Goal: Task Accomplishment & Management: Manage account settings

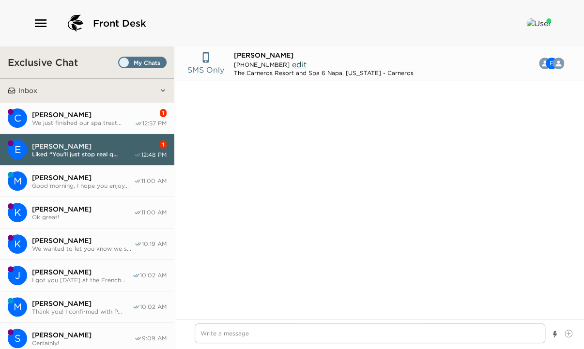
scroll to position [688, 0]
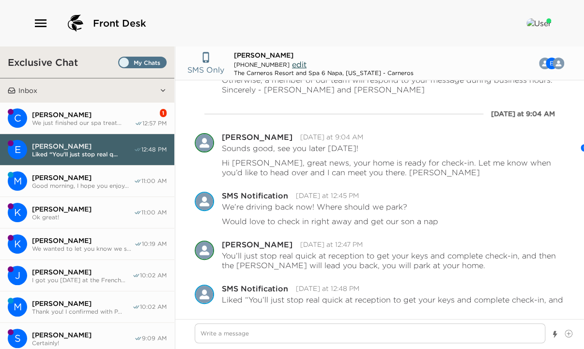
click at [65, 113] on span "[PERSON_NAME]" at bounding box center [83, 114] width 103 height 9
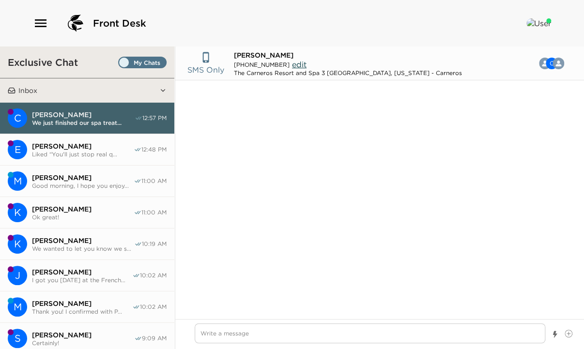
scroll to position [1782, 0]
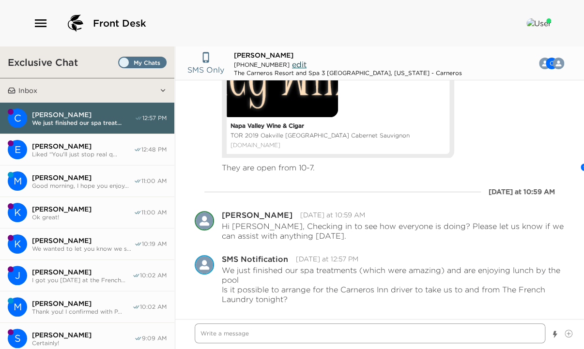
click at [206, 333] on textarea "Write a message" at bounding box center [370, 333] width 351 height 20
type textarea "x"
type textarea "L"
type textarea "x"
type textarea "Lo"
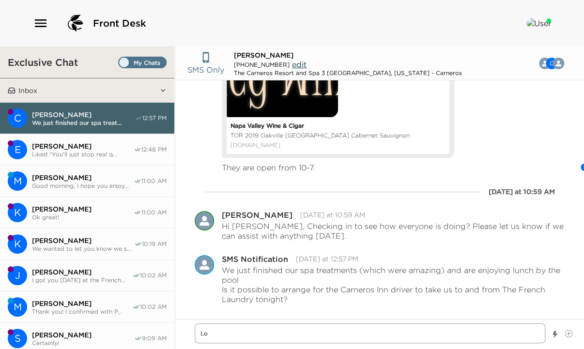
type textarea "x"
type textarea "Lov"
type textarea "x"
type textarea "Love"
type textarea "x"
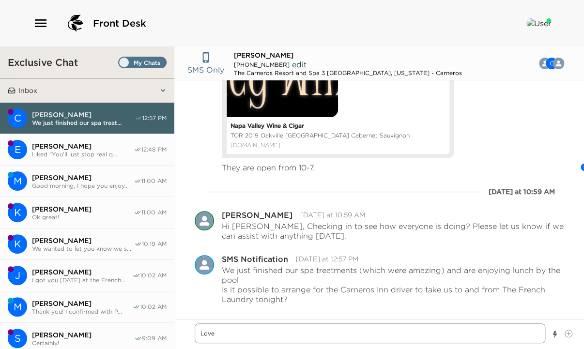
type textarea "Lovel"
type textarea "x"
type textarea "Lovely"
type textarea "x"
type textarea "Lovely!"
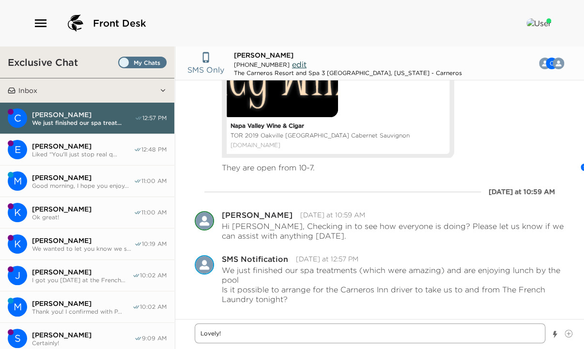
type textarea "x"
type textarea "Lovely!"
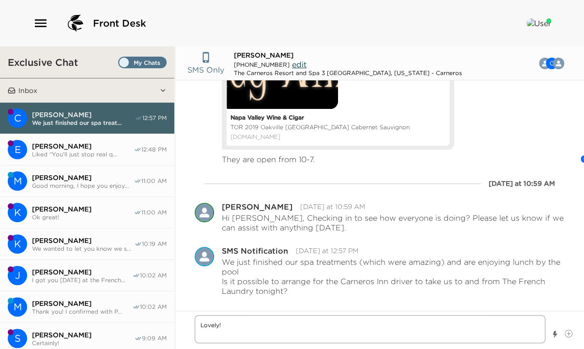
type textarea "x"
type textarea "Lovely! I"
type textarea "x"
type textarea "Lovely! I"
type textarea "x"
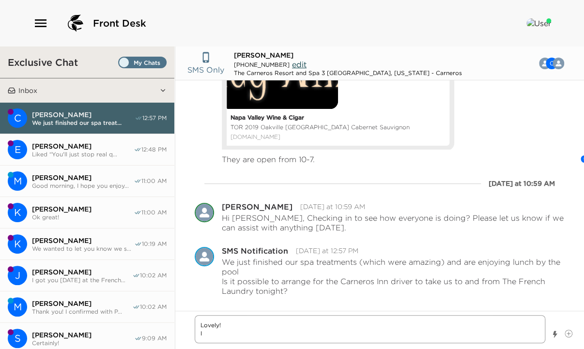
type textarea "Lovely! I c"
type textarea "x"
type textarea "Lovely! I ca"
type textarea "x"
type textarea "Lovely! I can"
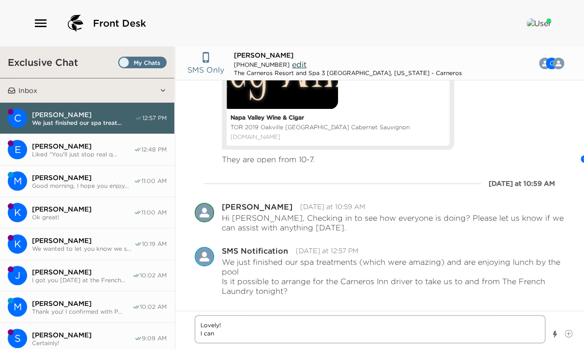
type textarea "x"
type textarea "Lovely! I can"
type textarea "x"
type textarea "Lovely! I can s"
type textarea "x"
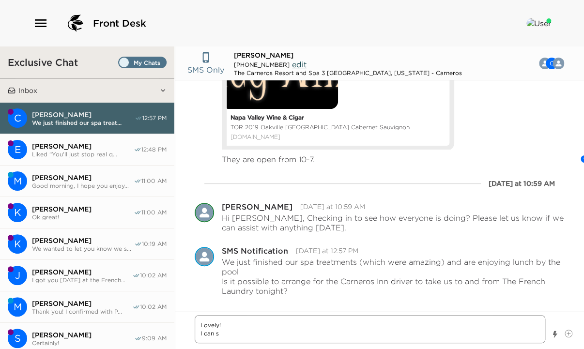
type textarea "Lovely! I can se"
type textarea "x"
type textarea "Lovely! I can see"
type textarea "x"
type textarea "Lovely! I can see"
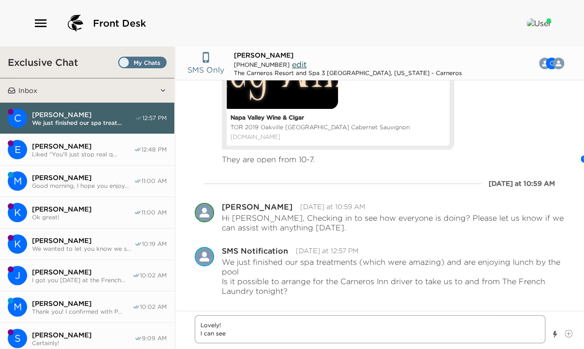
type textarea "x"
type textarea "Lovely! I can see if"
type textarea "x"
type textarea "Lovely! I can see if"
type textarea "x"
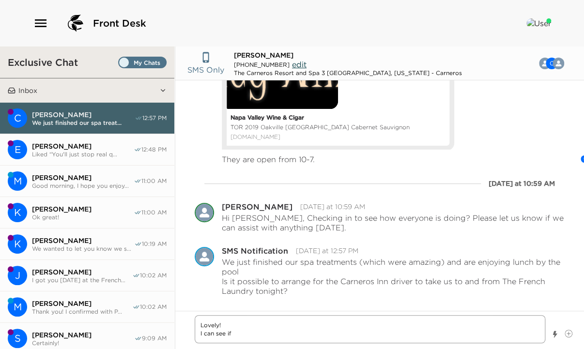
type textarea "Lovely! I can see if"
type textarea "x"
type textarea "Lovely! I can see i"
type textarea "x"
type textarea "Lovely! I can see if"
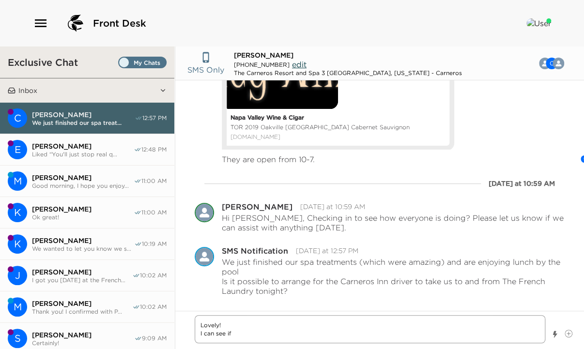
type textarea "x"
type textarea "Lovely! I can see if"
type textarea "x"
type textarea "Lovely! I can see if t"
type textarea "x"
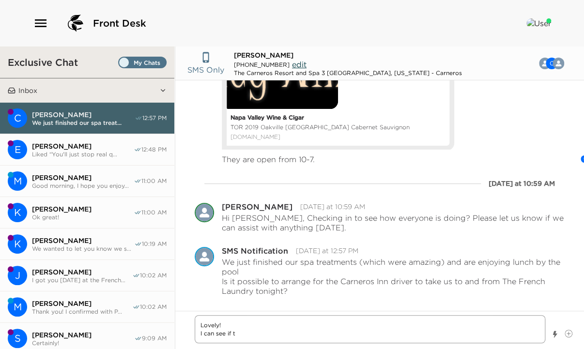
type textarea "Lovely! I can see if th"
type textarea "x"
type textarea "Lovely! I can see if the"
type textarea "x"
type textarea "Lovely! I can see if they"
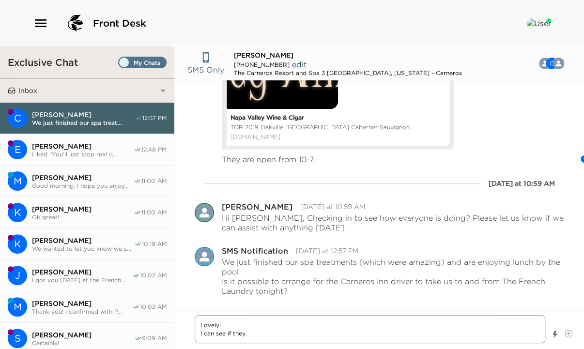
type textarea "x"
type textarea "Lovely! I can see if they"
type textarea "x"
type textarea "Lovely! I can see if they a"
type textarea "x"
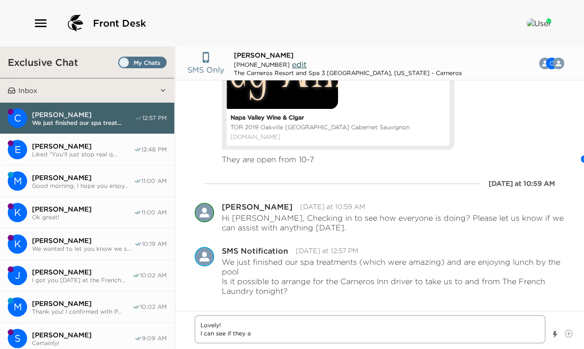
type textarea "Lovely! I can see if they ar"
type textarea "x"
type textarea "Lovely! I can see if they are"
type textarea "x"
type textarea "Lovely! I can see if they are"
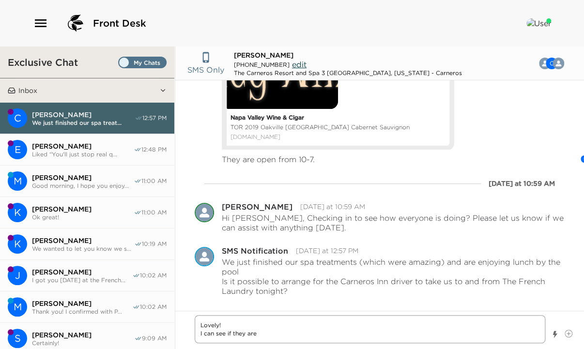
type textarea "x"
type textarea "Lovely! I can see if they are a"
type textarea "x"
type textarea "Lovely! I can see if they are av"
type textarea "x"
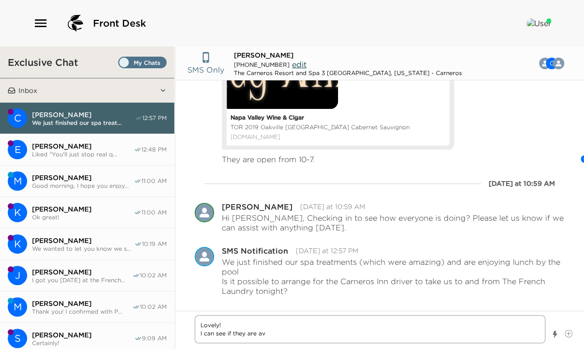
type textarea "Lovely! I can see if they are ava"
type textarea "x"
type textarea "Lovely! I can see if they are avai"
type textarea "x"
type textarea "Lovely! I can see if they are avail"
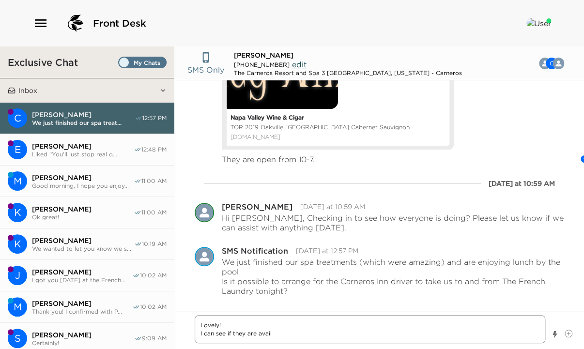
type textarea "x"
type textarea "Lovely! I can see if they are availa"
type textarea "x"
type textarea "Lovely! I can see if they are availab"
type textarea "x"
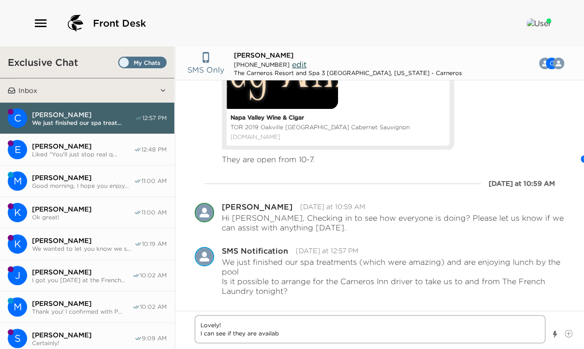
type textarea "Lovely! I can see if they are availabl"
type textarea "x"
type textarea "Lovely! I can see if they are available"
type textarea "x"
type textarea "Lovely! I can see if they are available,"
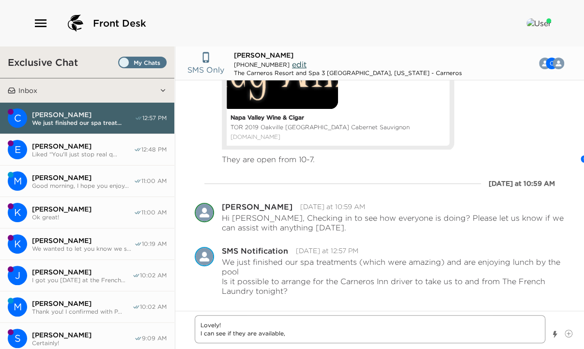
type textarea "x"
type textarea "Lovely! I can see if they are available,"
type textarea "x"
type textarea "Lovely! I can see if they are available, t"
type textarea "x"
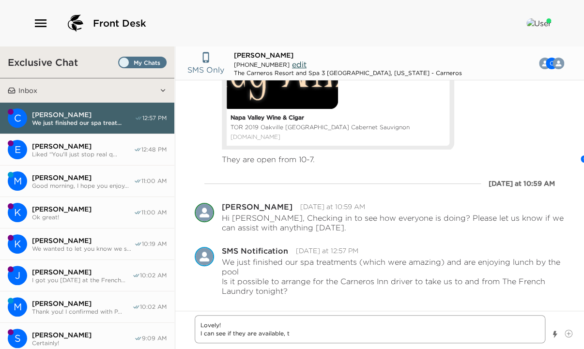
type textarea "Lovely! I can see if they are available, th"
type textarea "x"
type textarea "Lovely! I can see if they are available, tho"
type textarea "x"
type textarea "Lovely! I can see if they are available, thou"
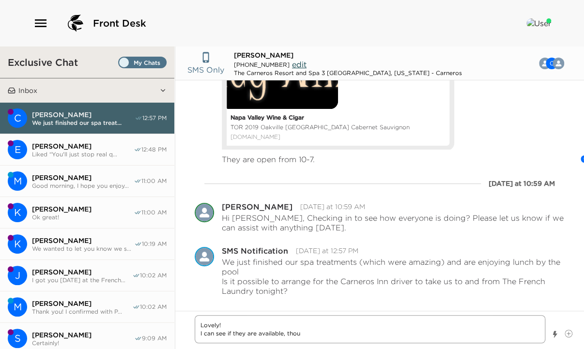
type textarea "x"
type textarea "Lovely! I can see if they are available, thoug"
type textarea "x"
type textarea "Lovely! I can see if they are available, though"
type textarea "x"
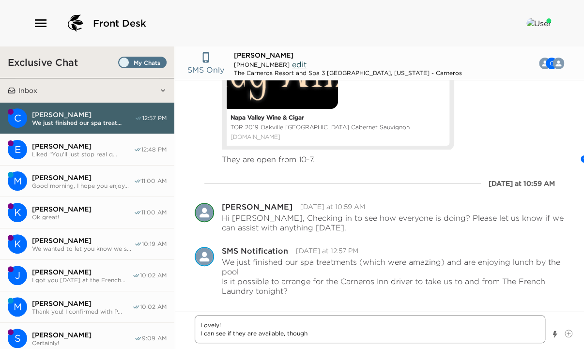
type textarea "Lovely! I can see if they are available, though"
type textarea "x"
type textarea "Lovely! I can see if they are available, though t"
type textarea "x"
type textarea "Lovely! I can see if they are available, though th"
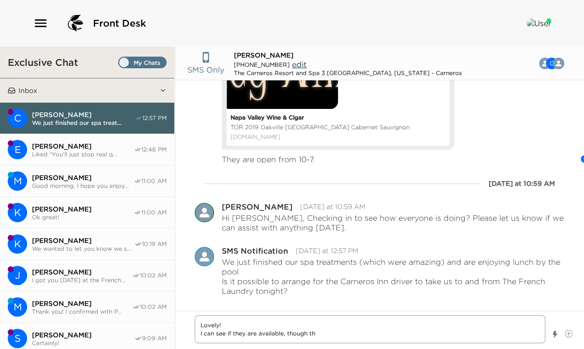
type textarea "x"
type textarea "Lovely! I can see if they are available, though the"
type textarea "x"
type textarea "Lovely! I can see if they are available, though they"
type textarea "x"
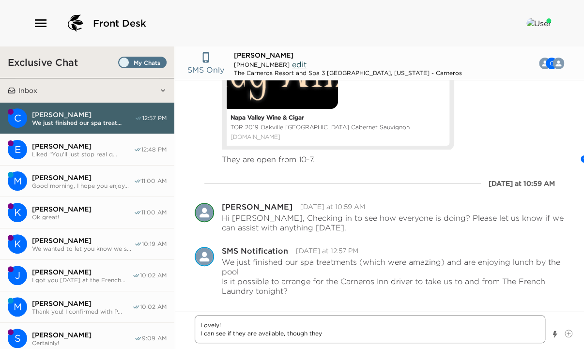
type textarea "Lovely! I can see if they are available, though they"
type textarea "x"
type textarea "Lovely! I can see if they are available, though they w"
type textarea "x"
type textarea "Lovely! I can see if they are available, though they wo"
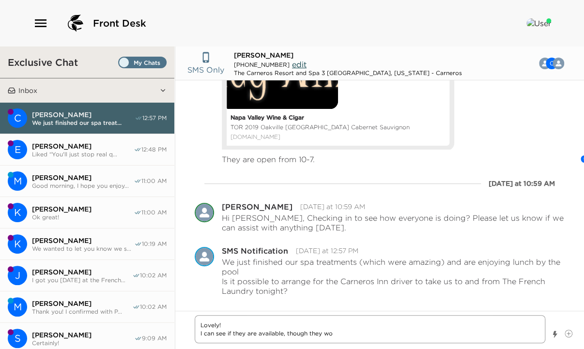
type textarea "x"
type textarea "Lovely! I can see if they are available, though they won"
type textarea "x"
type textarea "Lovely! I can see if they are available, though they won'"
type textarea "x"
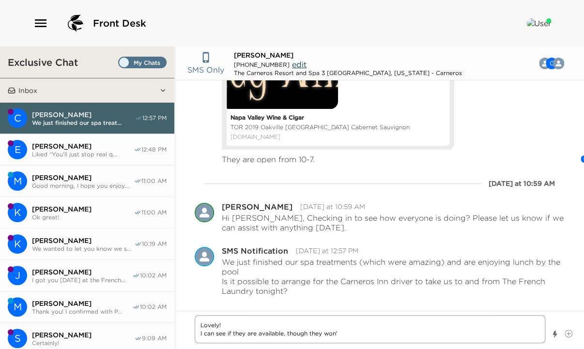
type textarea "Lovely! I can see if they are available, though they won't"
type textarea "x"
type textarea "Lovely! I can see if they are available, though they won't"
type textarea "x"
type textarea "Lovely! I can see if they are available, though they won't b"
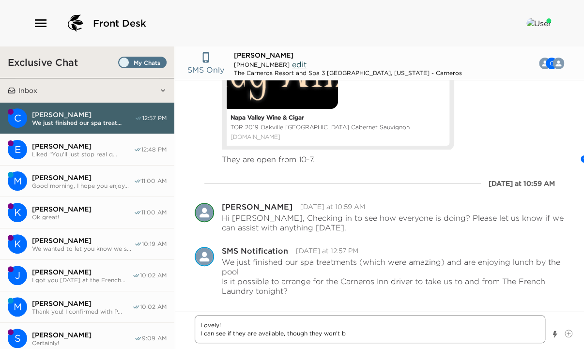
type textarea "x"
type textarea "Lovely! I can see if they are available, though they won't be"
type textarea "x"
type textarea "Lovely! I can see if they are available, though they won't be"
type textarea "x"
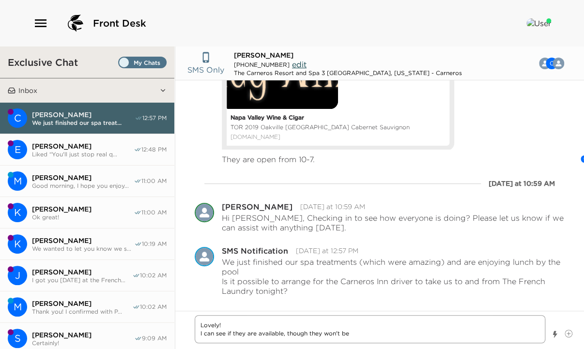
type textarea "Lovely! I can see if they are available, though they won't be a"
type textarea "x"
type textarea "Lovely! I can see if they are available, though they won't be ab"
type textarea "x"
type textarea "Lovely! I can see if they are available, though they won't be abe"
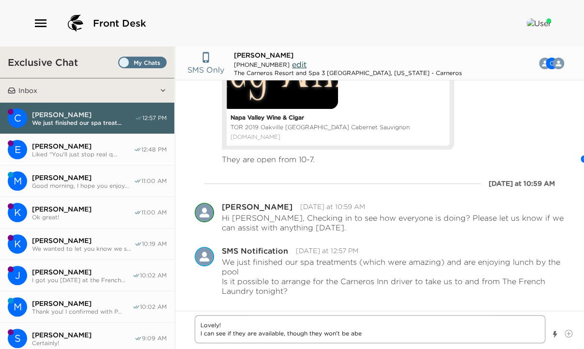
type textarea "x"
type textarea "Lovely! I can see if they are available, though they won't be ab"
type textarea "x"
type textarea "Lovely! I can see if they are available, though they won't be abl"
type textarea "x"
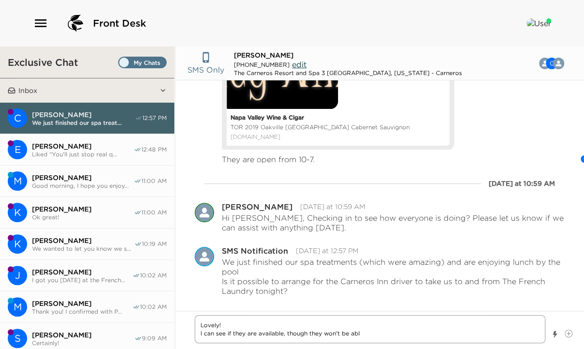
type textarea "Lovely! I can see if they are available, though they won't be able"
type textarea "x"
type textarea "Lovely! I can see if they are available, though they won't be able"
type textarea "x"
type textarea "Lovely! I can see if they are available, though they won't be able t"
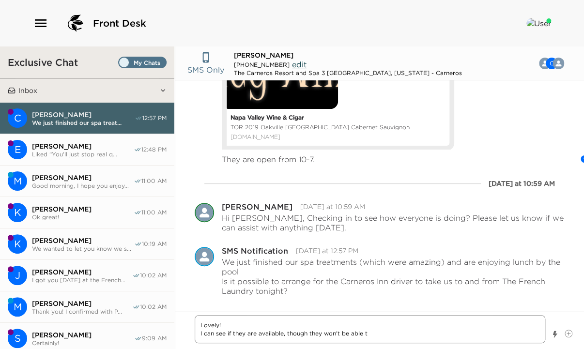
type textarea "x"
type textarea "Lovely! I can see if they are available, though they won't be able to"
type textarea "x"
type textarea "Lovely! I can see if they are available, though they won't be able toc"
type textarea "x"
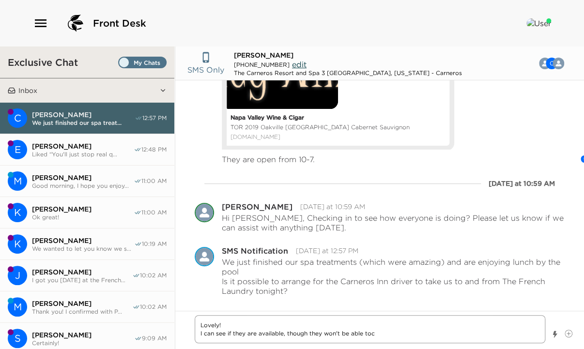
type textarea "Lovely! I can see if they are available, though they won't be able toco"
type textarea "x"
type textarea "Lovely! I can see if they are available, though they won't be able tocon"
type textarea "x"
type textarea "Lovely! I can see if they are available, though they won't be able toconf"
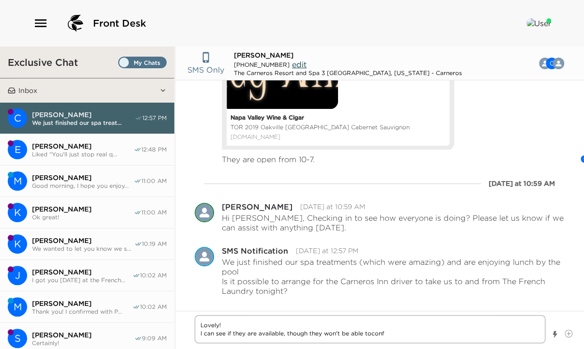
type textarea "x"
type textarea "Lovely! I can see if they are available, though they won't be able toconfi"
type textarea "x"
type textarea "Lovely! I can see if they are available, though they won't be able toconfir"
type textarea "x"
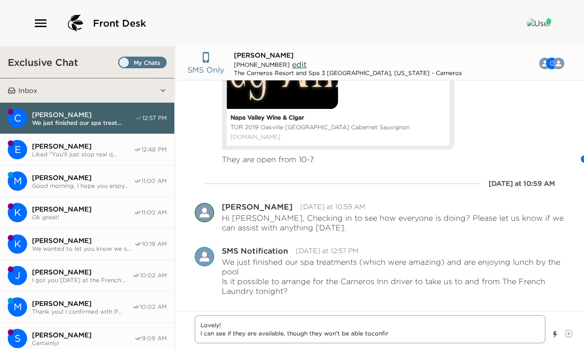
type textarea "Lovely! I can see if they are available, though they won't be able toconfirm"
type textarea "x"
type textarea "Lovely! I can see if they are available, though they won't be able toconfirm"
type textarea "x"
type textarea "Lovely! I can see if they are available, though they won't be able toconfirm u"
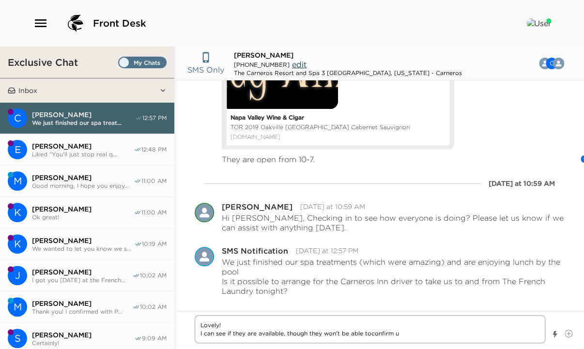
type textarea "x"
type textarea "Lovely! I can see if they are available, though they won't be able toconfirm un"
type textarea "x"
type textarea "Lovely! I can see if they are available, though they won't be able toconfirm un…"
type textarea "x"
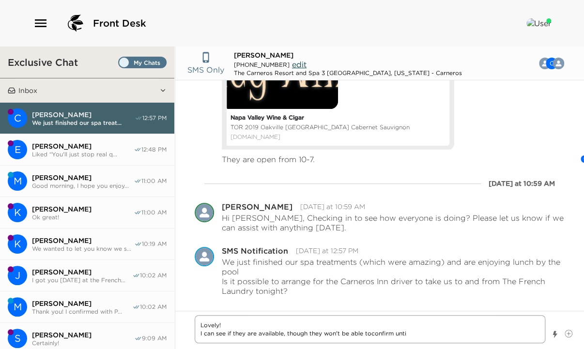
type textarea "Lovely! I can see if they are available, though they won't be able toconfirm un…"
type textarea "x"
type textarea "Lovely! I can see if they are available, though they won't be able toconfirm un…"
type textarea "x"
type textarea "Lovely! I can see if they are available, though they won't be able toconfirm un…"
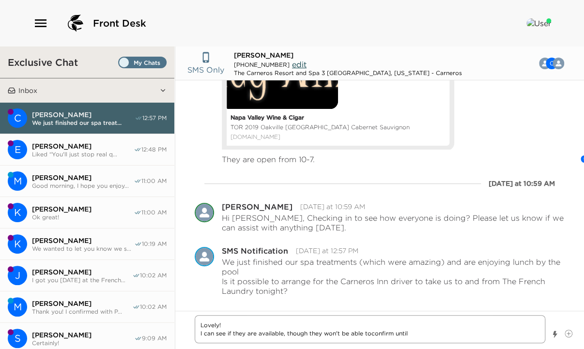
type textarea "x"
type textarea "Lovely! I can see if they are available, though they won't be able toconfirm un…"
type textarea "x"
type textarea "Lovely! I can see if they are available, though they won't be able toconfirm unt"
type textarea "x"
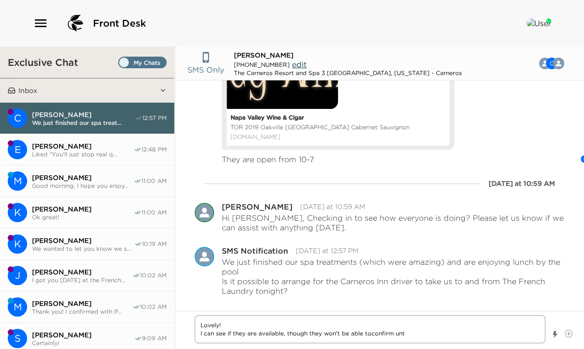
type textarea "Lovely! I can see if they are available, though they won't be able toconfirm un"
type textarea "x"
type textarea "Lovely! I can see if they are available, though they won't be able toconfirm u"
type textarea "x"
type textarea "Lovely! I can see if they are available, though they won't be able toconfirm"
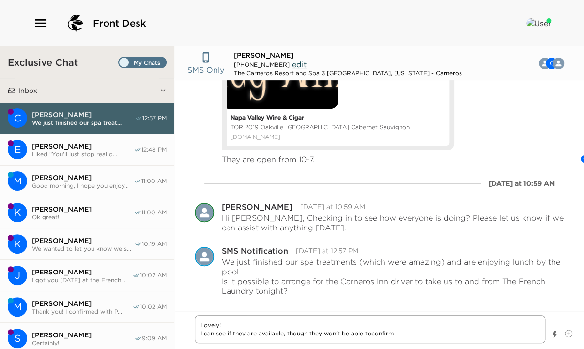
type textarea "x"
type textarea "Lovely! I can see if they are available, though they won't be able toconfirm"
type textarea "x"
type textarea "Lovely! I can see if they are available, though they won't be able toconfir"
type textarea "x"
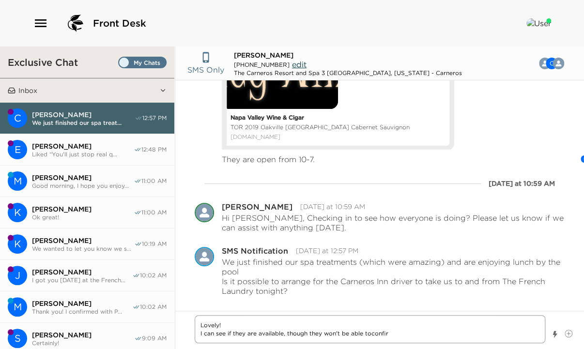
type textarea "Lovely! I can see if they are available, though they won't be able toconfi"
type textarea "x"
type textarea "Lovely! I can see if they are available, though they won't be able toconf"
type textarea "x"
type textarea "Lovely! I can see if they are available, though they won't be able tocon"
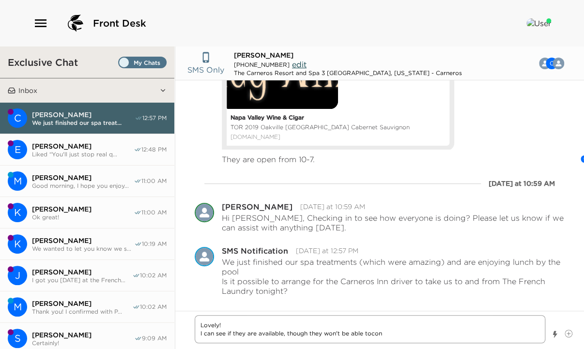
type textarea "x"
type textarea "Lovely! I can see if they are available, though they won't be able toco"
type textarea "x"
type textarea "Lovely! I can see if they are available, though they won't be able toc"
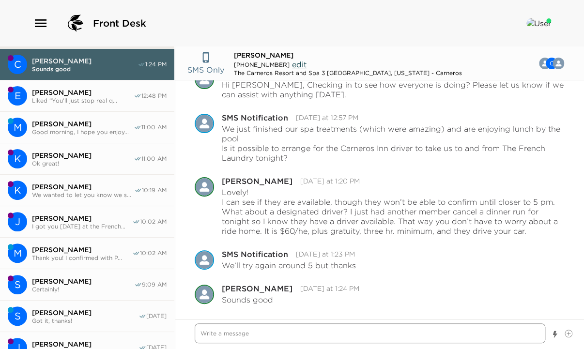
scroll to position [0, 0]
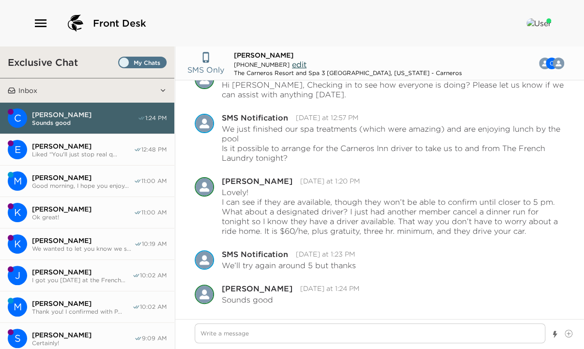
click at [80, 155] on span "Liked “You'll just stop real q..." at bounding box center [83, 154] width 102 height 7
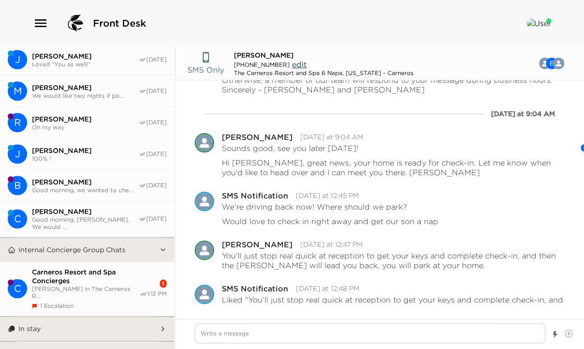
scroll to position [387, 0]
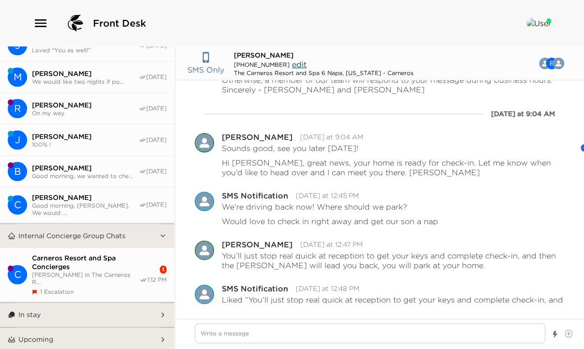
click at [87, 271] on span "Carneros Resort and Spa Concierges" at bounding box center [85, 262] width 107 height 17
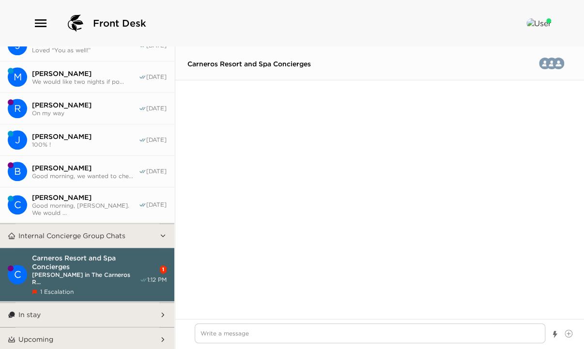
scroll to position [3824, 0]
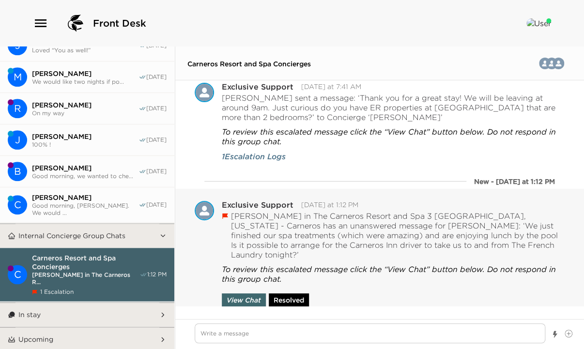
click at [290, 297] on button "Resolved" at bounding box center [289, 300] width 40 height 14
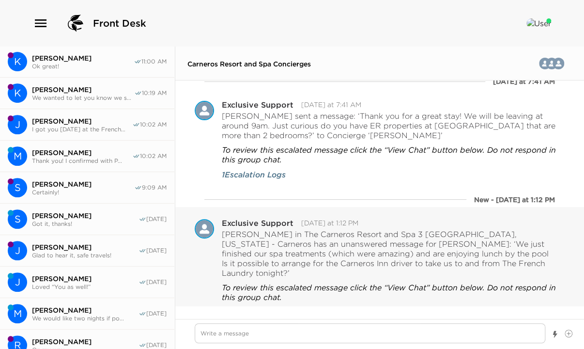
scroll to position [0, 0]
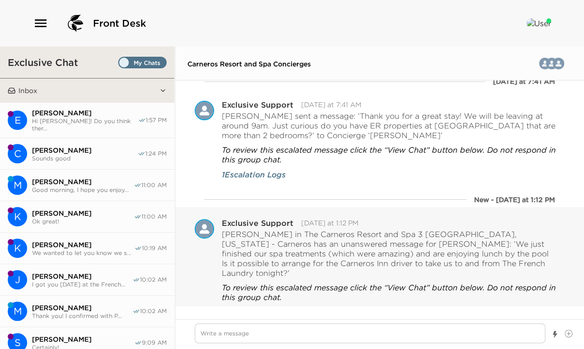
click at [72, 120] on span "Hi Courtney! Do you think ther..." at bounding box center [85, 124] width 106 height 15
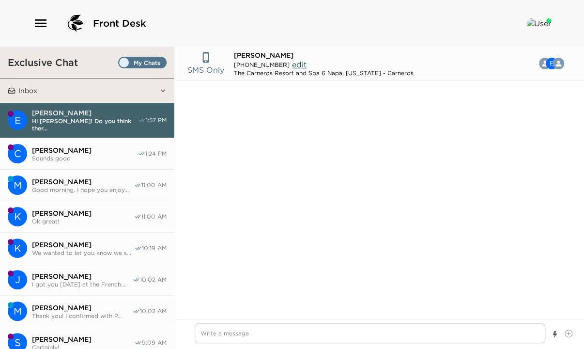
scroll to position [449, 0]
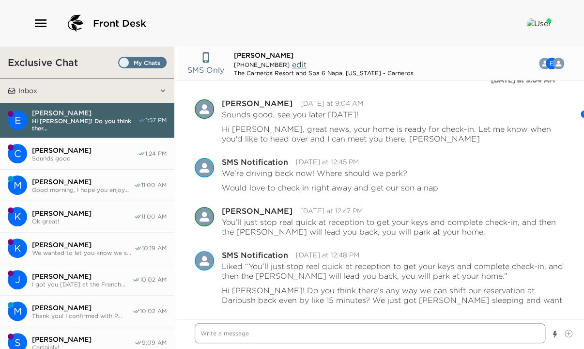
click at [247, 333] on textarea "Write a message" at bounding box center [370, 333] width 351 height 20
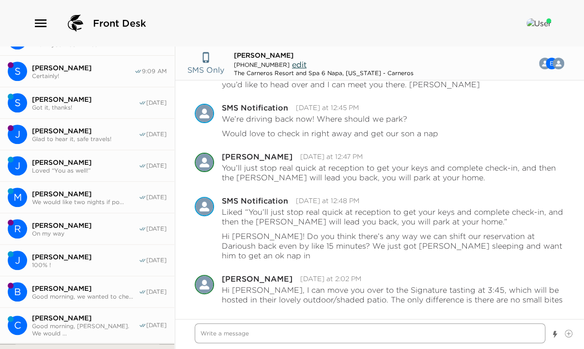
scroll to position [401, 0]
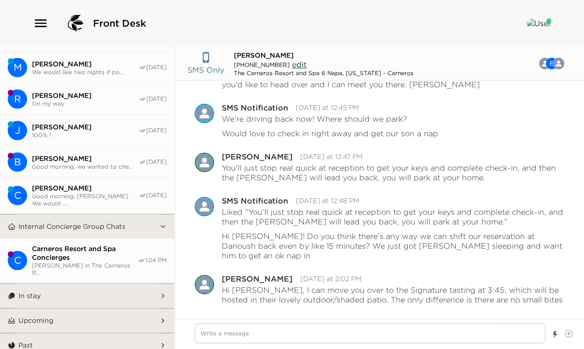
click at [74, 311] on button "Upcoming" at bounding box center [87, 320] width 144 height 24
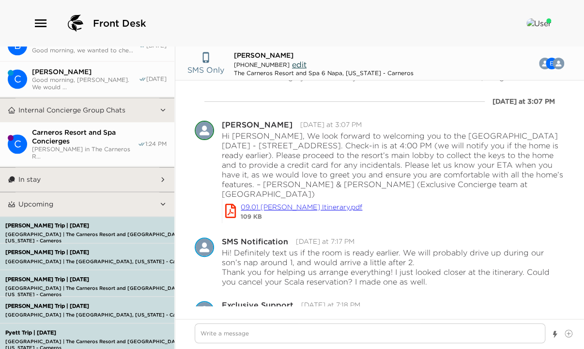
scroll to position [200, 0]
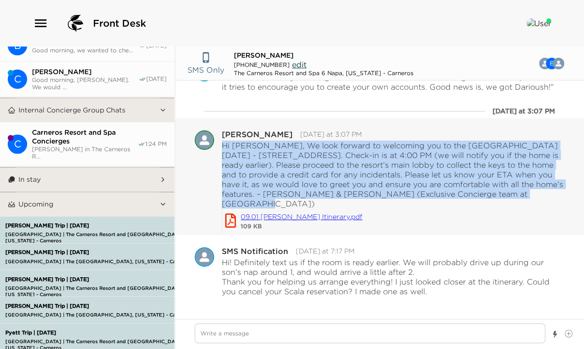
drag, startPoint x: 222, startPoint y: 153, endPoint x: 538, endPoint y: 199, distance: 320.0
click at [538, 199] on p "Hi Eric, We look forward to welcoming you to the Carneros Resort on Monday - 40…" at bounding box center [393, 174] width 343 height 68
copy p "Hi Eric, We look forward to welcoming you to the Carneros Resort on Monday - 40…"
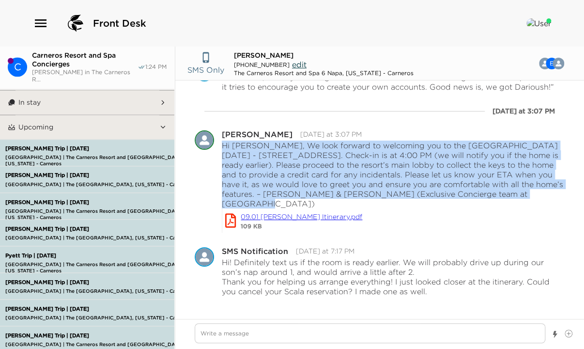
scroll to position [595, 0]
click at [49, 233] on p "Carneros Resort and Spa | The Carneros Resort and Spa 7 Napa, California - Carn…" at bounding box center [107, 236] width 209 height 6
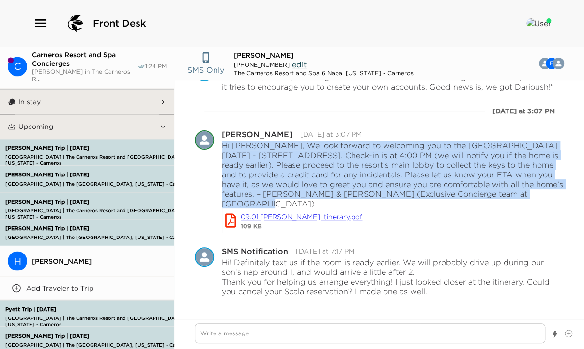
click at [61, 256] on span "Howard Bernstein" at bounding box center [99, 260] width 135 height 9
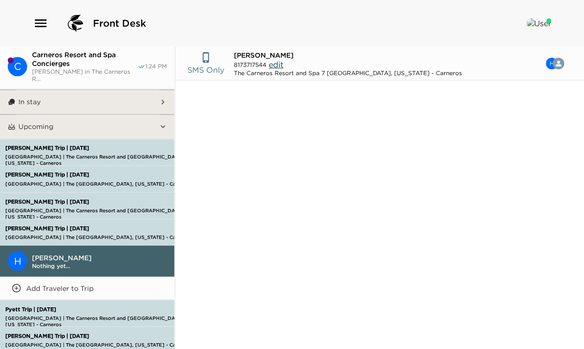
click at [242, 285] on div "No chats here yet…" at bounding box center [379, 208] width 409 height 256
click at [312, 340] on div "SMS Only Howard Bernstein 8173717544 edit The Carneros Resort and Spa 7 Napa, C…" at bounding box center [379, 197] width 409 height 302
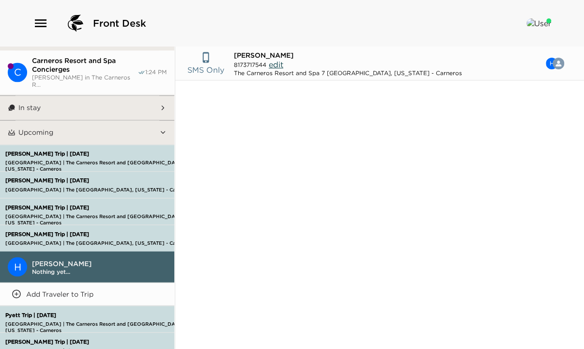
scroll to position [633, 0]
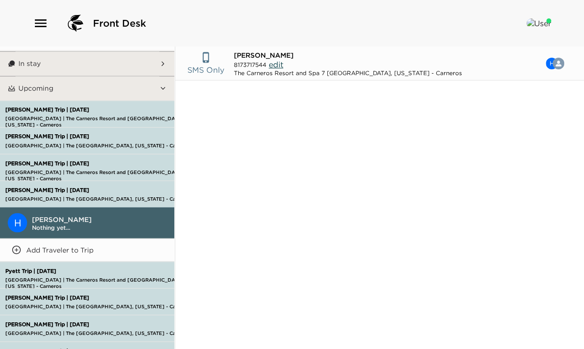
click at [72, 223] on span "Nothing yet..." at bounding box center [99, 226] width 135 height 7
click at [232, 334] on textarea "Write a message" at bounding box center [370, 333] width 351 height 20
paste textarea "Hi Eric, We look forward to welcoming you to the Carneros Resort on Monday - 40…"
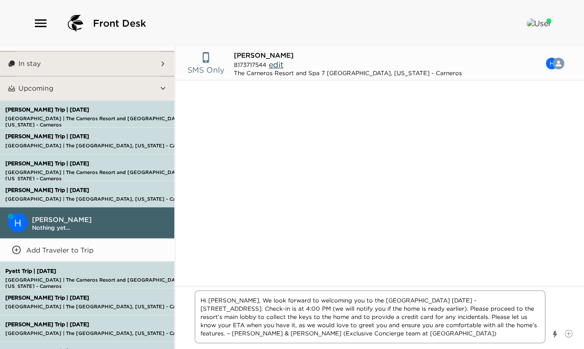
drag, startPoint x: 218, startPoint y: 300, endPoint x: 209, endPoint y: 299, distance: 9.7
click at [209, 299] on textarea "Hi Eric, We look forward to welcoming you to the Carneros Resort on Monday - 40…" at bounding box center [370, 316] width 351 height 53
drag, startPoint x: 437, startPoint y: 300, endPoint x: 413, endPoint y: 299, distance: 23.8
click at [413, 299] on textarea "Hi Howard, We look forward to welcoming you to the Carneros Resort on Monday - …" at bounding box center [370, 316] width 351 height 53
click at [375, 334] on textarea "Hi Howard, We look forward to welcoming you to the Carneros Resort on Friday- 4…" at bounding box center [370, 316] width 351 height 53
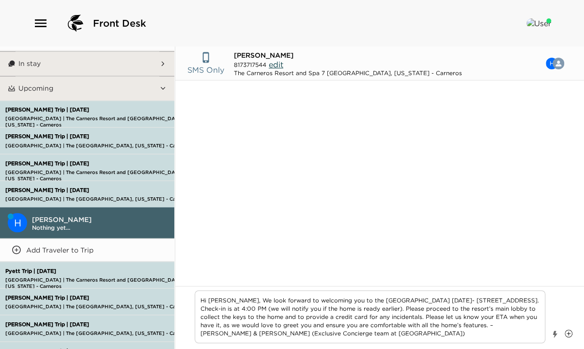
click at [568, 330] on icon at bounding box center [569, 333] width 8 height 8
click at [565, 329] on input "File input" at bounding box center [565, 329] width 0 height 0
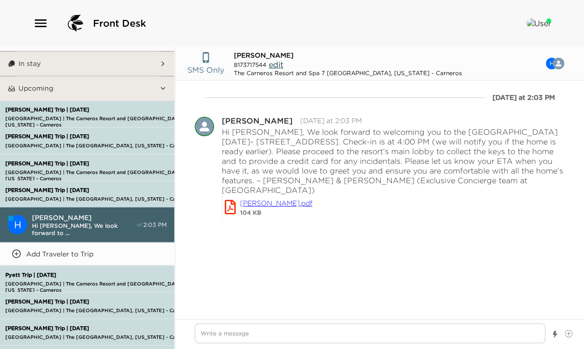
click at [51, 160] on p "Kirsch Trip | 09/05/25" at bounding box center [107, 163] width 209 height 6
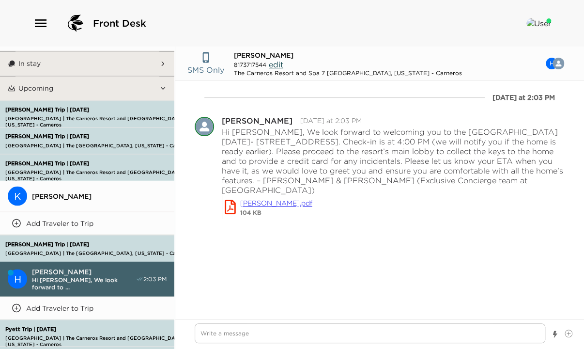
click at [57, 191] on span "Katie Kirsch" at bounding box center [99, 195] width 135 height 9
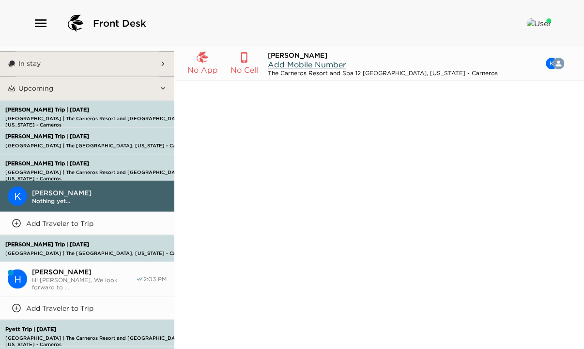
click at [277, 62] on span "Add Mobile Number" at bounding box center [307, 65] width 78 height 10
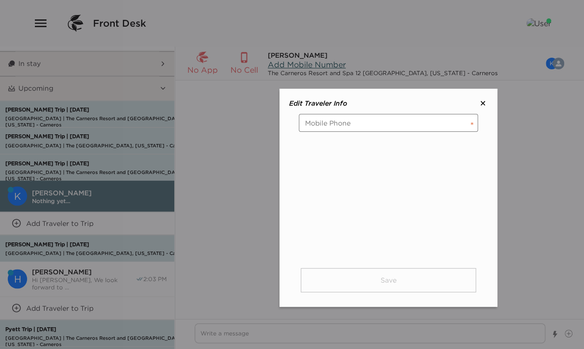
click at [362, 125] on input "tel" at bounding box center [388, 123] width 179 height 18
paste input "(650) 804-4141"
click at [387, 282] on button "Save" at bounding box center [388, 280] width 175 height 24
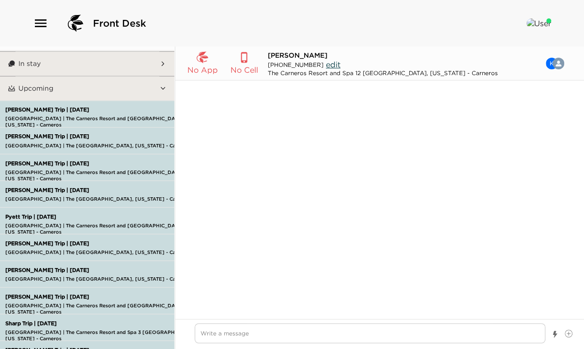
click at [28, 157] on div "Kirsch Trip | 09/05/25 Carneros Resort and Spa | The Carneros Resort and Spa 12…" at bounding box center [107, 166] width 209 height 25
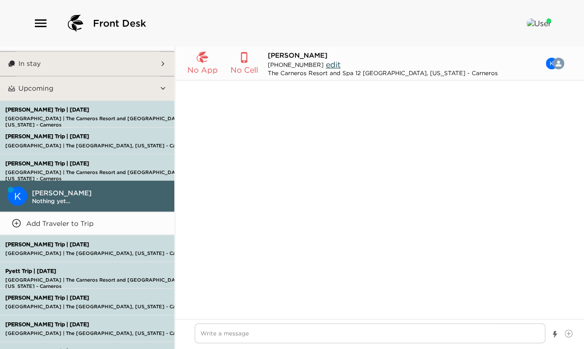
click at [56, 188] on span "Katie Kirsch" at bounding box center [99, 192] width 135 height 9
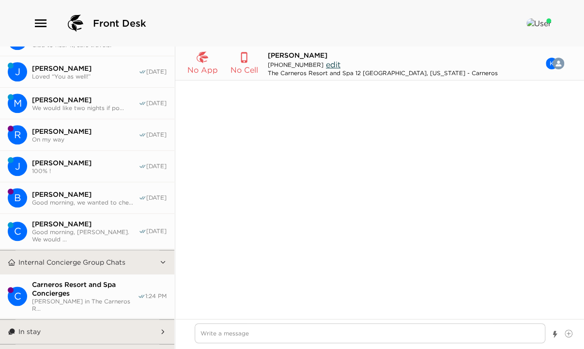
scroll to position [430, 0]
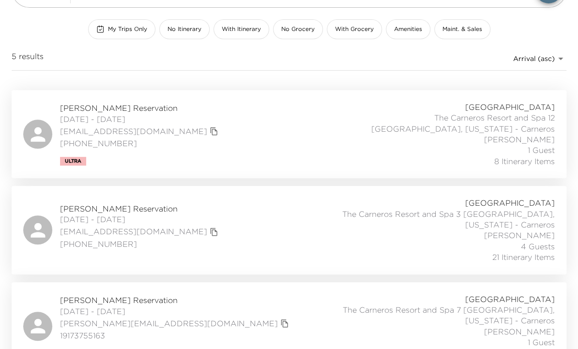
scroll to position [210, 0]
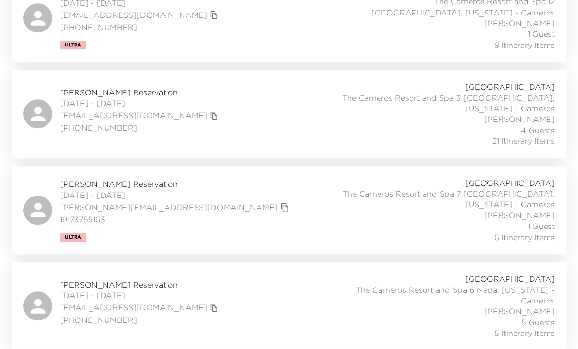
click at [228, 135] on div "Dennis Bartos Reservation 08/29/2025 - 09/04/2025 the7beez@aol.com (240) 631-28…" at bounding box center [289, 113] width 532 height 65
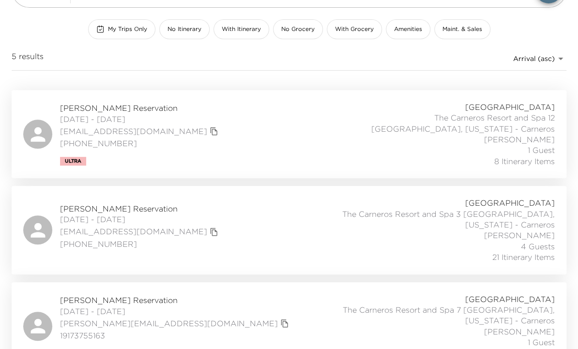
scroll to position [0, 0]
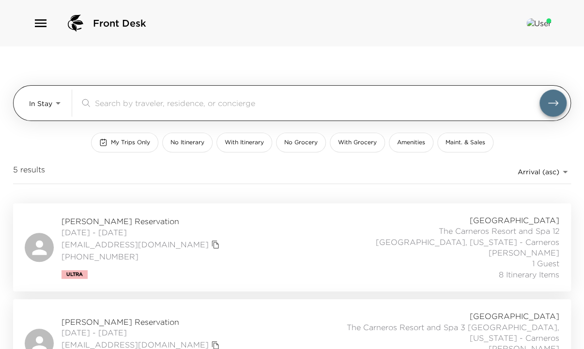
click at [59, 97] on body "Front Desk In Stay In-Stay ​ My Trips Only No Itinerary With Itinerary No Groce…" at bounding box center [292, 174] width 584 height 349
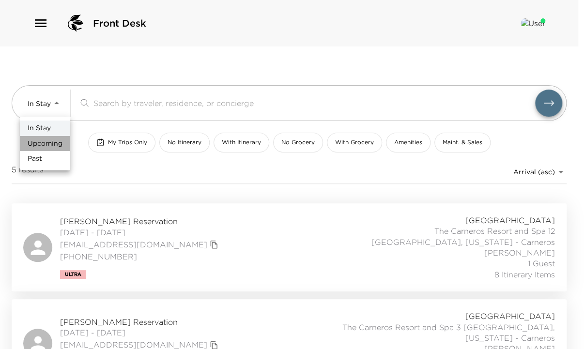
click at [50, 142] on span "Upcoming" at bounding box center [45, 144] width 35 height 10
type input "Upcoming"
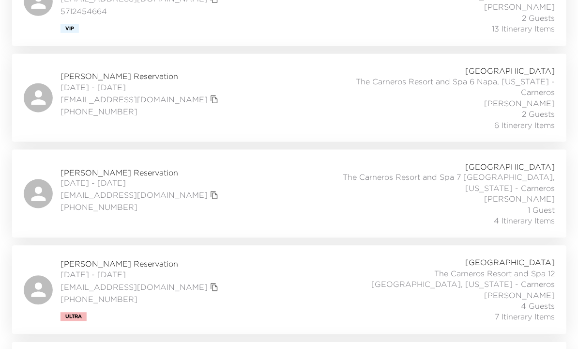
scroll to position [542, 0]
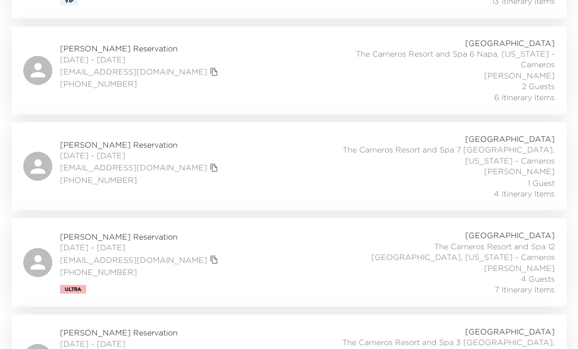
click at [251, 271] on div "Katie Kirsch Reservation 09/05/2025 - 09/07/2025 katiekirsch@alumni.stanford.ed…" at bounding box center [289, 261] width 532 height 65
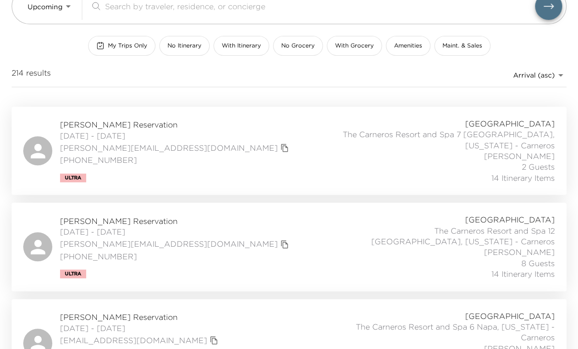
scroll to position [0, 0]
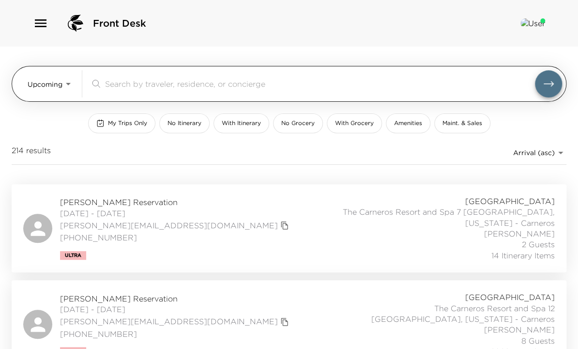
click at [121, 89] on input "search" at bounding box center [320, 83] width 430 height 11
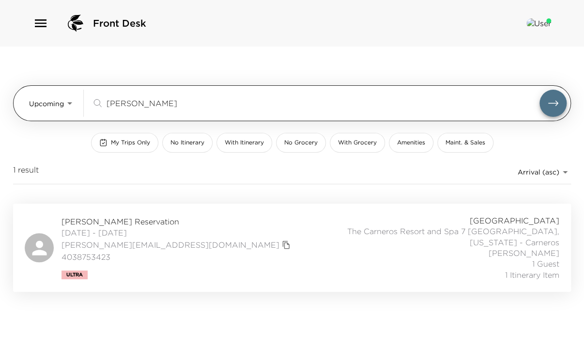
type input "ryan"
click at [539, 90] on button "submit" at bounding box center [552, 103] width 27 height 27
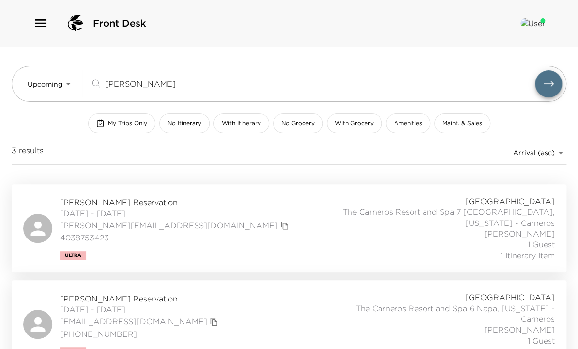
click at [226, 242] on div "Ryan O'Connor Reservation 10/05/2025 - 10/08/2025 ryano@westernsecurities.com 4…" at bounding box center [289, 228] width 532 height 65
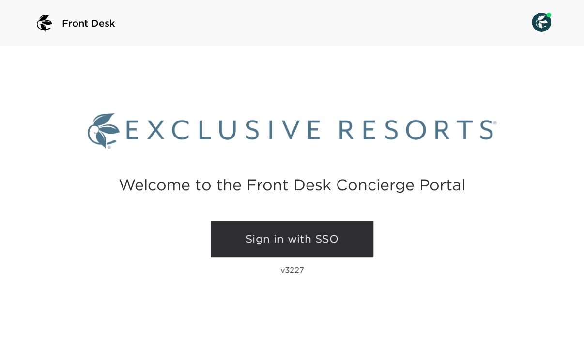
click at [310, 245] on link "Sign in with SSO" at bounding box center [292, 239] width 163 height 37
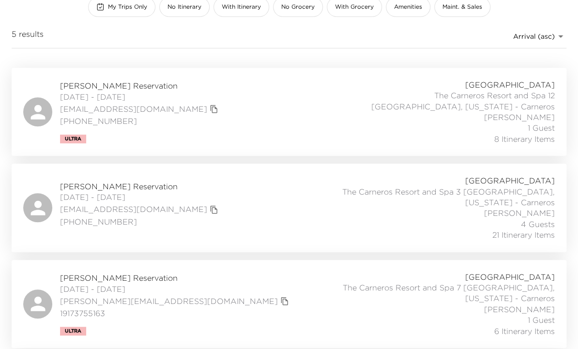
scroll to position [194, 0]
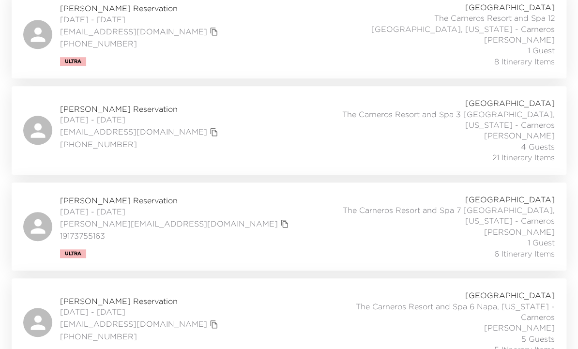
click at [233, 143] on div "Dennis Bartos Reservation 08/29/2025 - 09/04/2025 the7beez@aol.com (240) 631-28…" at bounding box center [289, 130] width 532 height 65
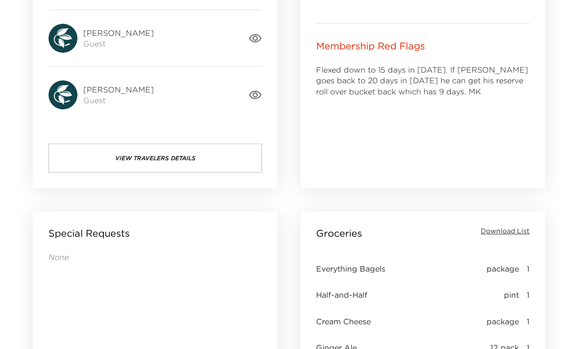
scroll to position [697, 0]
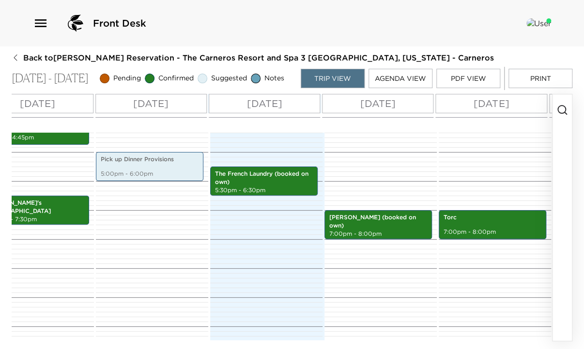
scroll to position [484, 0]
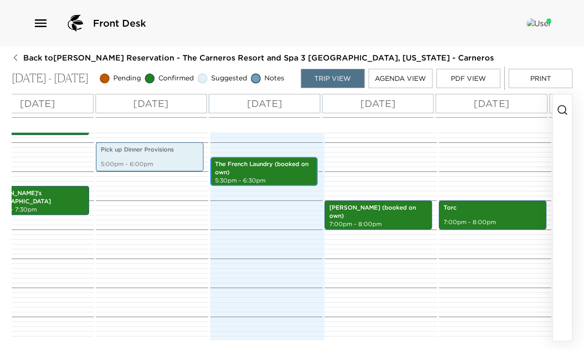
click at [265, 177] on p "The French Laundry (booked on own)" at bounding box center [264, 168] width 98 height 16
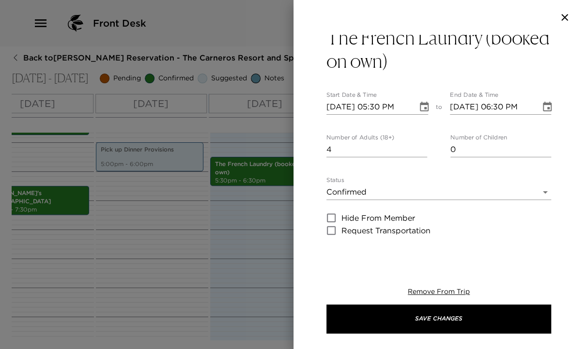
scroll to position [0, 0]
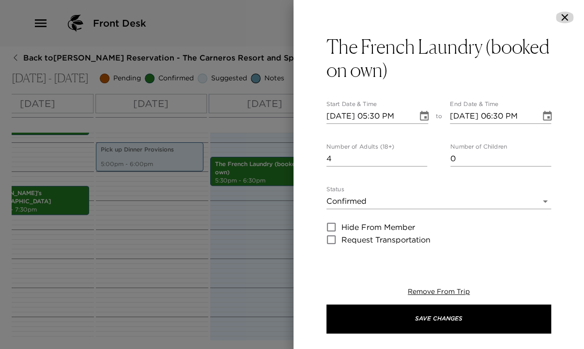
click at [564, 17] on icon "button" at bounding box center [564, 17] width 7 height 7
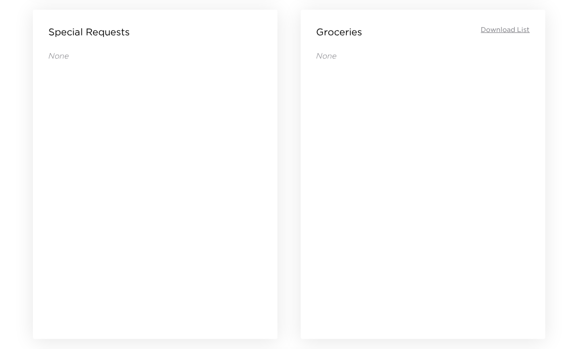
scroll to position [813, 0]
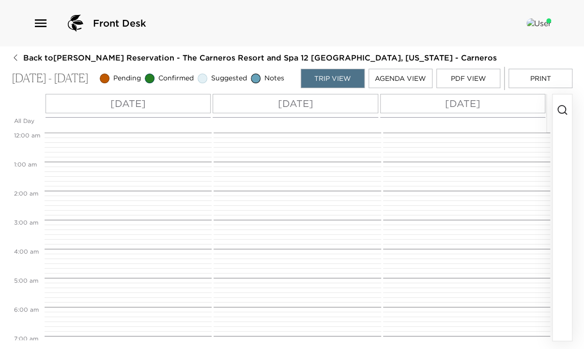
scroll to position [276, 0]
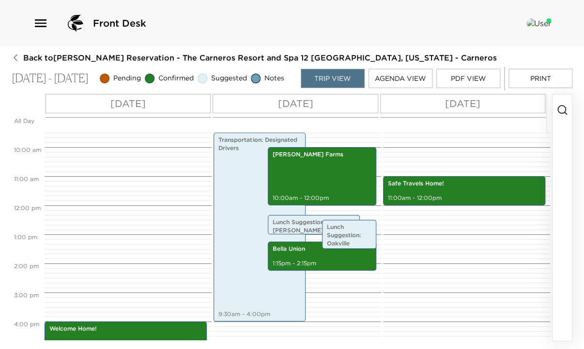
click at [422, 238] on div "Safe Travels Home! 11:00am - 12:00pm" at bounding box center [465, 205] width 164 height 697
click at [558, 113] on circle "button" at bounding box center [562, 110] width 8 height 8
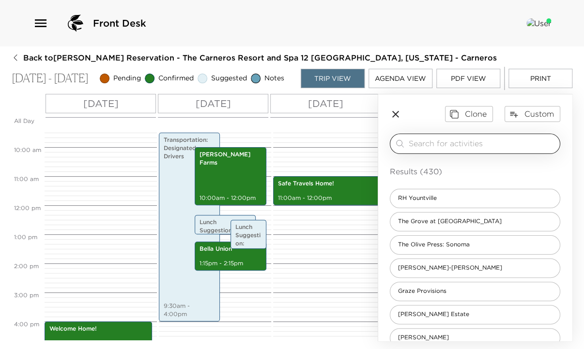
click at [430, 147] on input "search" at bounding box center [482, 143] width 147 height 11
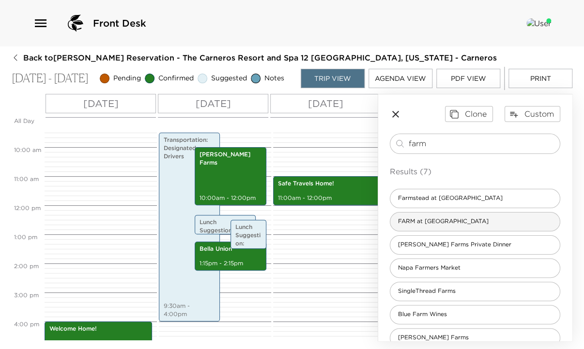
type input "farm"
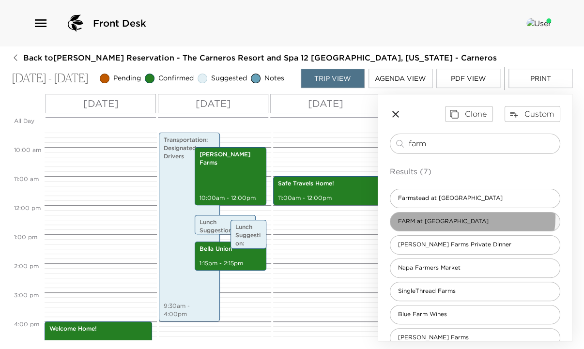
click at [472, 221] on div "FARM at Carneros" at bounding box center [475, 221] width 170 height 19
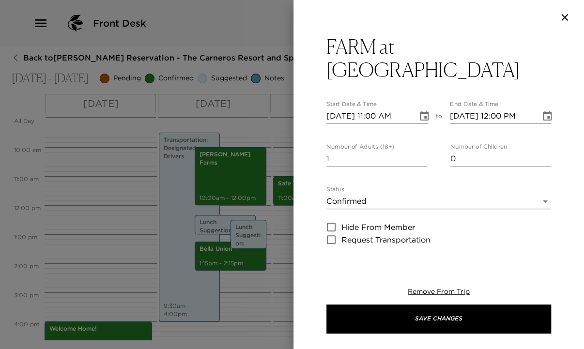
type textarea "The bar serves imaginative, hand-crafted cocktails, as well as an extensive lis…"
click at [380, 115] on input "09/05/2025 11:00 AM" at bounding box center [368, 115] width 84 height 15
type input "09/05/2025 07:30 PM"
type input "09/05/2025 08:30 PM"
type input "09/05/2025 07:30 PM"
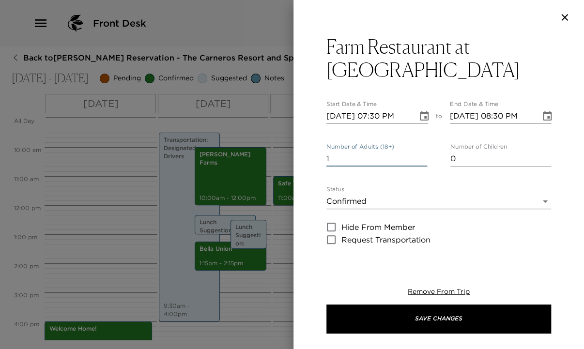
drag, startPoint x: 332, startPoint y: 154, endPoint x: 317, endPoint y: 155, distance: 14.6
click at [317, 155] on div "Farm Restaurant at Carneros Resort Start Date & Time 09/05/2025 07:30 PM to End…" at bounding box center [438, 145] width 291 height 221
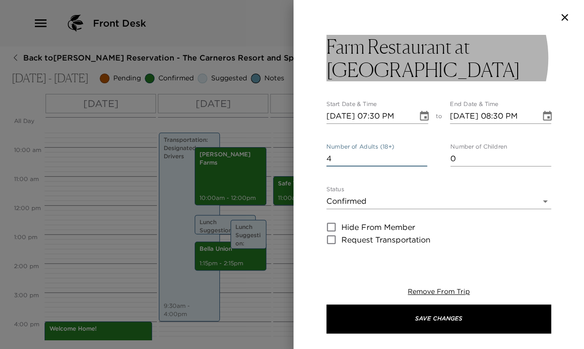
type input "4"
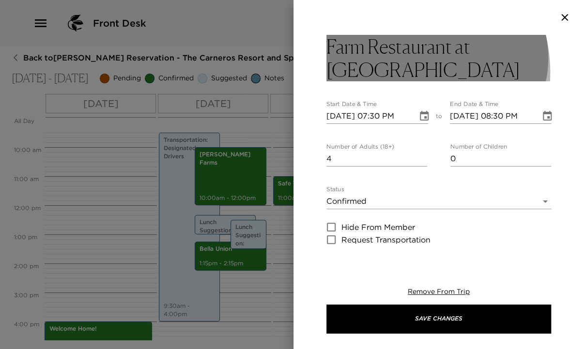
click at [388, 73] on h3 "Farm Restaurant at Carneros Resort" at bounding box center [438, 58] width 225 height 46
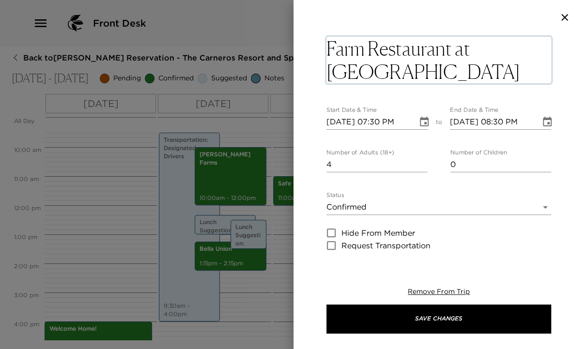
click at [384, 74] on textarea "Farm Restaurant at Carneros Resort" at bounding box center [438, 60] width 225 height 46
type textarea "Farm Restaurant at Carneros Resort: booked on own"
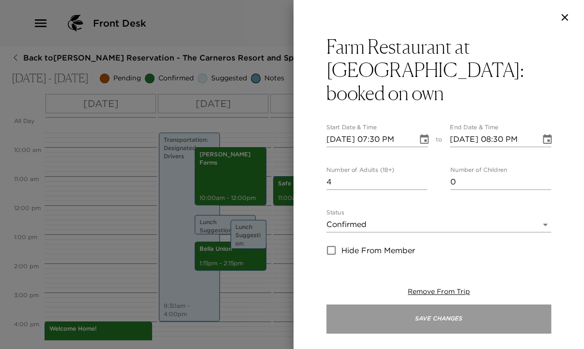
click at [469, 323] on button "Save Changes" at bounding box center [438, 319] width 225 height 29
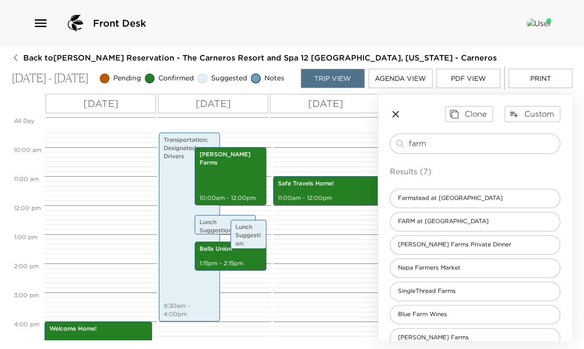
click at [395, 118] on icon "button" at bounding box center [395, 114] width 7 height 7
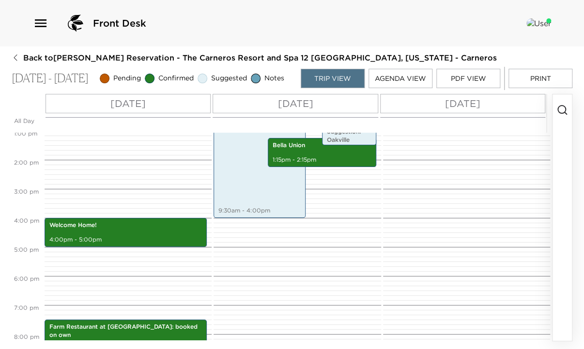
scroll to position [392, 0]
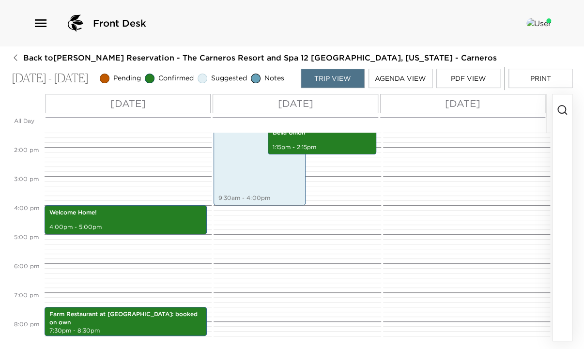
click at [428, 225] on div "Safe Travels Home! 11:00am - 12:00pm" at bounding box center [465, 88] width 164 height 697
click at [557, 113] on icon "button" at bounding box center [562, 110] width 12 height 12
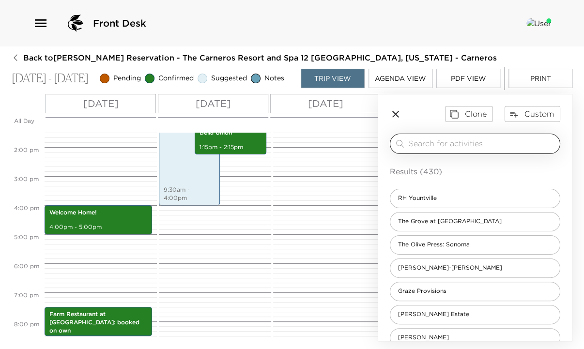
click at [424, 147] on input "search" at bounding box center [482, 143] width 147 height 11
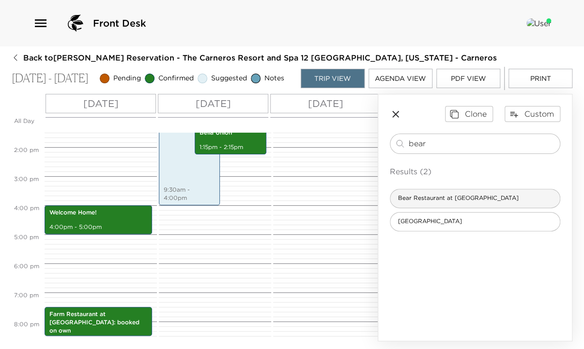
type input "bear"
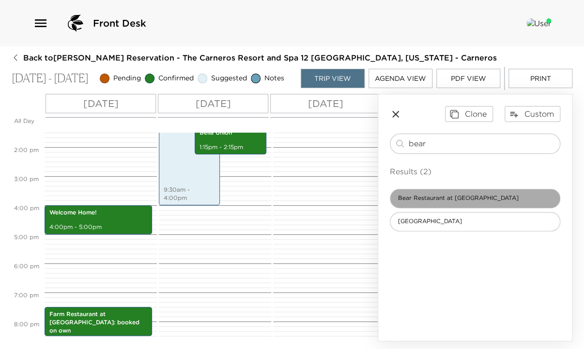
click at [508, 199] on span "Bear Restaurant at Stanly Ranch Resort" at bounding box center [458, 198] width 136 height 8
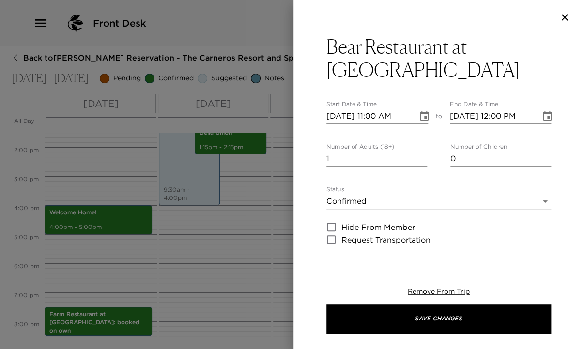
type textarea "Bear is the keystone of Stanly Ranch’s culinary offering, serving to connect cr…"
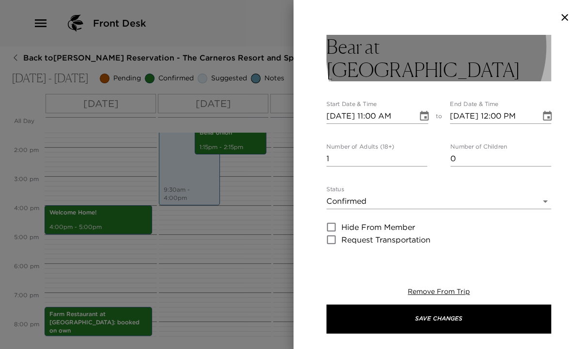
click at [533, 45] on h3 "Bear at Stanly Ranch Resort" at bounding box center [438, 58] width 225 height 46
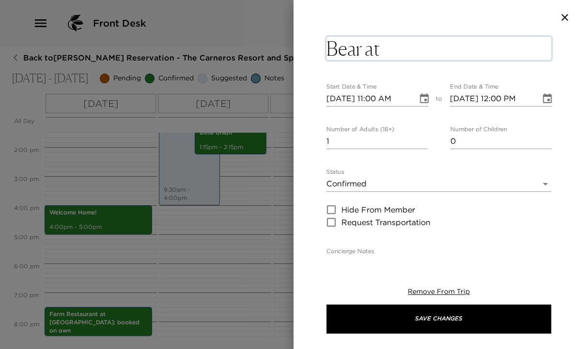
click at [534, 49] on textarea "Bear at Stanly Ranch Resort" at bounding box center [438, 48] width 225 height 23
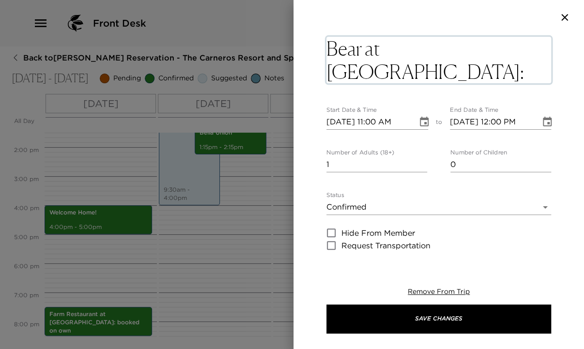
type textarea "Bear at Stanly Ranch Resort: booked on own"
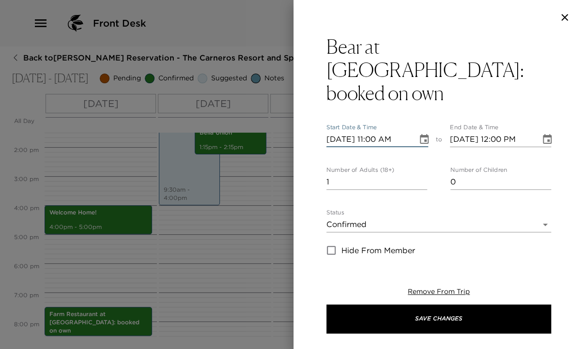
click at [344, 132] on input "09/05/2025 11:00 AM" at bounding box center [368, 139] width 84 height 15
type input "09/06/2025 11:00 AM"
type input "09/06/2025 12:00 PM"
click at [380, 132] on input "09/06/2025 11:00 AM" at bounding box center [368, 139] width 84 height 15
type input "09/06/2025 07:30 PM"
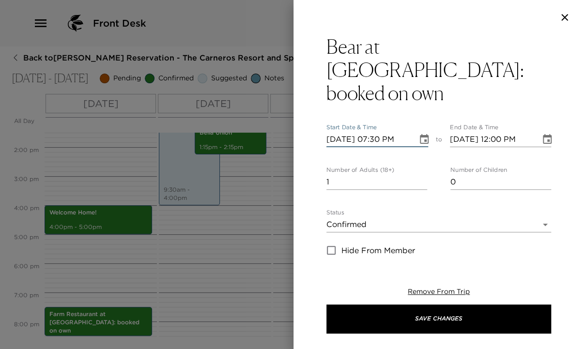
type input "09/06/2025 08:30 PM"
type input "09/06/2025 07:30 PM"
drag, startPoint x: 343, startPoint y: 159, endPoint x: 302, endPoint y: 165, distance: 41.1
click at [302, 165] on div "Bear at Stanly Ranch Resort: booked on own Start Date & Time 09/06/2025 07:30 P…" at bounding box center [438, 145] width 291 height 221
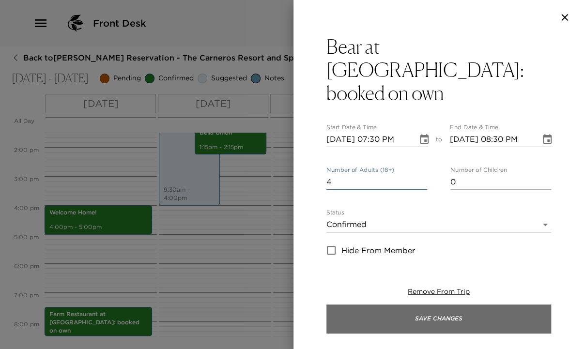
type input "4"
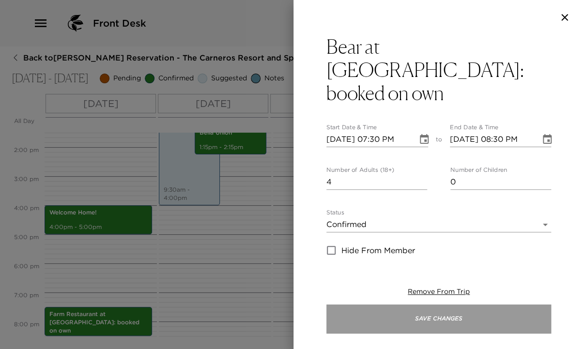
click at [436, 321] on button "Save Changes" at bounding box center [438, 319] width 225 height 29
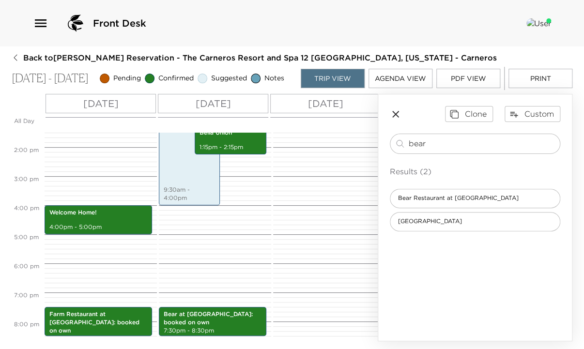
click at [396, 118] on icon "button" at bounding box center [395, 114] width 7 height 7
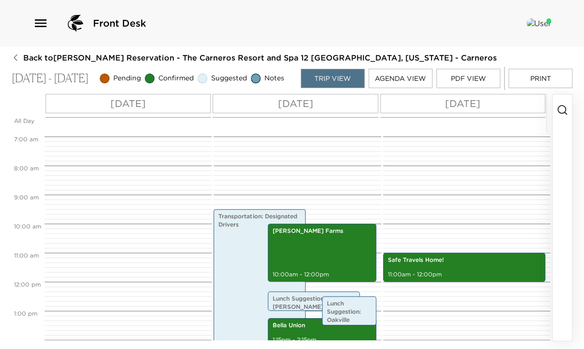
scroll to position [199, 0]
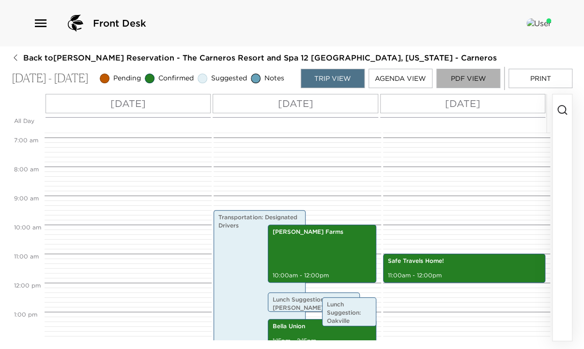
click at [478, 80] on button "PDF View" at bounding box center [468, 78] width 64 height 19
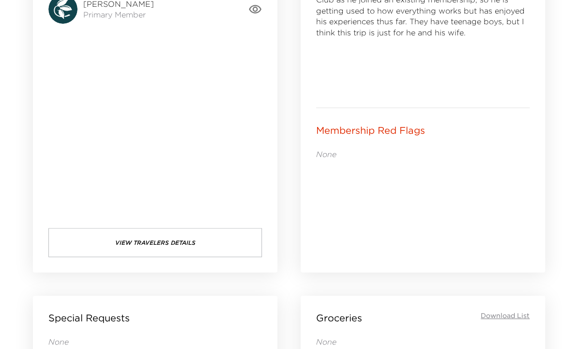
scroll to position [658, 0]
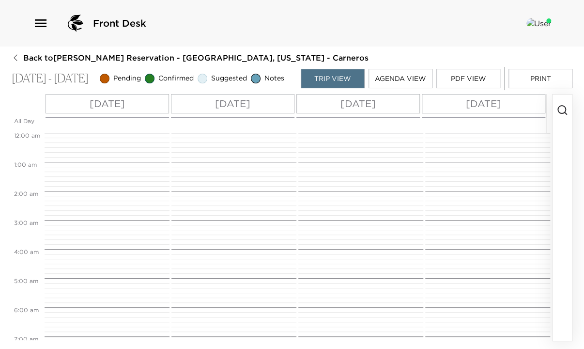
scroll to position [482, 0]
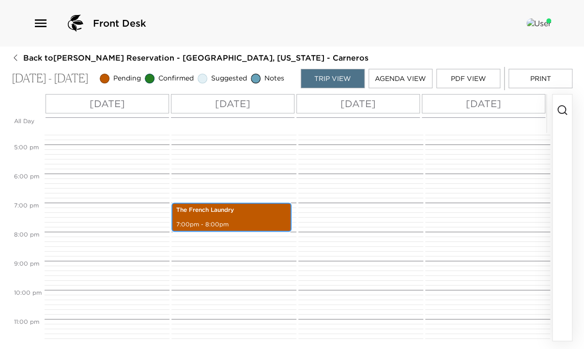
click at [265, 214] on p "The French Laundry" at bounding box center [231, 210] width 110 height 8
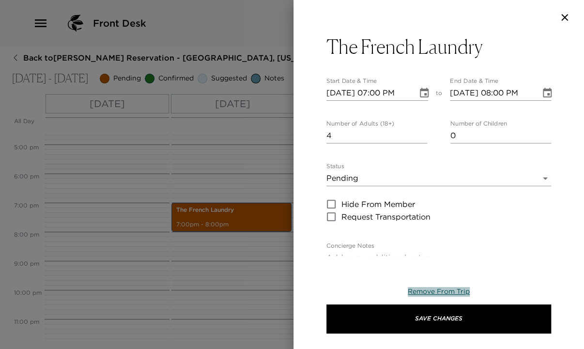
click at [434, 291] on span "Remove From Trip" at bounding box center [439, 291] width 62 height 9
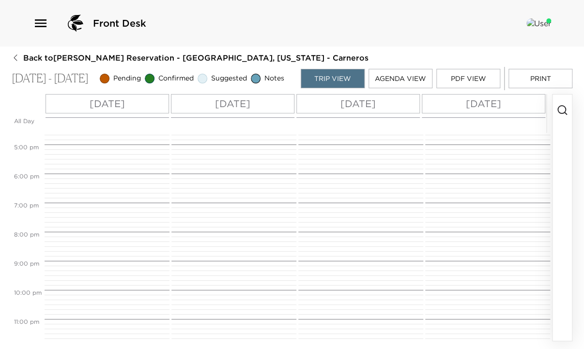
click at [564, 114] on icon "button" at bounding box center [562, 110] width 12 height 12
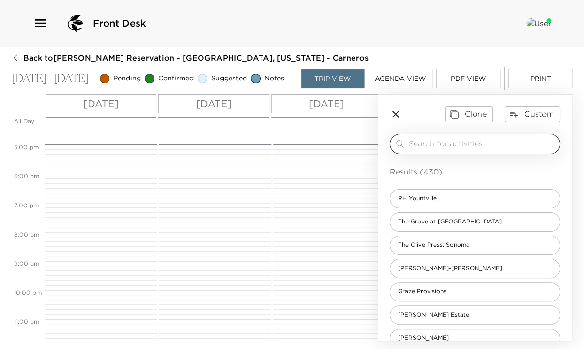
click at [451, 149] on input "search" at bounding box center [482, 143] width 147 height 11
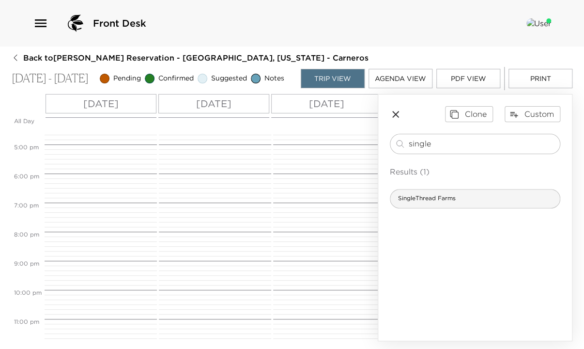
type input "single"
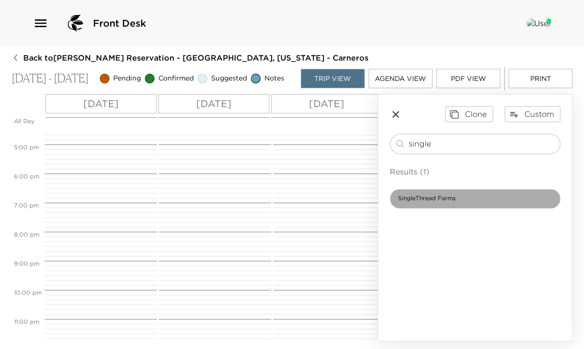
click at [454, 207] on div "SingleThread Farms" at bounding box center [475, 198] width 170 height 19
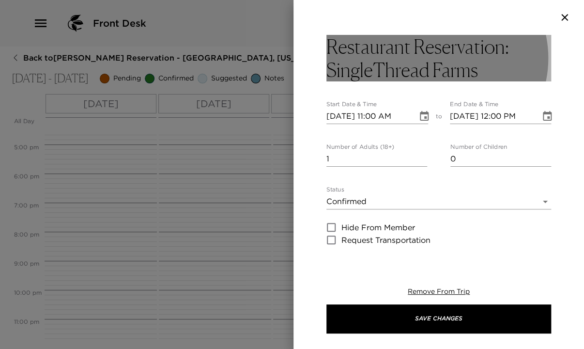
click at [461, 58] on h3 "Restaurant Reservation: SingleThread Farms" at bounding box center [438, 58] width 225 height 46
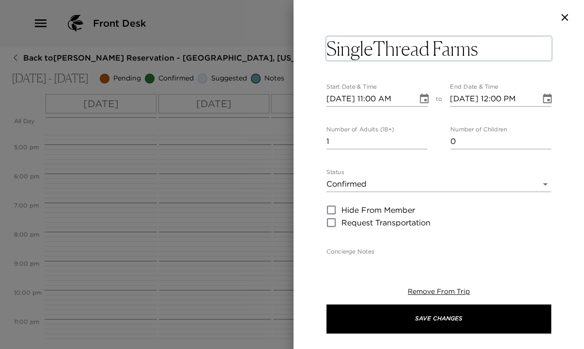
drag, startPoint x: 509, startPoint y: 50, endPoint x: 324, endPoint y: 50, distance: 184.5
click at [480, 47] on textarea "SingleThread Farms" at bounding box center [438, 48] width 225 height 23
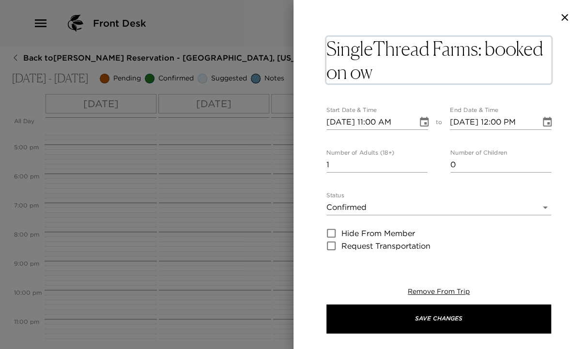
type textarea "SingleThread Farms: booked on own"
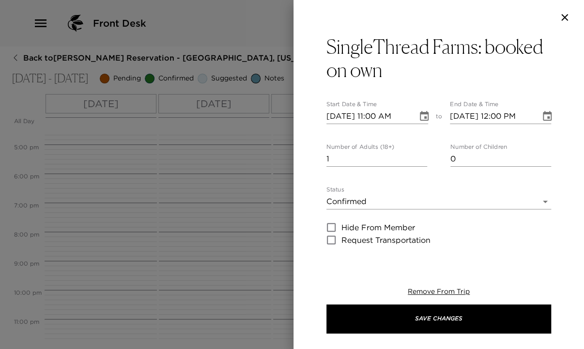
click at [453, 173] on div "SingleThread Farms: booked on own Start Date & Time [DATE] 11:00 AM to End Date…" at bounding box center [438, 340] width 225 height 610
click at [347, 119] on input "[DATE] 11:00 AM" at bounding box center [368, 115] width 84 height 15
type input "[DATE] 11:00 AM"
type input "[DATE] 12:00 PM"
click at [378, 116] on input "[DATE] 11:00 AM" at bounding box center [368, 115] width 84 height 15
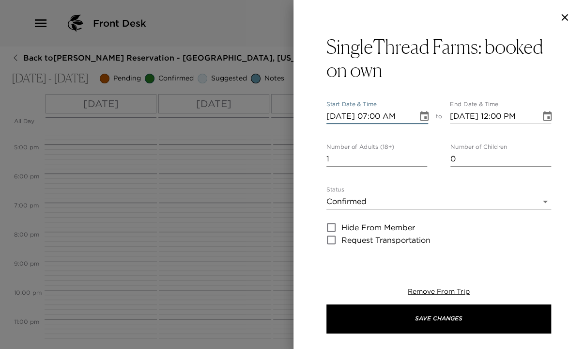
type input "[DATE] 07:00 PM"
type input "[DATE] 08:00 PM"
type input "[DATE] 07:00 PM"
drag, startPoint x: 351, startPoint y: 158, endPoint x: 315, endPoint y: 161, distance: 35.9
click at [315, 161] on div "SingleThread Farms: booked on own Start Date & Time [DATE] 07:00 PM to End Date…" at bounding box center [438, 145] width 291 height 221
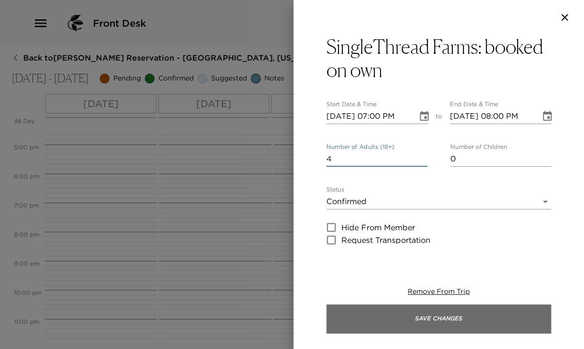
type input "4"
click at [478, 317] on button "Save Changes" at bounding box center [438, 318] width 225 height 29
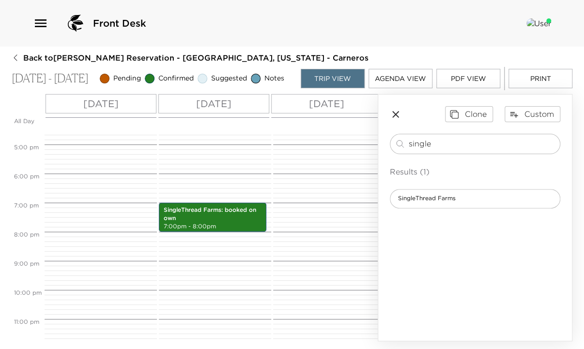
drag, startPoint x: 443, startPoint y: 147, endPoint x: 388, endPoint y: 153, distance: 55.1
click at [388, 153] on div "Clone Custom single ​ Results (1) SingleThread Farms" at bounding box center [475, 156] width 194 height 125
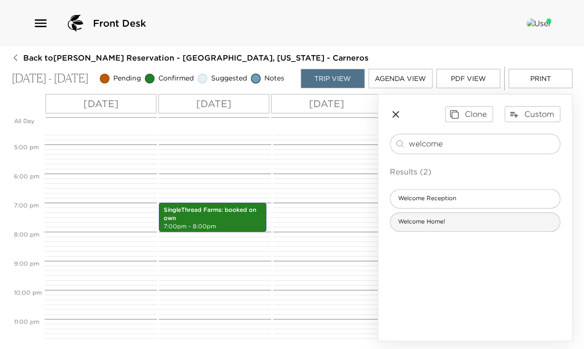
type input "welcome"
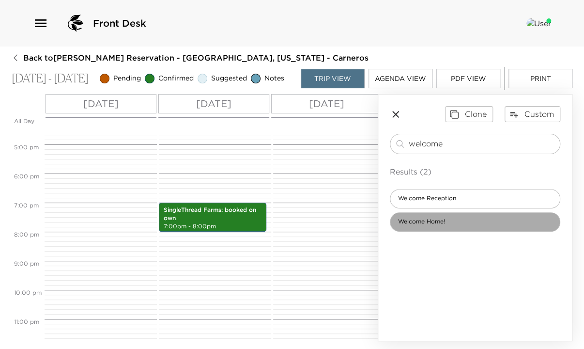
click at [409, 223] on span "Welcome Home!" at bounding box center [421, 221] width 62 height 8
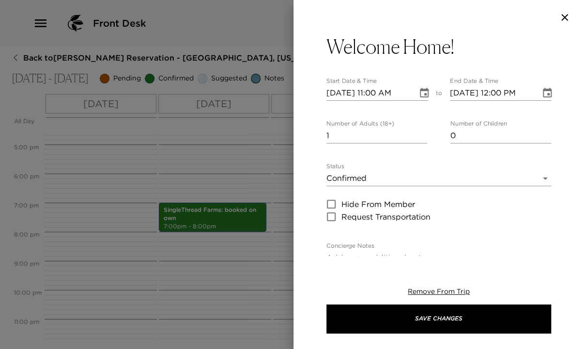
type textarea "Check-in is at 4:00 PM. Please make your way to the resort’s main lobby to pick…"
click at [374, 93] on input "[DATE] 11:00 AM" at bounding box center [368, 92] width 84 height 15
type input "[DATE] 04:00 PM"
type input "[DATE] 05:00 PM"
type input "[DATE] 04:00 PM"
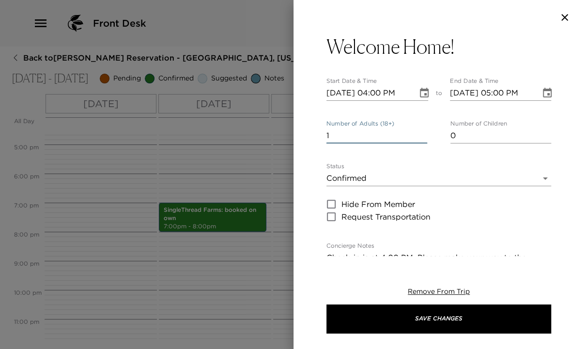
drag, startPoint x: 362, startPoint y: 135, endPoint x: 312, endPoint y: 136, distance: 50.4
click at [312, 136] on div "Welcome Home! Start Date & Time [DATE] 04:00 PM to End Date & Time [DATE] 05:00…" at bounding box center [438, 145] width 291 height 221
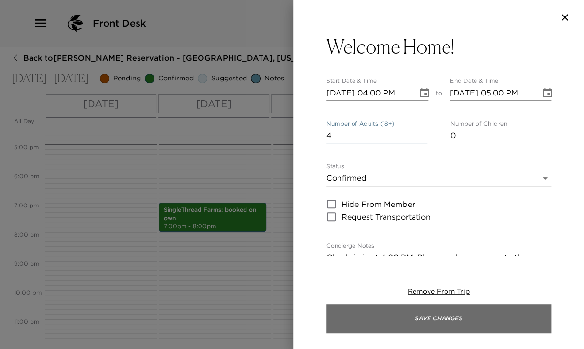
type input "4"
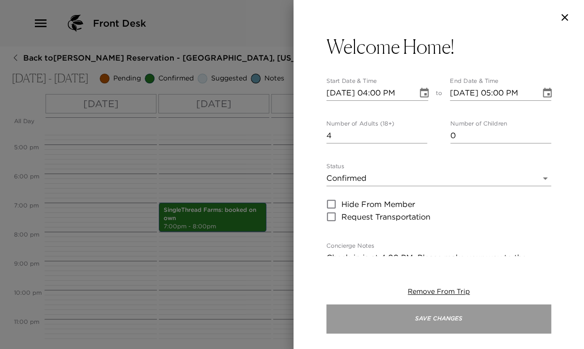
click at [488, 322] on button "Save Changes" at bounding box center [438, 318] width 225 height 29
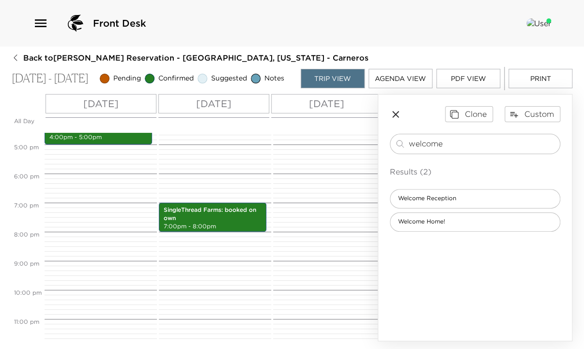
drag, startPoint x: 451, startPoint y: 145, endPoint x: 368, endPoint y: 149, distance: 82.9
click at [368, 149] on div "All Day [DATE] [DATE] [DATE] [DATE] 12:00 AM 1:00 AM 2:00 AM 3:00 AM 4:00 AM 5:…" at bounding box center [292, 217] width 561 height 247
type input "thank"
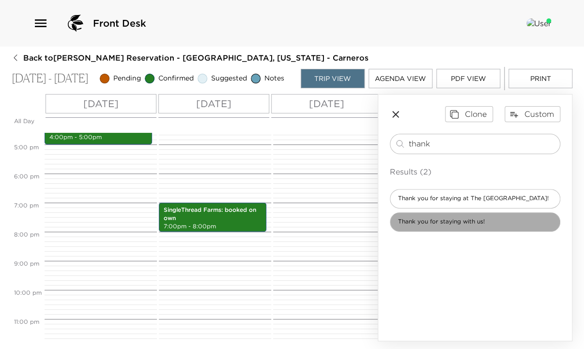
click at [454, 231] on div "Thank you for staying with us!" at bounding box center [475, 221] width 170 height 19
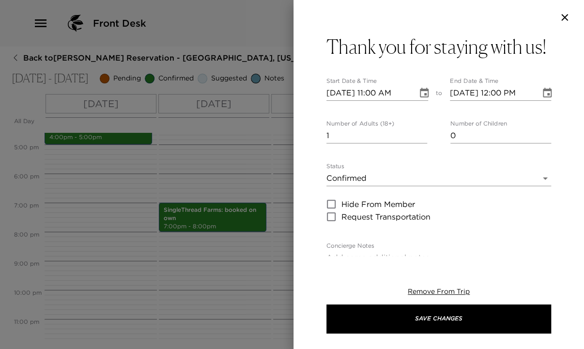
type textarea "Please note that check-out is by 11:00 AM. Please simply leave the house keys o…"
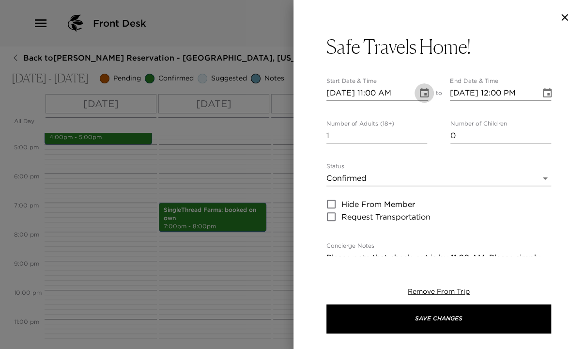
click at [420, 91] on icon "Choose date, selected date is Oct 5, 2025" at bounding box center [424, 93] width 9 height 10
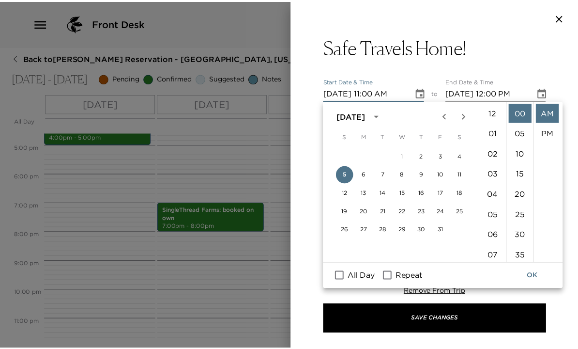
scroll to position [223, 0]
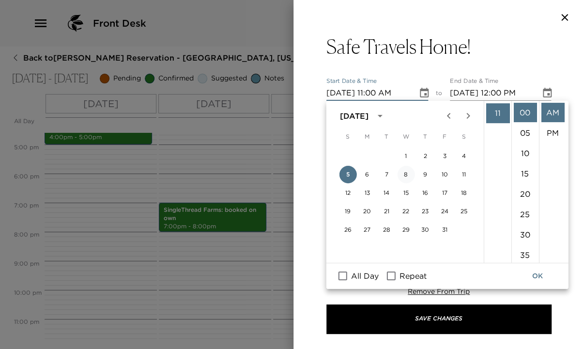
click at [406, 172] on button "8" at bounding box center [405, 174] width 17 height 17
type input "[DATE] 11:00 AM"
type input "[DATE] 12:00 PM"
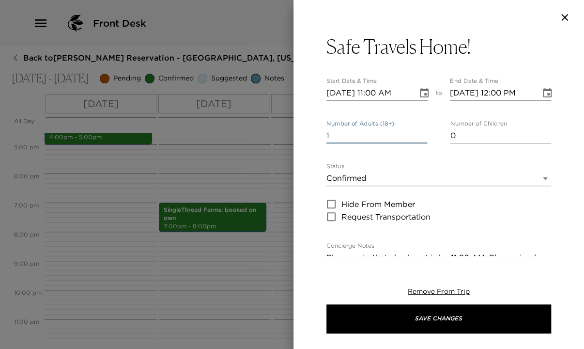
drag, startPoint x: 372, startPoint y: 143, endPoint x: 307, endPoint y: 137, distance: 65.2
click at [307, 137] on div "Safe Travels Home! Start Date & Time [DATE] 11:00 AM to End Date & Time [DATE] …" at bounding box center [438, 145] width 291 height 221
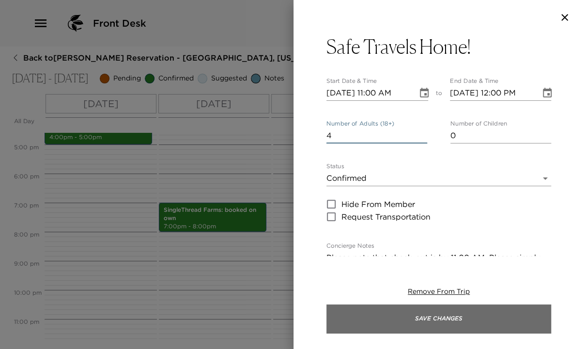
type input "4"
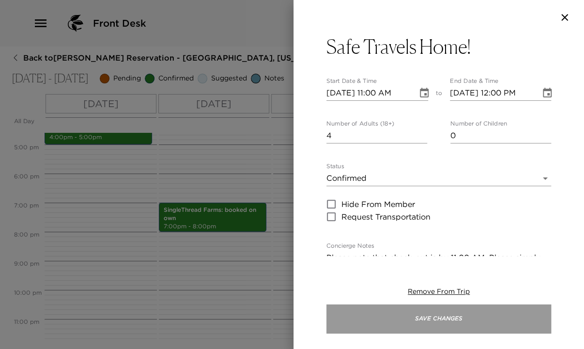
click at [529, 325] on button "Save Changes" at bounding box center [438, 318] width 225 height 29
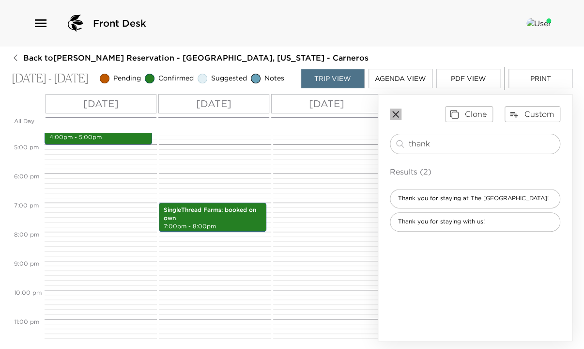
click at [396, 117] on icon "button" at bounding box center [396, 114] width 12 height 12
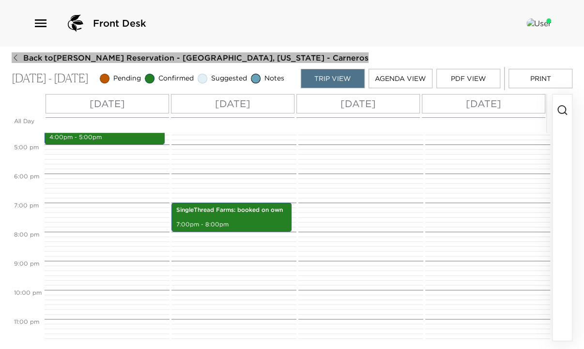
click at [14, 56] on icon "button" at bounding box center [16, 58] width 8 height 8
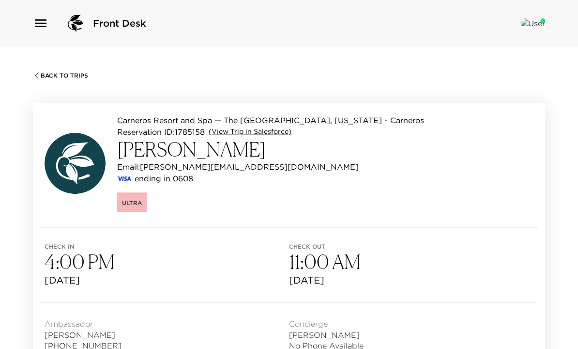
click at [62, 74] on span "Back To Trips" at bounding box center [64, 75] width 47 height 7
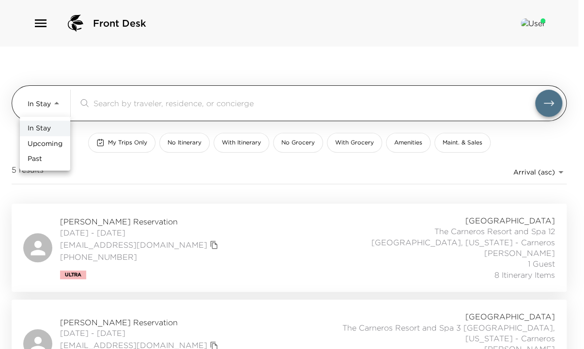
click at [59, 104] on body "Front Desk In Stay In-Stay ​ My Trips Only No Itinerary With Itinerary No Groce…" at bounding box center [292, 174] width 584 height 349
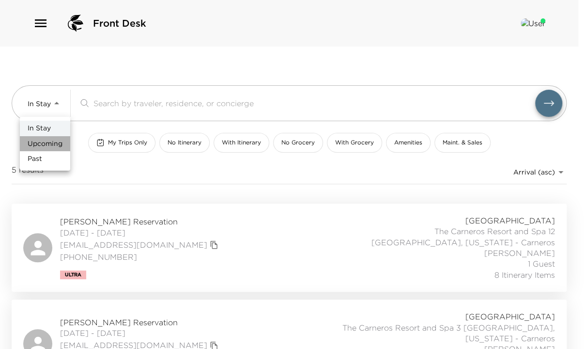
click at [59, 140] on span "Upcoming" at bounding box center [45, 144] width 35 height 10
type input "Upcoming"
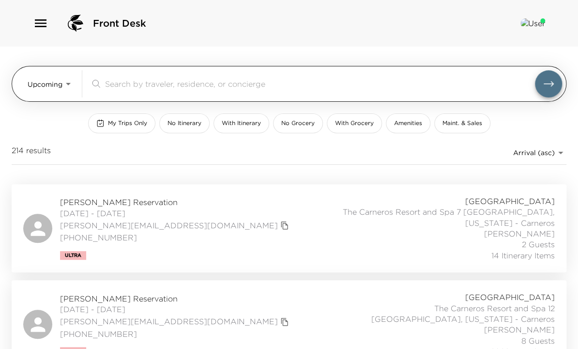
click at [131, 89] on input "search" at bounding box center [320, 83] width 430 height 11
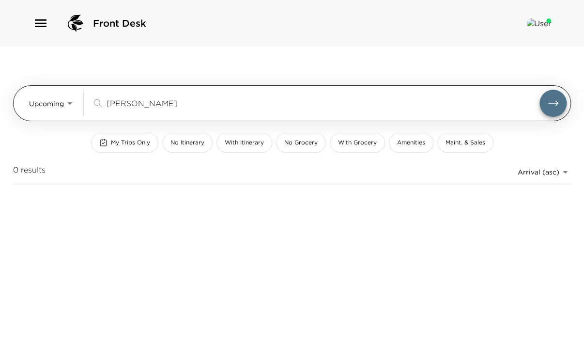
type input "merritt"
drag, startPoint x: 164, startPoint y: 100, endPoint x: 83, endPoint y: 105, distance: 81.5
click at [83, 105] on div "Upcoming Upcoming merritt ​" at bounding box center [297, 103] width 537 height 27
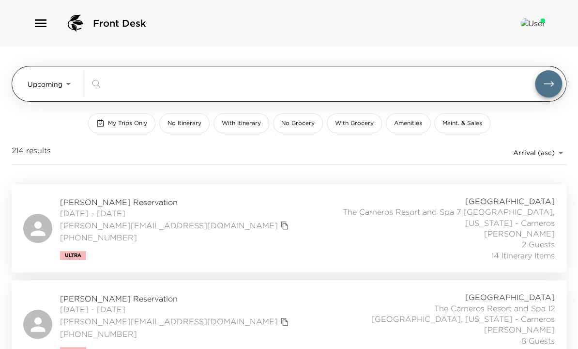
click at [399, 89] on input "search" at bounding box center [320, 83] width 430 height 11
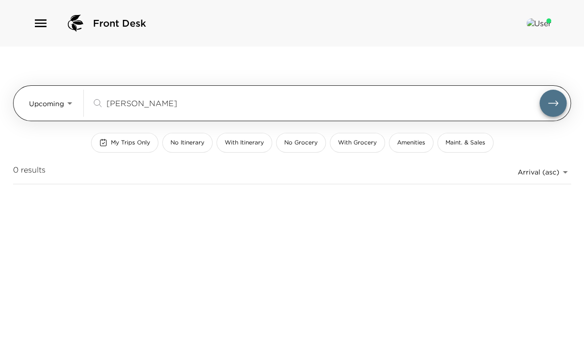
drag, startPoint x: 149, startPoint y: 107, endPoint x: 101, endPoint y: 107, distance: 48.4
click at [101, 107] on div "Merritt ​" at bounding box center [316, 103] width 448 height 12
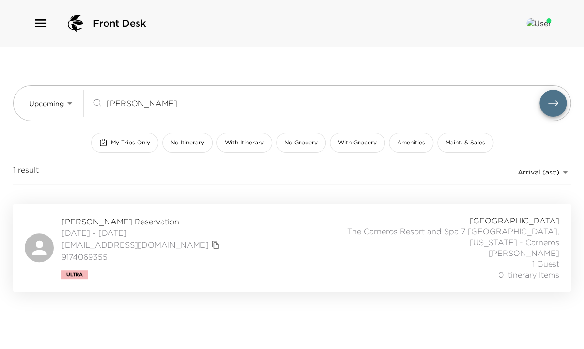
type input "grothe"
click at [254, 236] on div "Jeff Grothe Reservation 09/18/2025 - 09/21/2025 jgrothe@paramountinvestors.com …" at bounding box center [292, 247] width 535 height 65
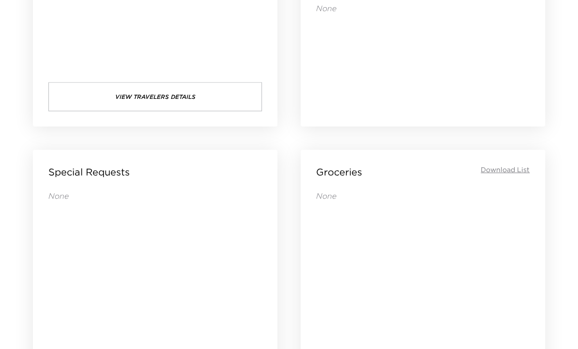
scroll to position [658, 0]
click at [421, 190] on div "None" at bounding box center [423, 326] width 214 height 272
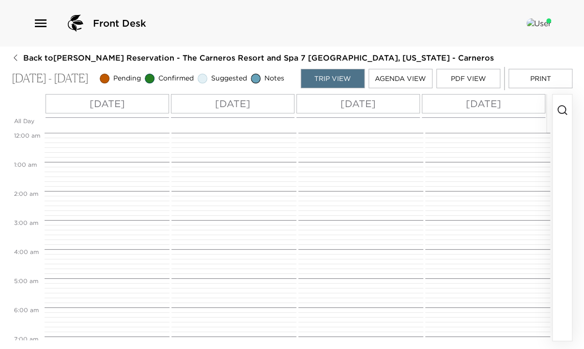
scroll to position [232, 0]
click at [559, 114] on icon "button" at bounding box center [562, 110] width 12 height 12
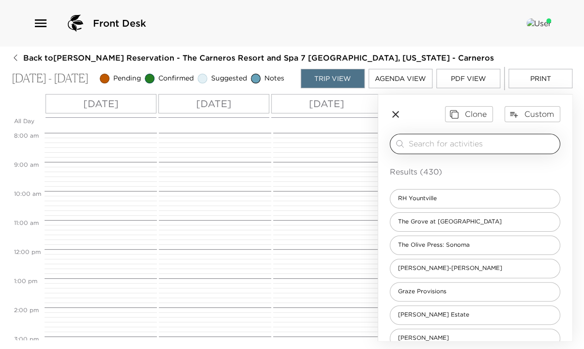
click at [451, 148] on input "search" at bounding box center [482, 143] width 147 height 11
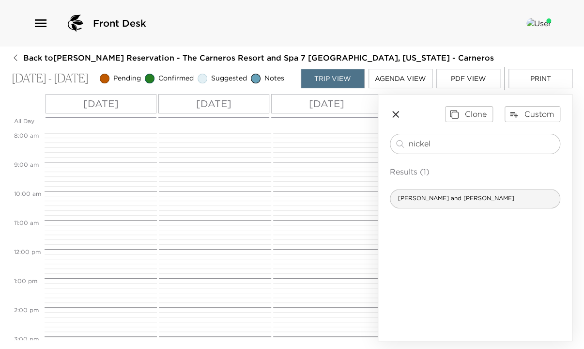
type input "nickel"
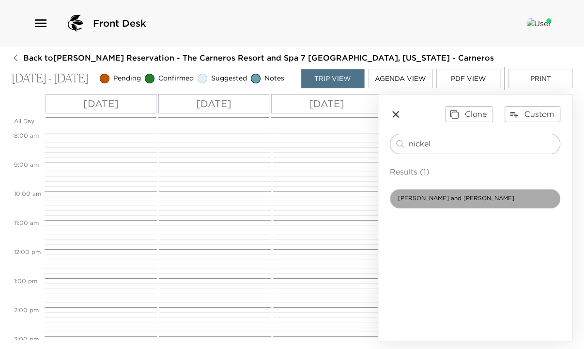
click at [452, 208] on div "Nickel and Nickel" at bounding box center [475, 198] width 170 height 19
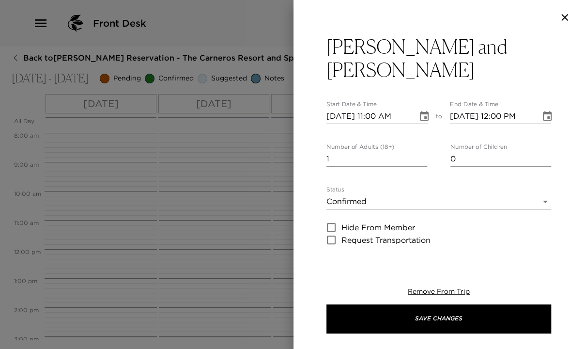
type textarea "Established in 1997 by the partners of Far Niente, Nickel & Nickel is devoted e…"
type textarea "$110 - /person (complimentary for up to six Exclusive Resorts guests)"
click at [345, 108] on input "09/18/2025 11:00 AM" at bounding box center [368, 115] width 84 height 15
type input "09/01/2025 11:00 AM"
type input "09/01/2025 12:00 PM"
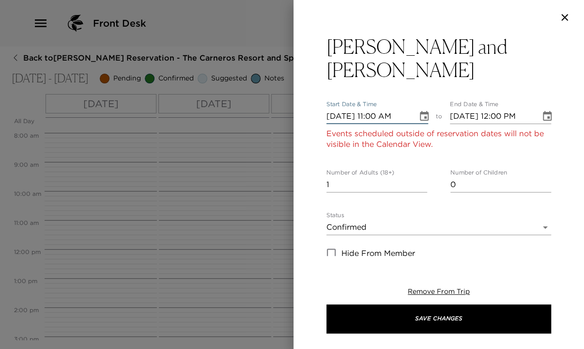
type input "09/19/2025 11:00 AM"
type input "09/19/2025 12:00 PM"
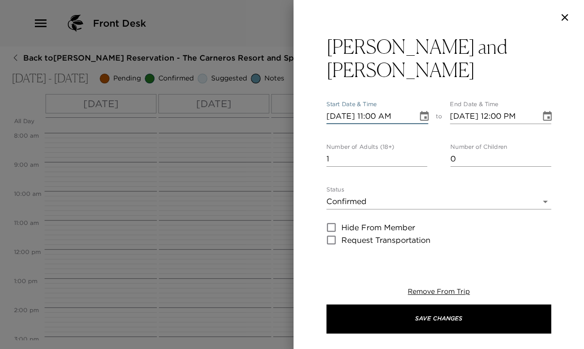
click at [377, 108] on input "09/19/2025 11:00 AM" at bounding box center [368, 115] width 84 height 15
type input "09/19/2025 12:45 PM"
type input "09/19/2025 01:45 PM"
type input "09/19/2025 12:45 PM"
drag, startPoint x: 350, startPoint y: 138, endPoint x: 312, endPoint y: 140, distance: 38.3
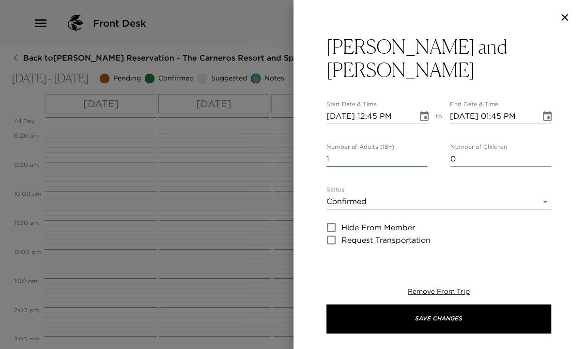
click at [312, 140] on div "Nickel and Nickel Start Date & Time 09/19/2025 12:45 PM to End Date & Time 09/1…" at bounding box center [438, 145] width 291 height 221
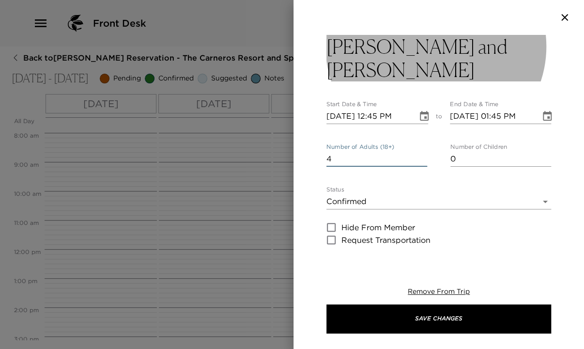
type input "4"
click at [457, 46] on button "[PERSON_NAME] and [PERSON_NAME]" at bounding box center [438, 58] width 225 height 46
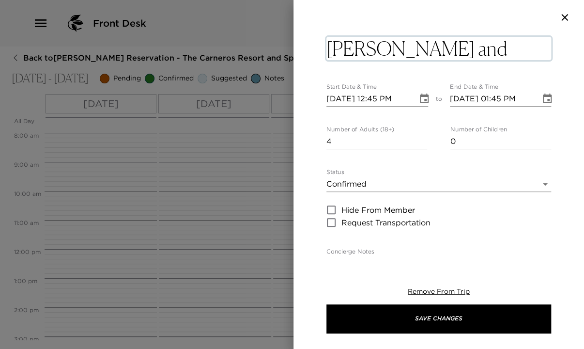
click at [460, 46] on textarea "[PERSON_NAME] and [PERSON_NAME]" at bounding box center [438, 48] width 225 height 23
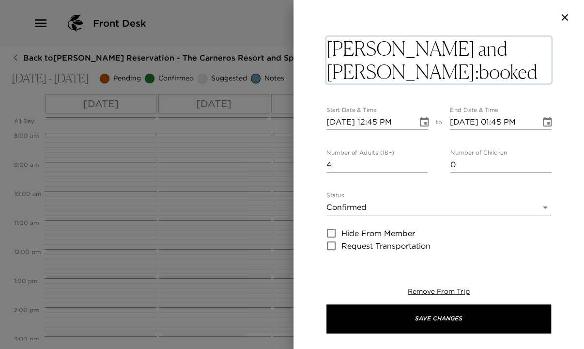
click at [460, 52] on textarea "Nickel and Nickel:booked on own" at bounding box center [438, 60] width 225 height 46
type textarea "Nickel and Nickel: booked on own"
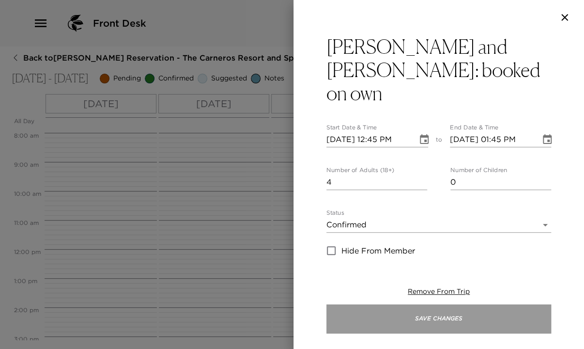
click at [498, 312] on button "Save Changes" at bounding box center [438, 318] width 225 height 29
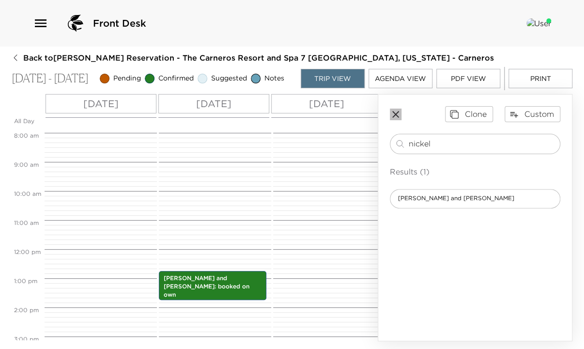
click at [396, 117] on icon "button" at bounding box center [396, 114] width 12 height 12
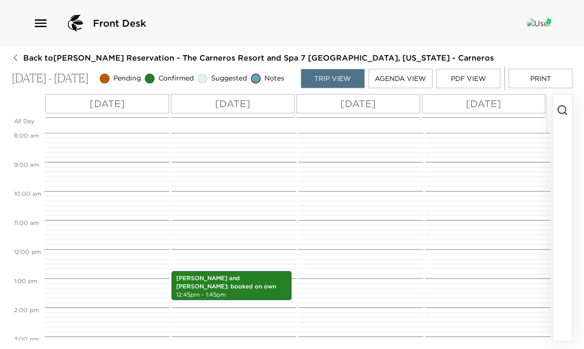
click at [469, 230] on div at bounding box center [486, 248] width 122 height 697
click at [559, 114] on icon "button" at bounding box center [562, 110] width 12 height 12
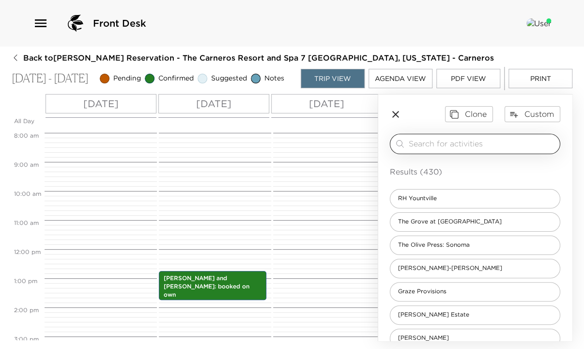
click at [454, 154] on div "​" at bounding box center [475, 144] width 170 height 20
click at [453, 149] on input "search" at bounding box center [482, 143] width 147 height 11
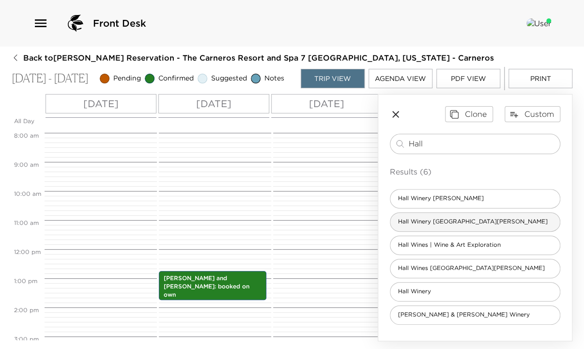
type input "Hall"
click at [454, 220] on div "Hall Winery St. Helena" at bounding box center [475, 221] width 170 height 19
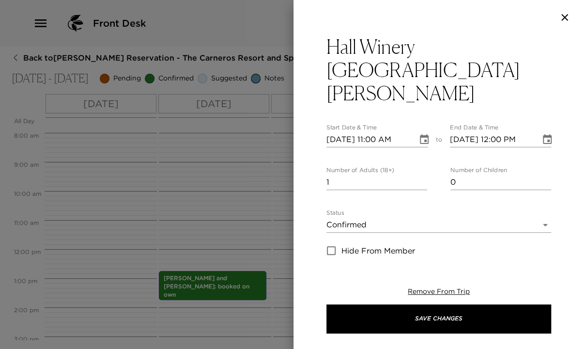
type textarea "Hall Winery focuses on growing Bordeaux red varieties including Cabernet Sauvig…"
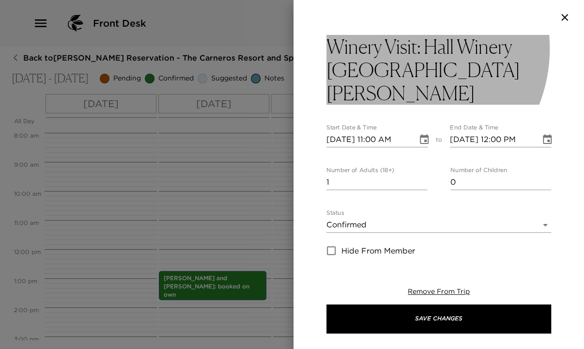
click at [397, 48] on h3 "Winery Visit: Hall Winery St. Helena" at bounding box center [438, 70] width 225 height 70
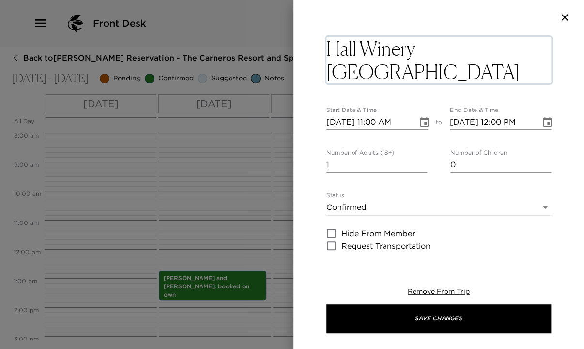
drag, startPoint x: 423, startPoint y: 48, endPoint x: 292, endPoint y: 57, distance: 130.5
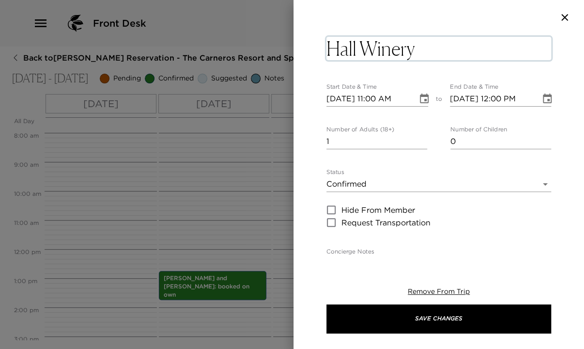
click at [503, 46] on textarea "Hall Winery St. Helena" at bounding box center [438, 48] width 225 height 23
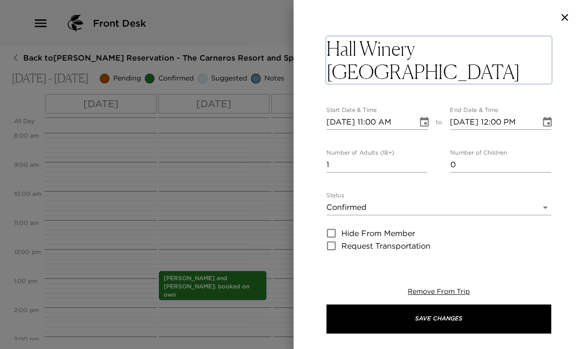
type textarea "Hall Winery St. Helena: booked on own"
click at [346, 122] on input "09/18/2025 11:00 AM" at bounding box center [368, 121] width 84 height 15
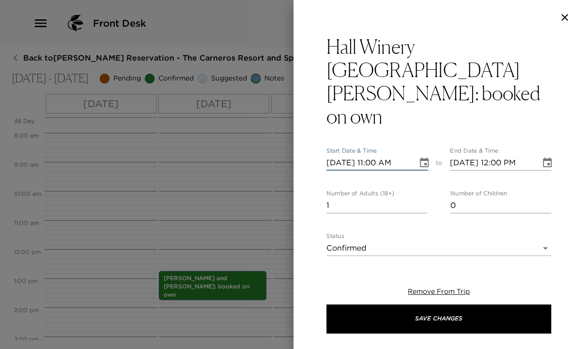
type input "09/02/2025 11:00 AM"
type input "09/02/2025 12:00 PM"
type input "09/20/2025 11:00 AM"
type input "09/20/2025 12:00 PM"
type input "09/20/2025 11:00 AM"
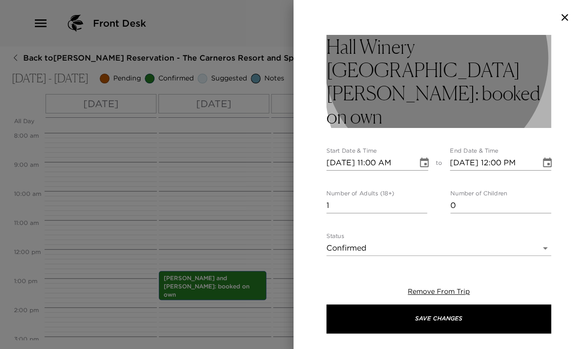
click at [536, 70] on h3 "Hall Winery St. Helena: booked on own" at bounding box center [438, 81] width 225 height 93
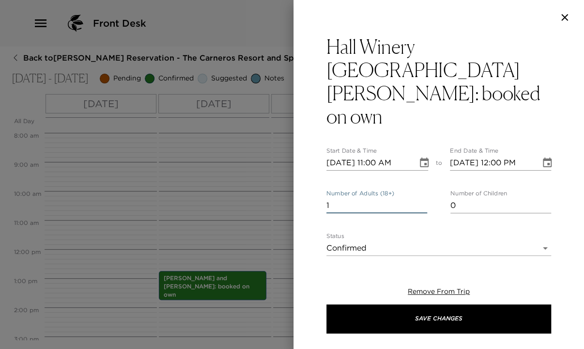
drag, startPoint x: 300, startPoint y: 166, endPoint x: 290, endPoint y: 166, distance: 10.2
click at [290, 166] on div "Hall Winery St. Helena: booked on own Start Date & Time 09/20/2025 11:00 AM to …" at bounding box center [292, 174] width 584 height 349
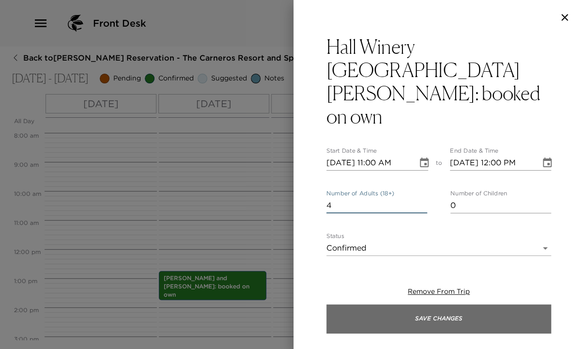
type input "4"
click at [484, 323] on button "Save Changes" at bounding box center [438, 318] width 225 height 29
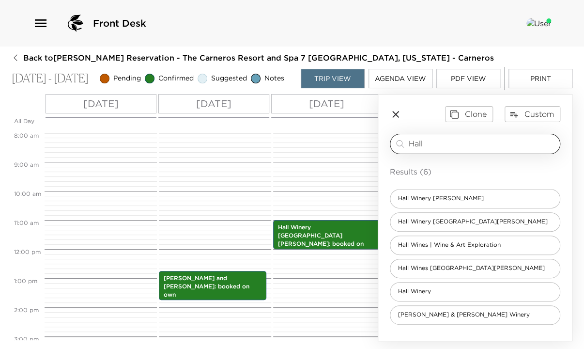
click at [436, 148] on input "Hall" at bounding box center [482, 143] width 147 height 11
drag, startPoint x: 436, startPoint y: 148, endPoint x: 368, endPoint y: 155, distance: 67.6
click at [370, 154] on div "All Day Thu 09/18 Fri 09/19 Sat 09/20 Sun 09/21 12:00 AM 1:00 AM 2:00 AM 3:00 A…" at bounding box center [292, 217] width 561 height 247
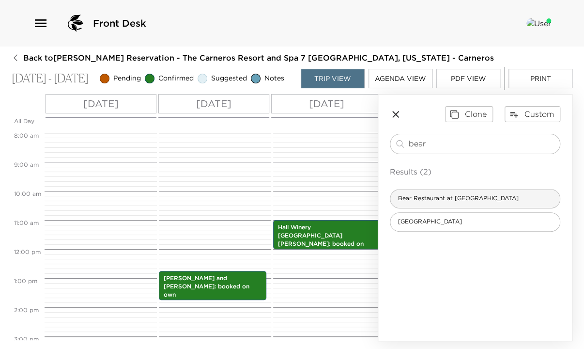
type input "bear"
click at [434, 202] on span "Bear Restaurant at Stanly Ranch Resort" at bounding box center [458, 198] width 136 height 8
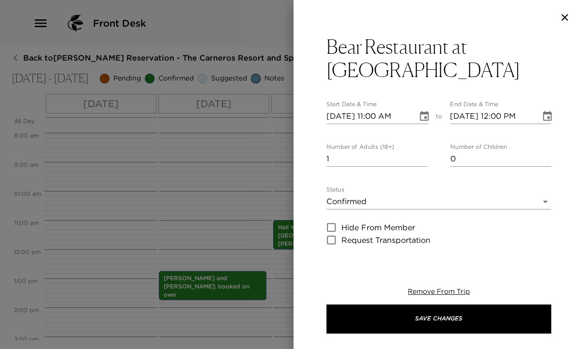
type textarea "Bear is the keystone of Stanly Ranch’s culinary offering, serving to connect cr…"
click at [345, 108] on input "09/18/2025 11:00 AM" at bounding box center [368, 115] width 84 height 15
type input "09/01/2025 11:00 AM"
type input "09/01/2025 12:00 PM"
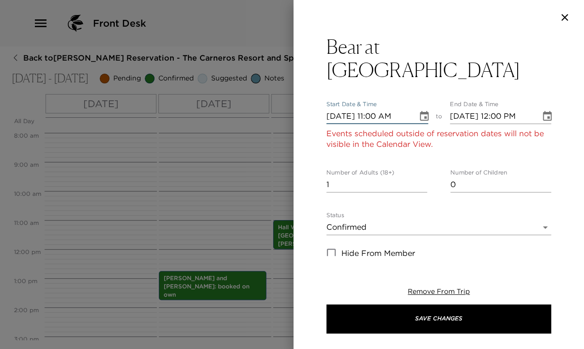
type input "09/19/2025 11:00 AM"
type input "09/19/2025 12:00 PM"
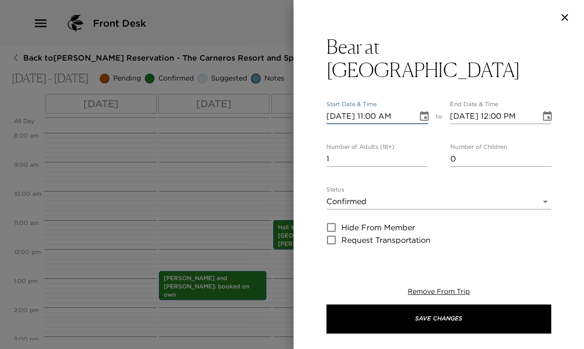
click at [376, 108] on input "09/19/2025 11:00 AM" at bounding box center [368, 115] width 84 height 15
type input "09/19/2025 07:15 PM"
type input "09/19/2025 08:15 PM"
type input "09/19/2025 07:15 PM"
drag, startPoint x: 331, startPoint y: 134, endPoint x: 303, endPoint y: 139, distance: 28.6
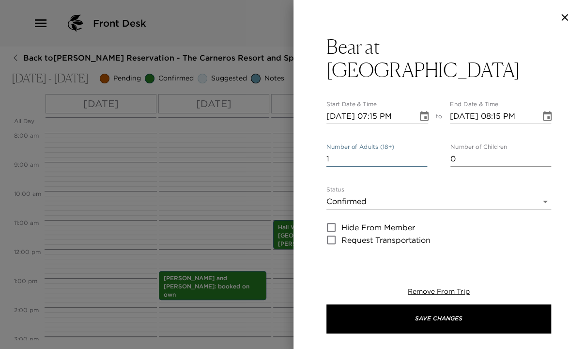
click at [303, 139] on div "Bear at Stanly Ranch Resort Start Date & Time 09/19/2025 07:15 PM to End Date &…" at bounding box center [438, 145] width 291 height 221
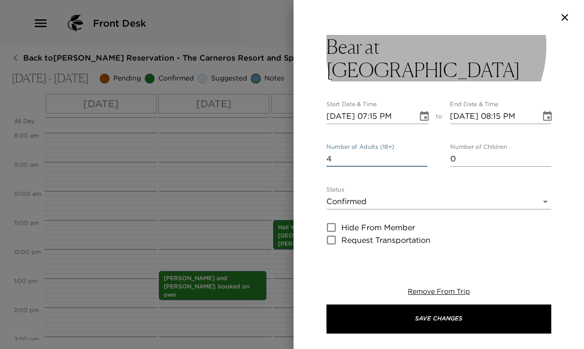
type input "4"
click at [535, 46] on button "Bear at Stanly Ranch Resort" at bounding box center [438, 58] width 225 height 46
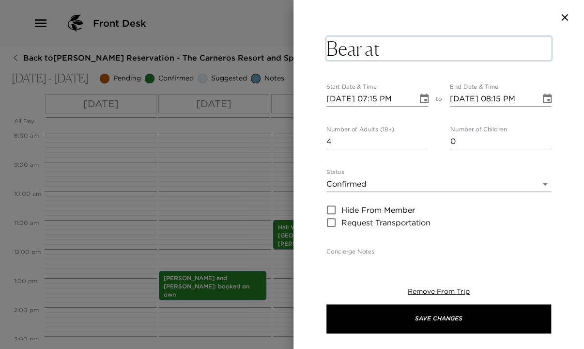
click at [536, 46] on textarea "Bear at Stanly Ranch Resort" at bounding box center [438, 48] width 225 height 23
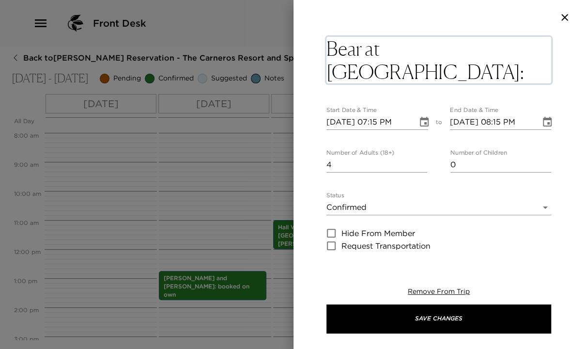
type textarea "Bear at Stanly Ranch Resort: booked on own"
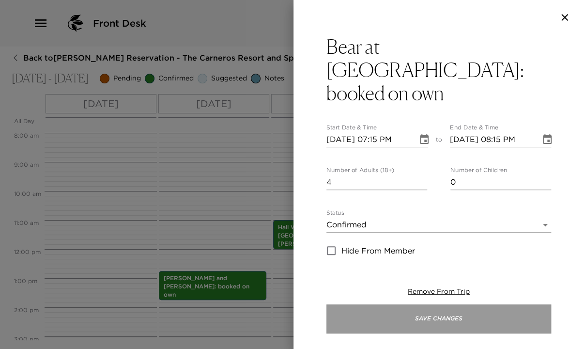
click at [489, 314] on button "Save Changes" at bounding box center [438, 318] width 225 height 29
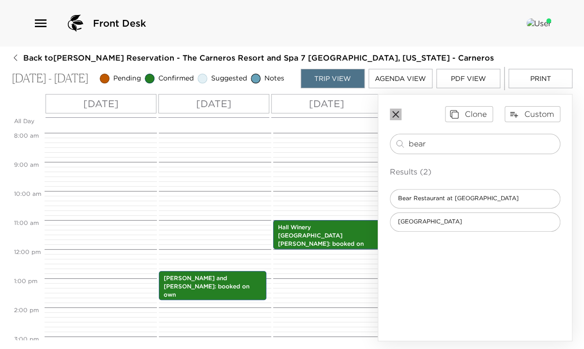
click at [395, 116] on icon "button" at bounding box center [396, 114] width 12 height 12
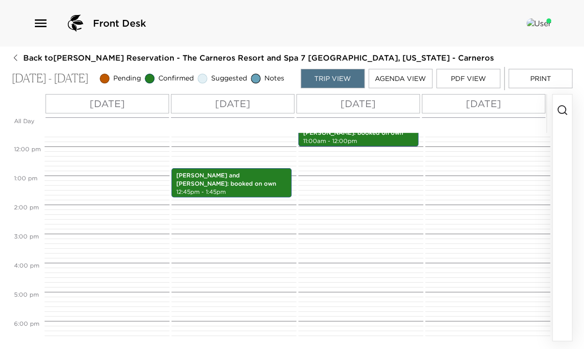
scroll to position [490, 0]
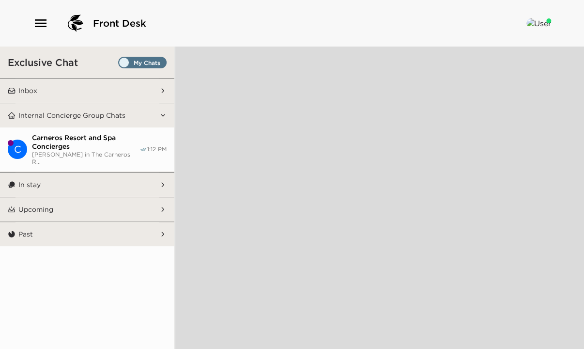
click at [54, 183] on button "In stay" at bounding box center [87, 184] width 144 height 24
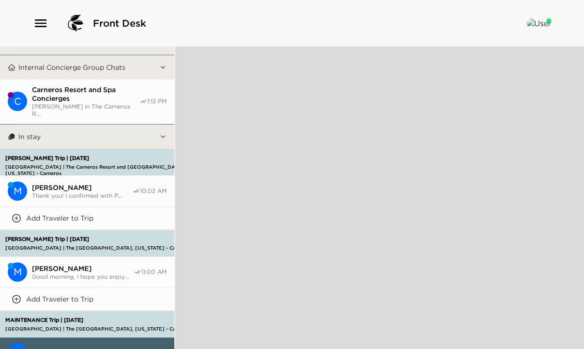
scroll to position [130, 0]
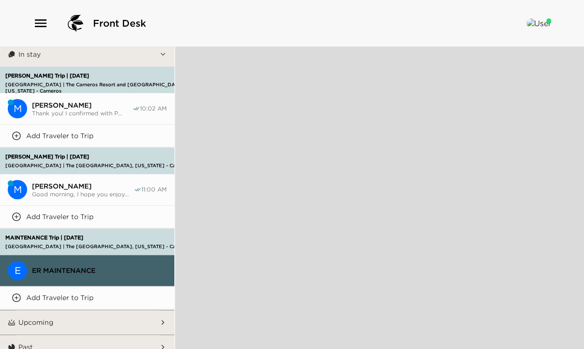
click at [52, 318] on p "Upcoming" at bounding box center [35, 322] width 35 height 9
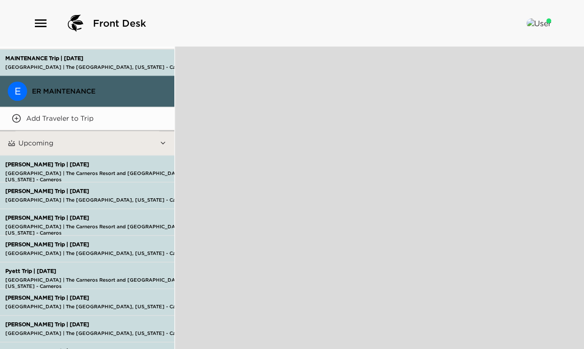
scroll to position [324, 0]
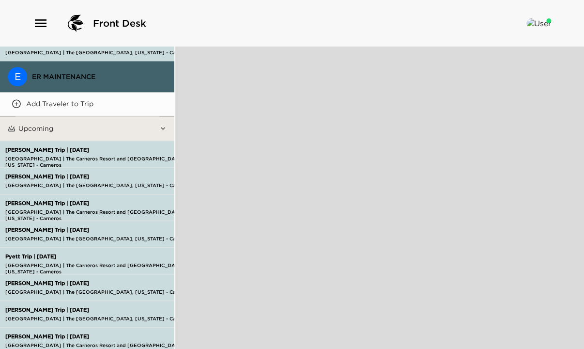
click at [38, 173] on p "[PERSON_NAME] Trip | [DATE]" at bounding box center [107, 176] width 209 height 6
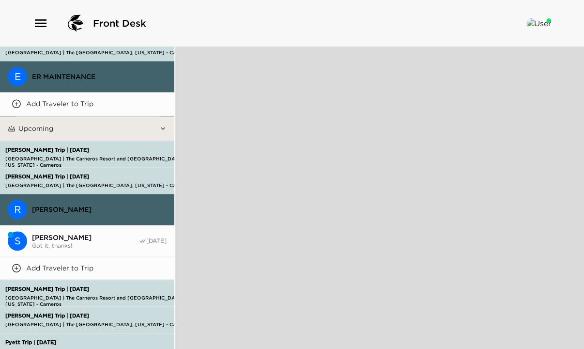
click at [66, 233] on span "Shannon Lowe" at bounding box center [85, 237] width 107 height 9
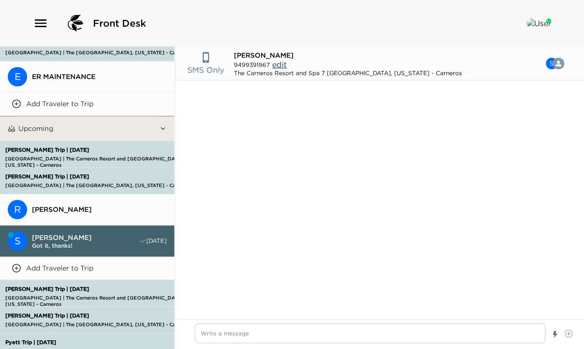
scroll to position [444, 0]
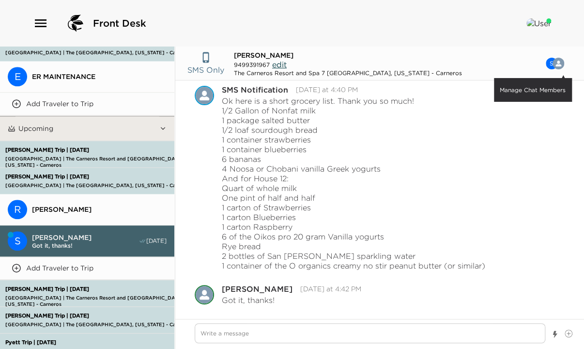
click at [551, 63] on button "S Manage Chat Members" at bounding box center [550, 63] width 44 height 19
type textarea "x"
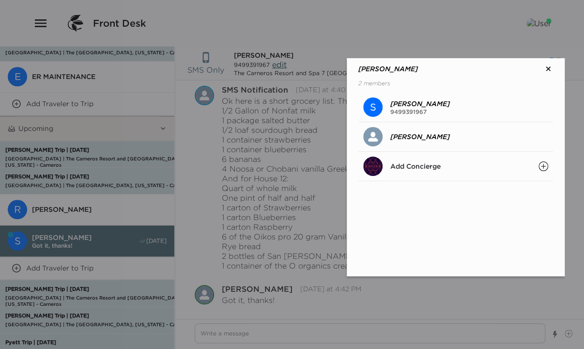
click at [542, 165] on icon "Search" at bounding box center [543, 166] width 10 height 10
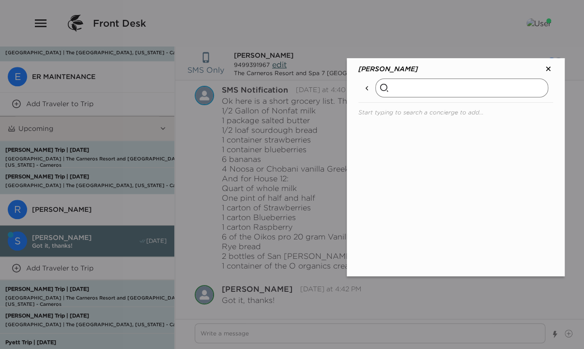
click at [395, 90] on input "text" at bounding box center [461, 87] width 173 height 19
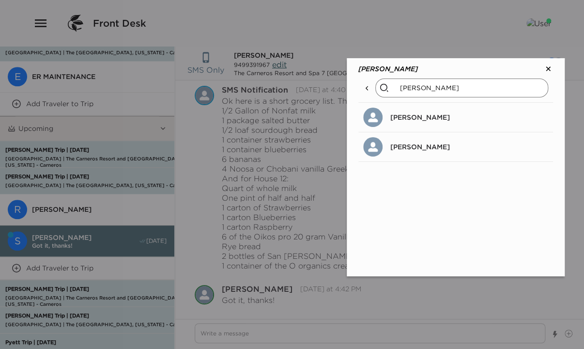
type input "sandra"
click at [429, 145] on p "Sandra Grignon" at bounding box center [420, 146] width 60 height 9
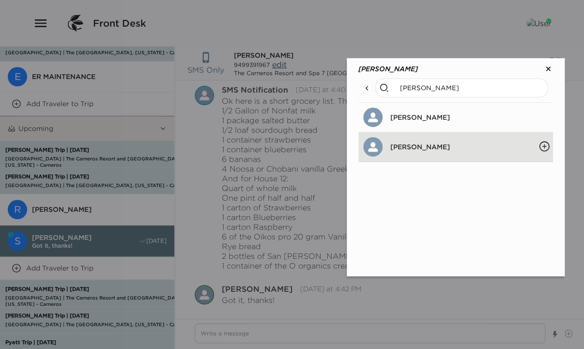
click at [543, 145] on icon "Add Members" at bounding box center [544, 146] width 4 height 4
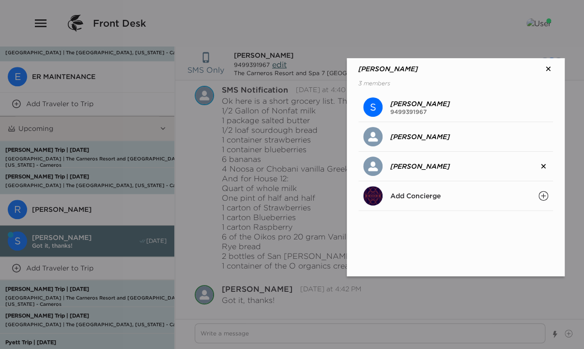
click at [548, 66] on icon at bounding box center [548, 69] width 10 height 10
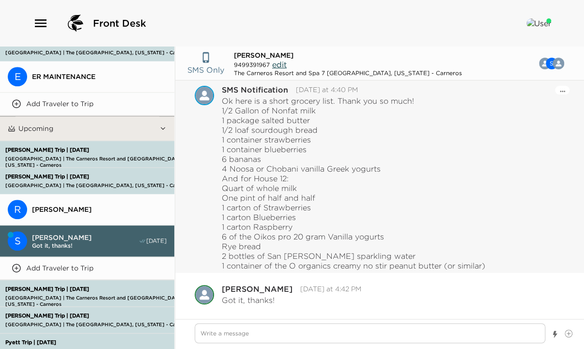
click at [222, 99] on p "Ok here is a short grocery list. Thank you so much!" at bounding box center [353, 101] width 263 height 10
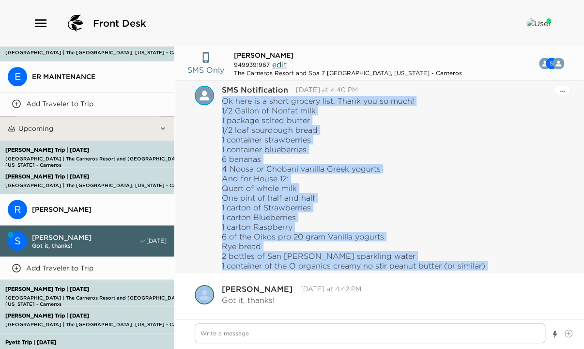
drag, startPoint x: 221, startPoint y: 99, endPoint x: 509, endPoint y: 263, distance: 331.6
click at [509, 263] on div "Ok here is a short grocery list. Thank you so much! 1/2 Gallon of Nonfat milk 1…" at bounding box center [393, 183] width 343 height 174
copy div "Ok here is a short grocery list. Thank you so much! 1/2 Gallon of Nonfat milk 1…"
click at [458, 158] on p "1/2 Gallon of Nonfat milk 1 package salted butter 1/2 loaf sourdough bread 1 co…" at bounding box center [353, 140] width 263 height 68
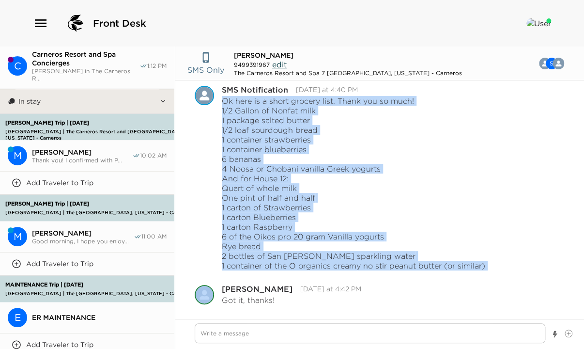
scroll to position [0, 0]
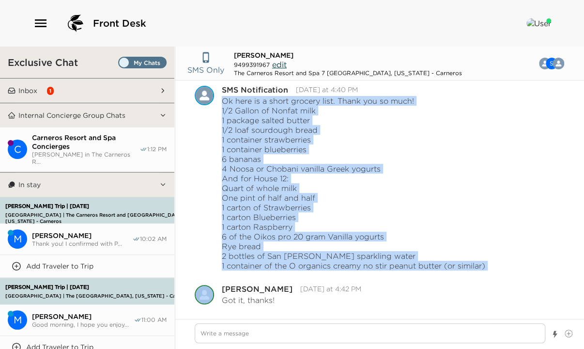
click at [40, 92] on button "Inbox 1" at bounding box center [87, 90] width 144 height 24
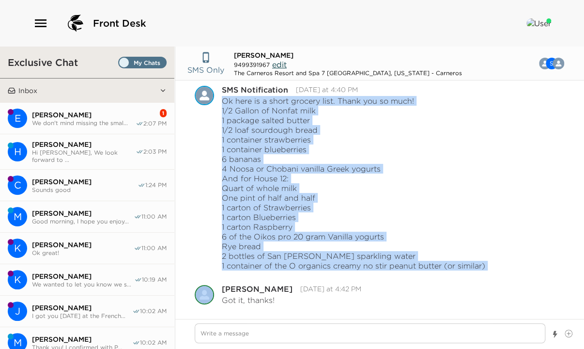
click at [58, 114] on span "Eric Greenstein" at bounding box center [84, 114] width 104 height 9
type textarea "x"
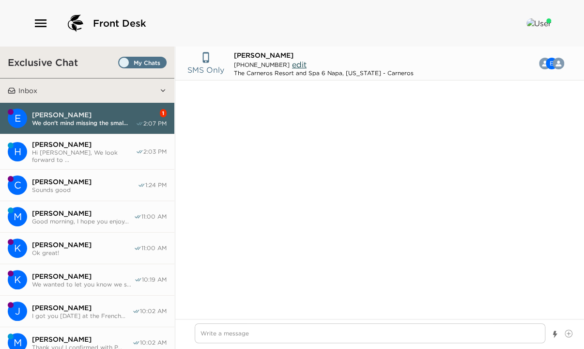
type input "(339) 225-1546"
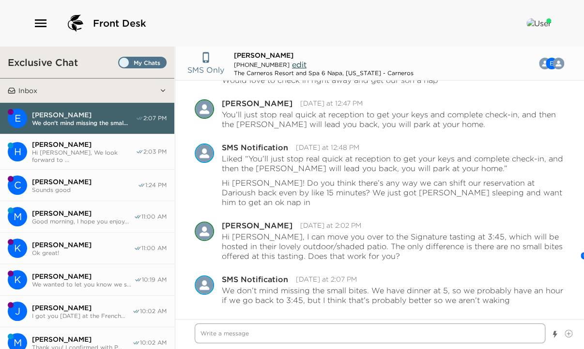
click at [245, 335] on textarea "Write a message" at bounding box center [370, 333] width 351 height 20
type textarea "x"
type textarea "I"
type textarea "x"
type textarea "I"
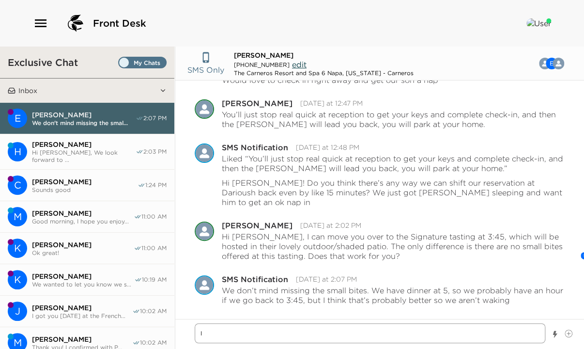
type textarea "x"
type textarea "I a"
type textarea "x"
type textarea "I ag"
type textarea "x"
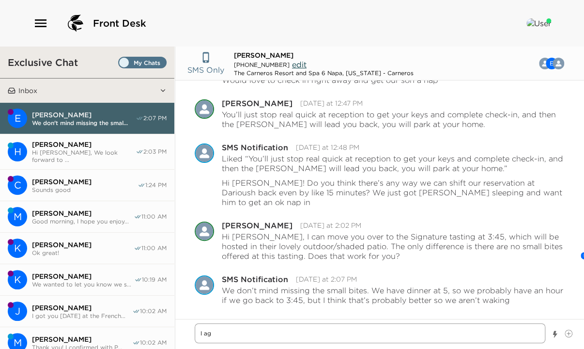
type textarea "I agr"
type textarea "x"
type textarea "I agre"
type textarea "x"
type textarea "I agree"
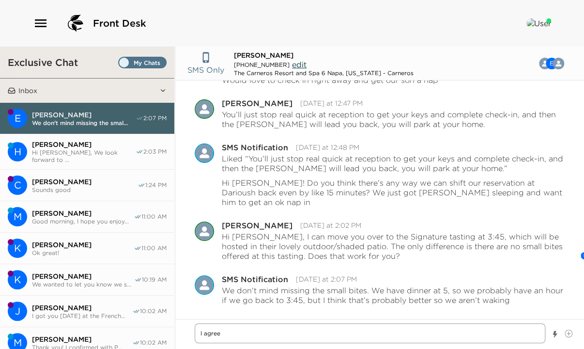
type textarea "x"
type textarea "I agree,"
type textarea "x"
type textarea "I agree,"
type textarea "x"
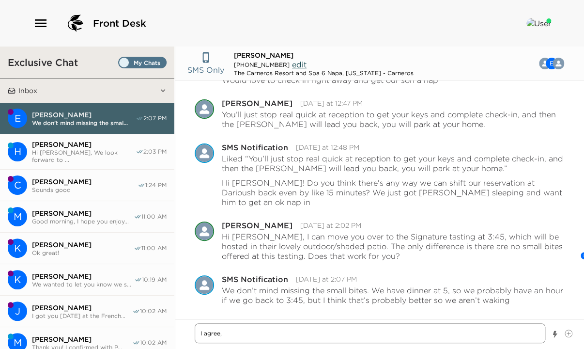
type textarea "I agree,"
type textarea "x"
type textarea "I agree"
type textarea "x"
type textarea "I agre"
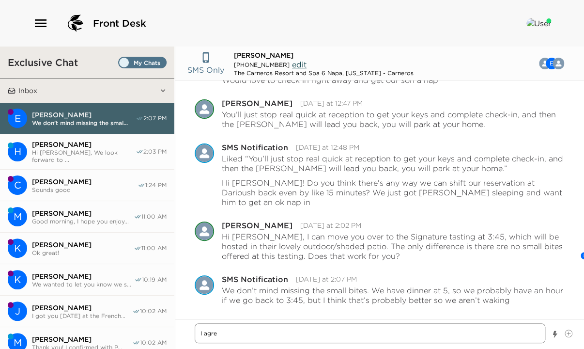
type textarea "x"
type textarea "I agr"
type textarea "x"
type textarea "I ag"
type textarea "x"
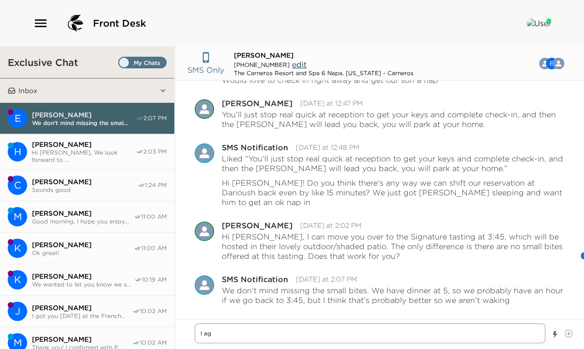
type textarea "I a"
type textarea "x"
type textarea "I"
type textarea "x"
type textarea "I"
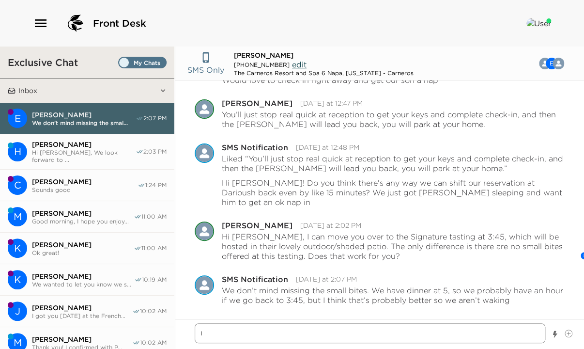
type textarea "x"
type textarea "Y"
type textarea "x"
type textarea "Yo"
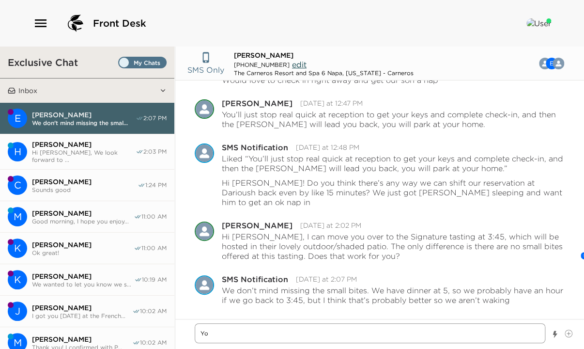
type textarea "x"
type textarea "You"
type textarea "x"
type textarea "You"
type textarea "x"
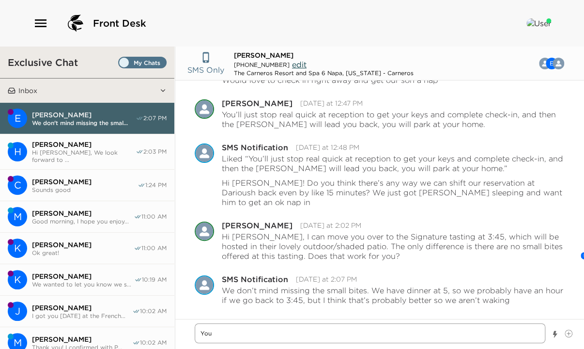
type textarea "You c"
type textarea "x"
type textarea "You ca"
type textarea "x"
type textarea "You can"
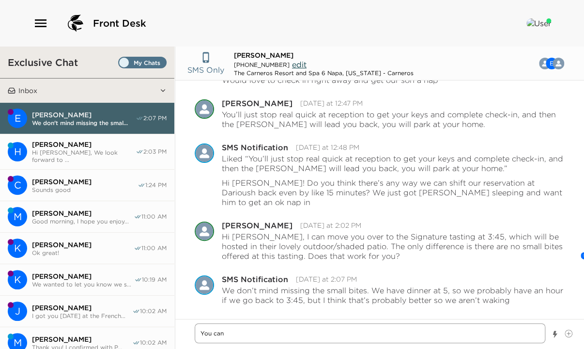
type textarea "x"
type textarea "You can"
type textarea "x"
type textarea "You can a"
type textarea "x"
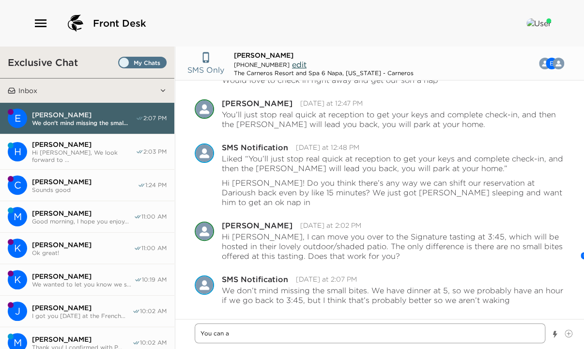
type textarea "You can al"
type textarea "x"
type textarea "You can alw"
type textarea "x"
type textarea "You can alwa"
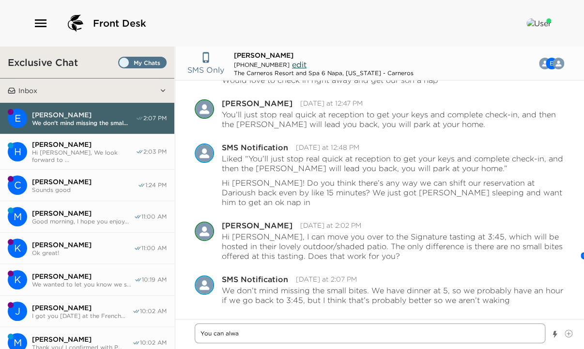
type textarea "x"
type textarea "You can alway"
type textarea "x"
type textarea "You can always"
type textarea "x"
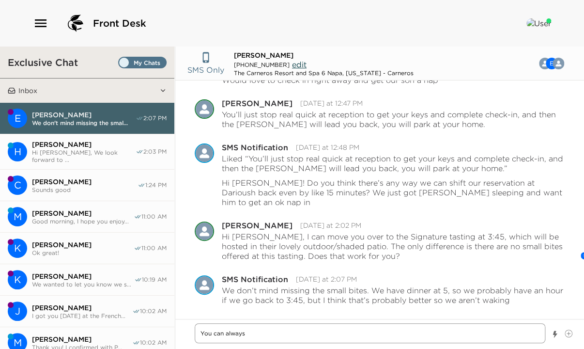
type textarea "You can always"
type textarea "x"
type textarea "You can always a"
type textarea "x"
type textarea "You can always ar"
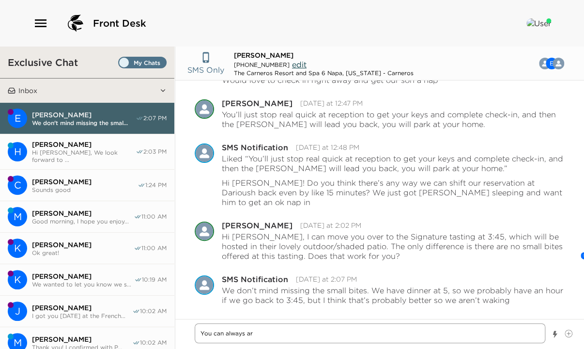
type textarea "x"
type textarea "You can always arr"
type textarea "x"
type textarea "You can always arri"
type textarea "x"
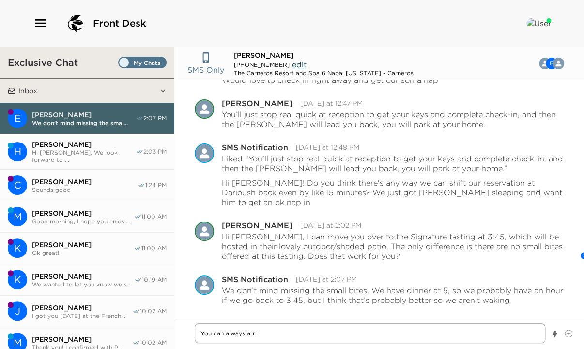
type textarea "You can always arriv"
type textarea "x"
type textarea "You can always arrive"
type textarea "x"
type textarea "You can always arrive"
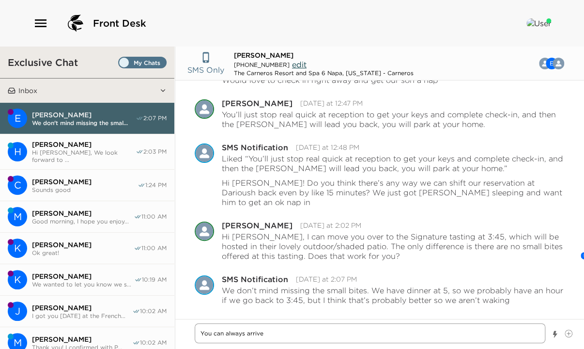
type textarea "x"
type textarea "You can always arrive a"
type textarea "x"
type textarea "You can always arrive a"
type textarea "x"
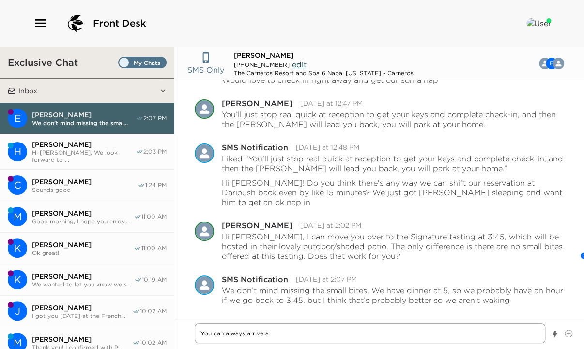
type textarea "You can always arrive a b"
type textarea "x"
type textarea "You can always arrive a bi"
type textarea "x"
type textarea "You can always arrive a bit"
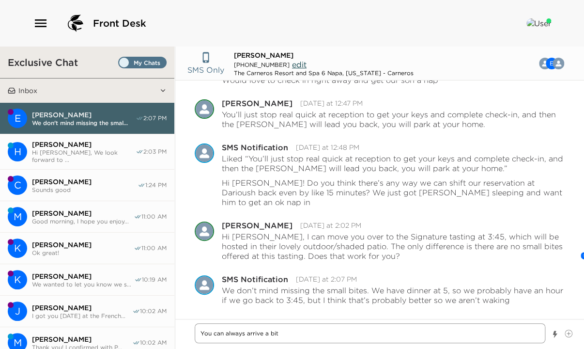
type textarea "x"
type textarea "You can always arrive a bit"
type textarea "x"
type textarea "You can always arrive a bit e"
type textarea "x"
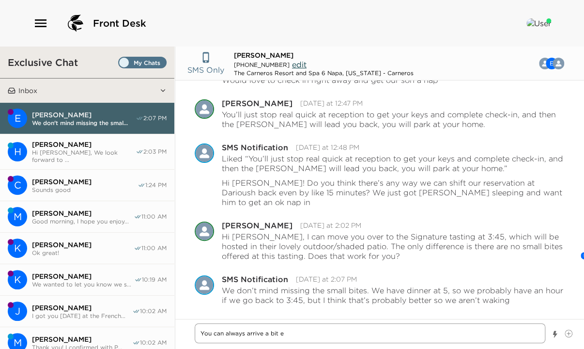
type textarea "You can always arrive a bit ea"
type textarea "x"
type textarea "You can always arrive a bit ear"
type textarea "x"
type textarea "You can always arrive a bit earl"
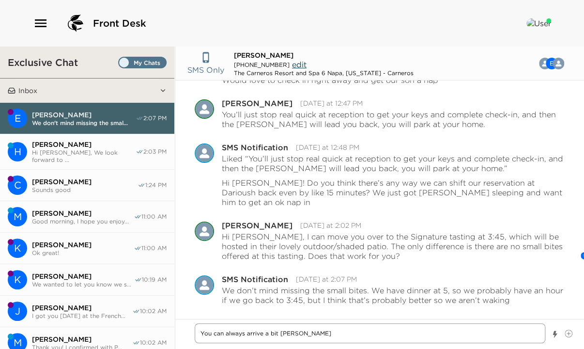
type textarea "x"
type textarea "You can always arrive a bit early"
type textarea "x"
type textarea "You can always arrive a bit early"
type textarea "x"
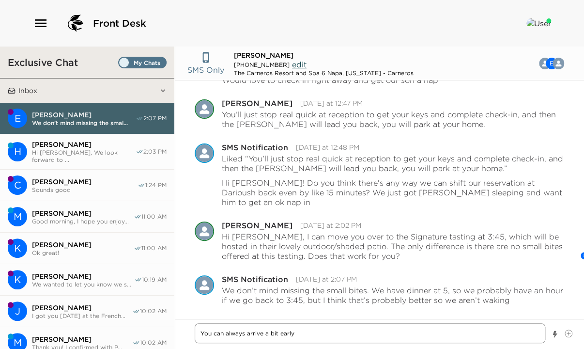
type textarea "You can always arrive a bit early a"
type textarea "x"
type textarea "You can always arrive a bit early an"
type textarea "x"
type textarea "You can always arrive a bit early and"
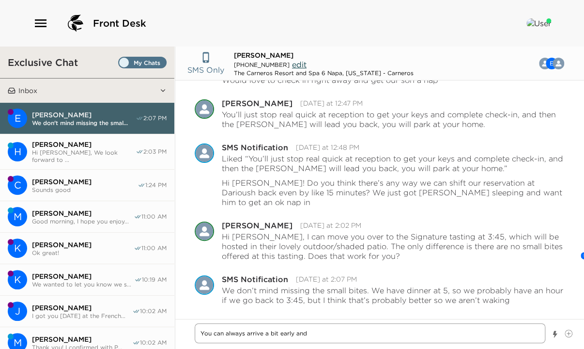
type textarea "x"
type textarea "You can always arrive a bit early and"
type textarea "x"
type textarea "You can always arrive a bit early and l"
type textarea "x"
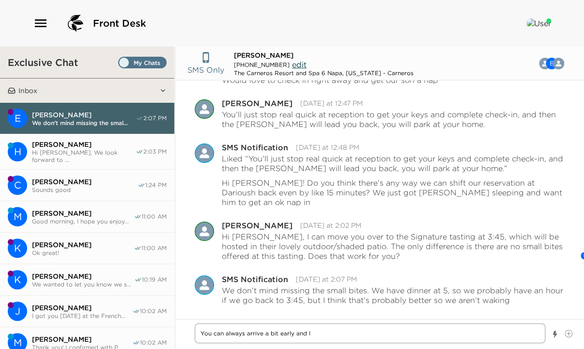
type textarea "You can always arrive a bit early and le"
type textarea "x"
type textarea "You can always arrive a bit early and let"
type textarea "x"
type textarea "You can always arrive a bit early and let"
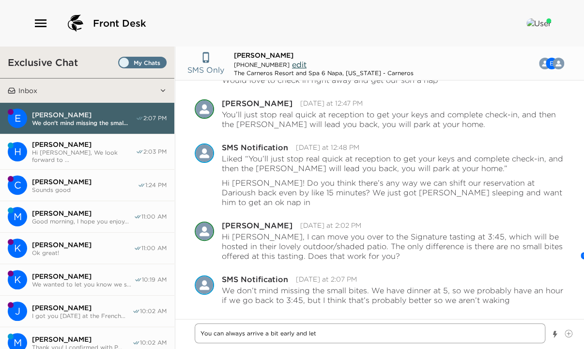
type textarea "x"
type textarea "You can always arrive a bit early and let t"
type textarea "x"
type textarea "You can always arrive a bit early and let th"
type textarea "x"
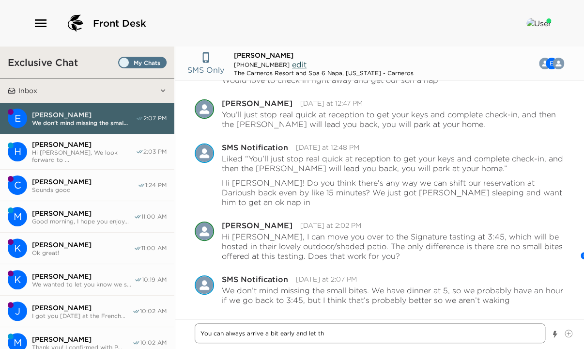
type textarea "You can always arrive a bit early and let the"
type textarea "x"
type textarea "You can always arrive a bit early and let them"
type textarea "x"
type textarea "You can always arrive a bit early and let them"
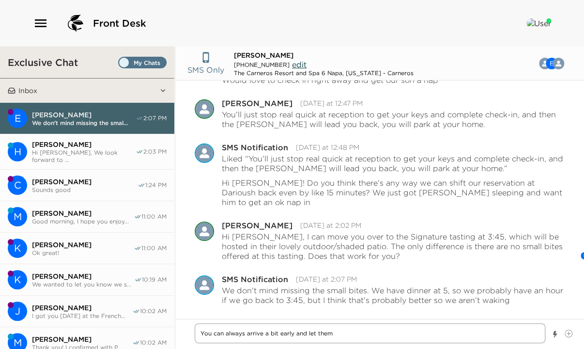
type textarea "x"
type textarea "You can always arrive a bit early and let them"
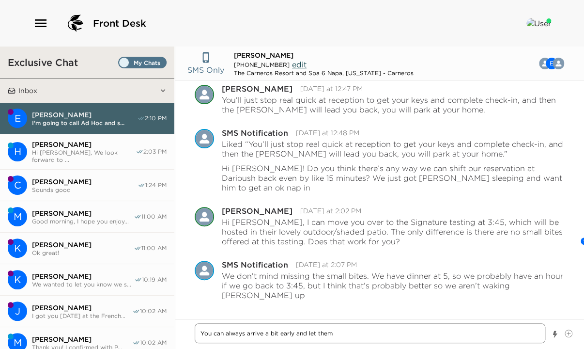
type textarea "x"
type textarea "You can always arrive a bit early and let the"
type textarea "x"
type textarea "You can always arrive a bit early and let th"
type textarea "x"
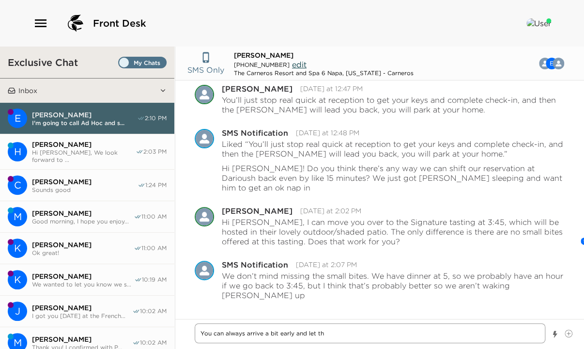
type textarea "You can always arrive a bit early and let t"
type textarea "x"
type textarea "You can always arrive a bit early and let"
type textarea "x"
type textarea "You can always arrive a bit early and let"
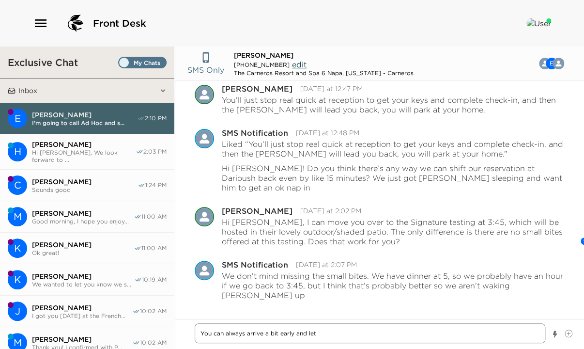
type textarea "x"
type textarea "You can always arrive a bit early and le"
type textarea "x"
type textarea "You can always arrive a bit early and l"
type textarea "x"
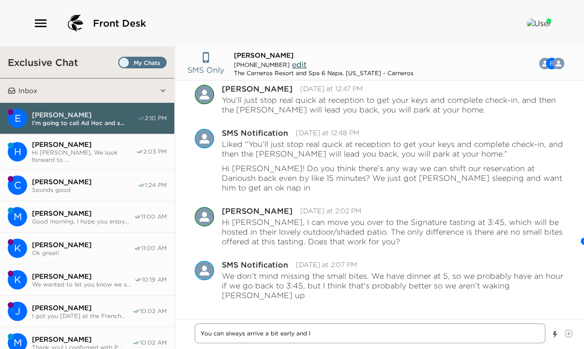
type textarea "You can always arrive a bit early and"
type textarea "x"
type textarea "You can always arrive a bit early and"
type textarea "x"
type textarea "You can always arrive a bit early an"
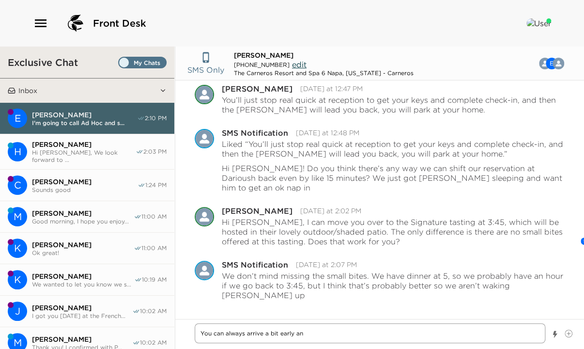
type textarea "x"
type textarea "You can always arrive a bit early a"
type textarea "x"
type textarea "You can always arrive a bit early"
type textarea "x"
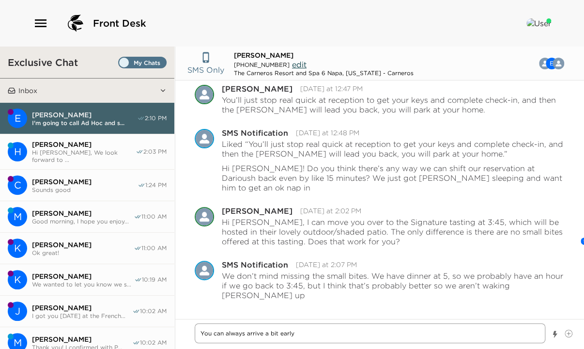
type textarea "You can always arrive a bit early"
type textarea "x"
type textarea "You can always arrive a bit early."
type textarea "x"
type textarea "You can always arrive a bit early."
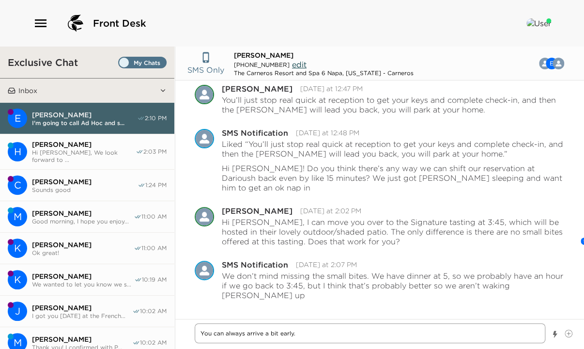
type textarea "x"
type textarea "You can always arrive a bit early. I"
type textarea "x"
type textarea "You can always arrive a bit early. It"
type textarea "x"
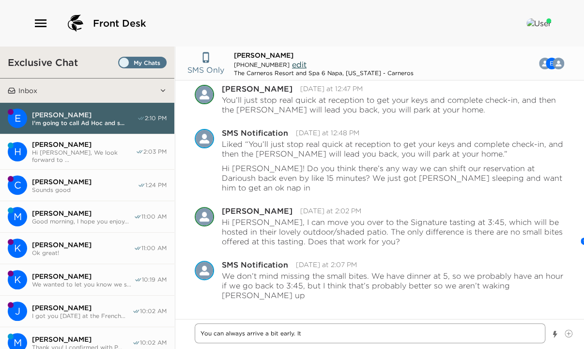
type textarea "You can always arrive a bit early. It"
type textarea "x"
type textarea "You can always arrive a bit early. It w"
type textarea "x"
type textarea "You can always arrive a bit early. It wa"
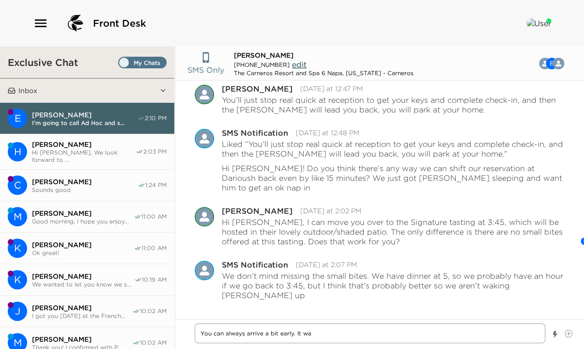
type textarea "x"
type textarea "You can always arrive a bit early. It w"
type textarea "x"
type textarea "You can always arrive a bit early. It"
type textarea "x"
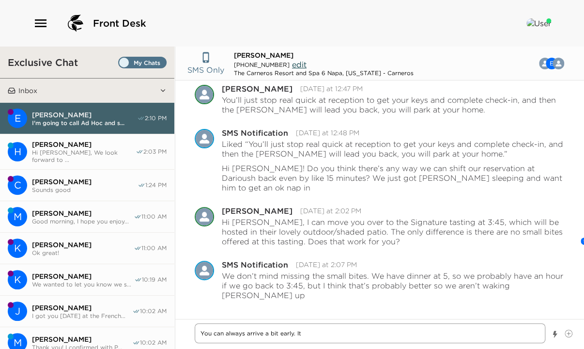
type textarea "You can always arrive a bit early. It"
type textarea "x"
type textarea "You can always arrive a bit early. I"
type textarea "x"
type textarea "You can always arrive a bit early."
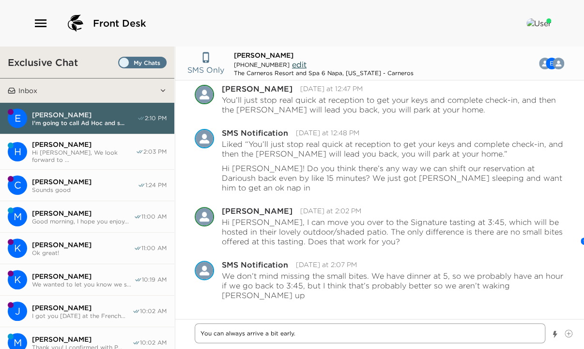
type textarea "x"
type textarea "You can always arrive a bit early."
type textarea "x"
type textarea "You can always arrive a bit early"
type textarea "x"
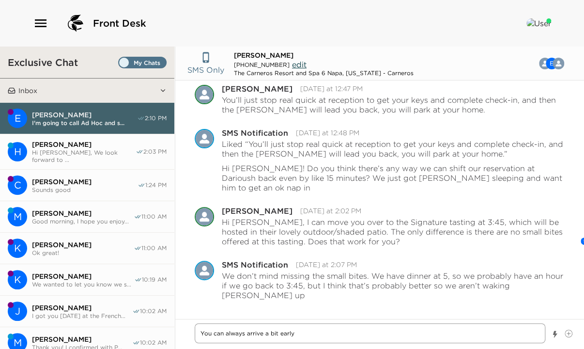
type textarea "You can always arrive a bit earlyt"
type textarea "x"
type textarea "You can always arrive a bit earlyt"
type textarea "x"
type textarea "You can always arrive a bit earlyt o"
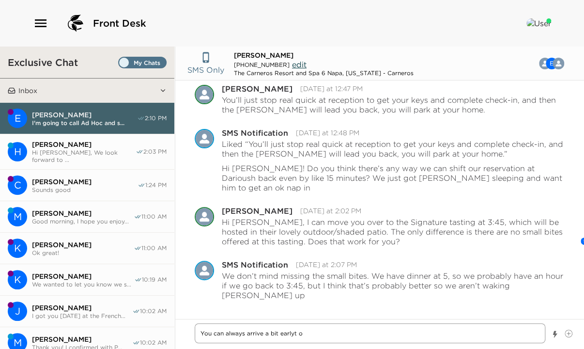
type textarea "x"
type textarea "You can always arrive a bit earlyt oD"
type textarea "x"
type textarea "You can always arrive a bit earlyt oDa"
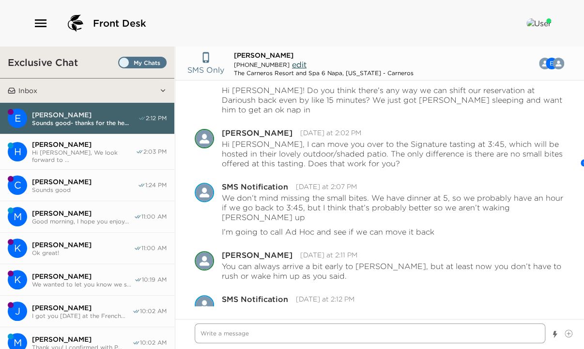
scroll to position [938, 0]
drag, startPoint x: 262, startPoint y: 331, endPoint x: 268, endPoint y: 332, distance: 5.9
click at [263, 331] on textarea "Write a message" at bounding box center [370, 333] width 351 height 20
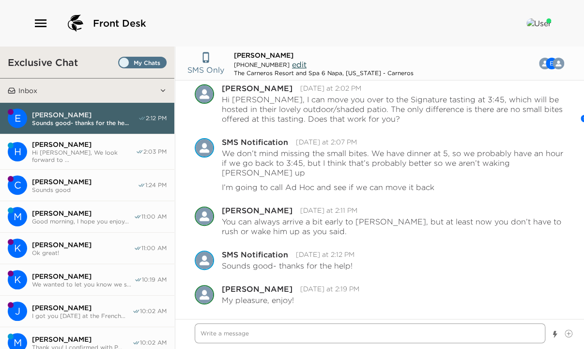
scroll to position [972, 0]
click at [44, 180] on span "[PERSON_NAME]" at bounding box center [85, 181] width 106 height 9
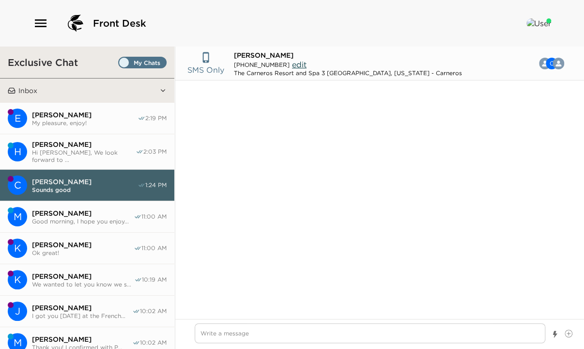
scroll to position [818, 0]
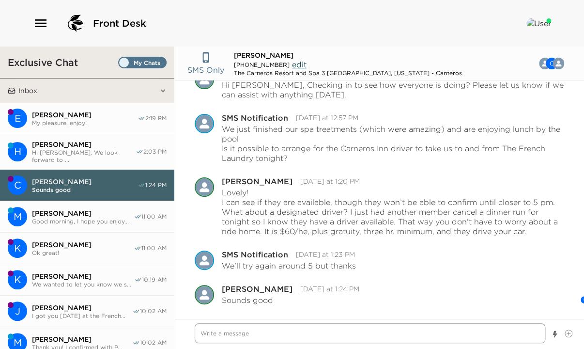
click at [227, 334] on textarea "Write a message" at bounding box center [370, 333] width 351 height 20
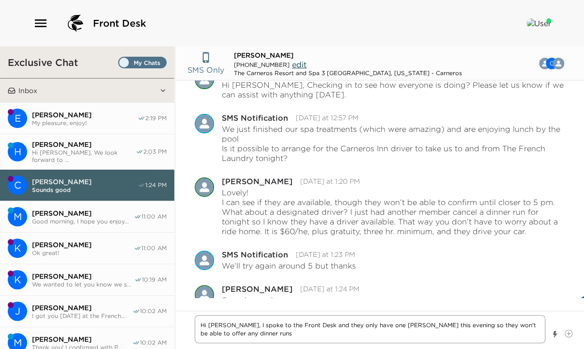
click at [428, 323] on textarea "Hi Cindy, I spoke to the Front Desk and they only have one bellman this evening…" at bounding box center [370, 329] width 351 height 28
click at [232, 333] on textarea "Hi Cindy, I spoke to the Front Desk and they only have one bellman this evening…" at bounding box center [370, 329] width 351 height 28
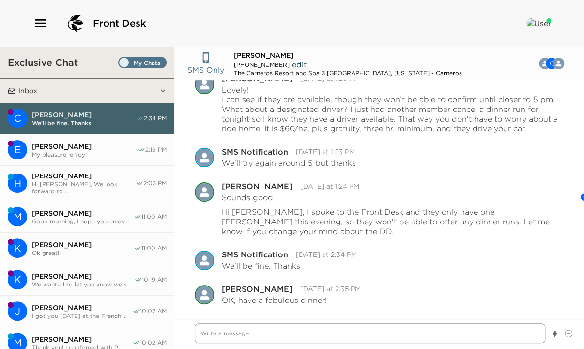
scroll to position [920, 0]
click at [78, 182] on span "Hi [PERSON_NAME], We look forward to ..." at bounding box center [84, 187] width 104 height 15
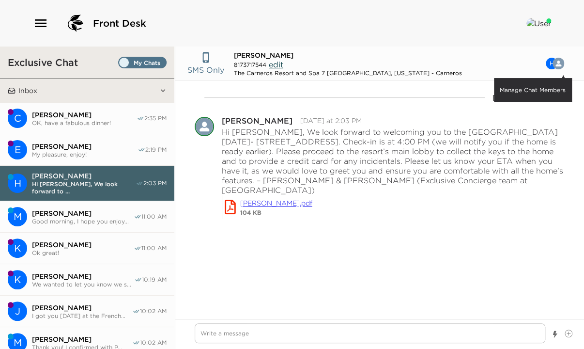
click at [553, 60] on img "button" at bounding box center [558, 64] width 12 height 12
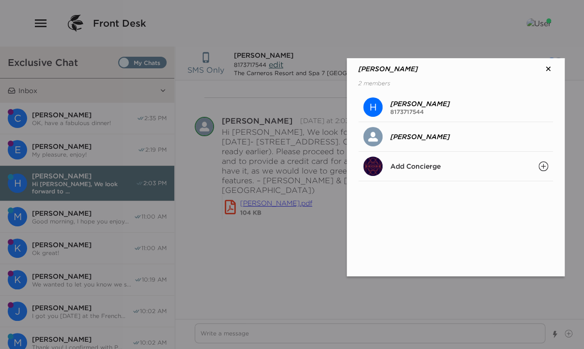
click at [542, 165] on icon "Search" at bounding box center [543, 166] width 10 height 10
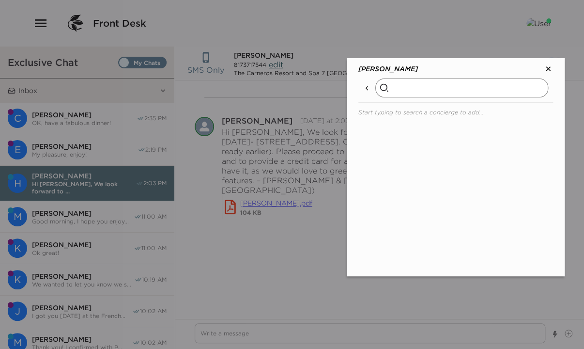
click at [399, 89] on input "text" at bounding box center [461, 87] width 173 height 19
click at [395, 88] on input "text" at bounding box center [461, 87] width 173 height 19
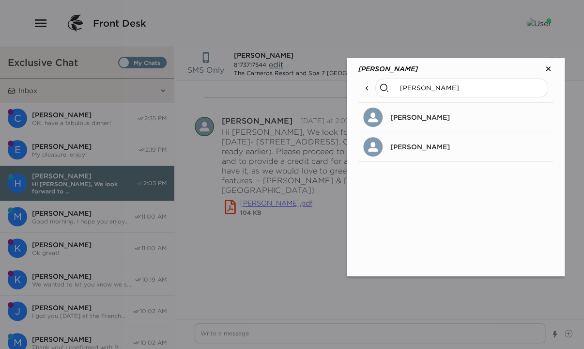
click at [401, 143] on p "[PERSON_NAME]" at bounding box center [420, 146] width 60 height 9
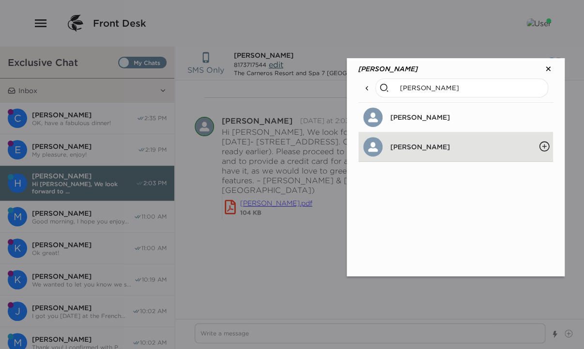
click at [546, 142] on icon "Add Members" at bounding box center [544, 146] width 12 height 12
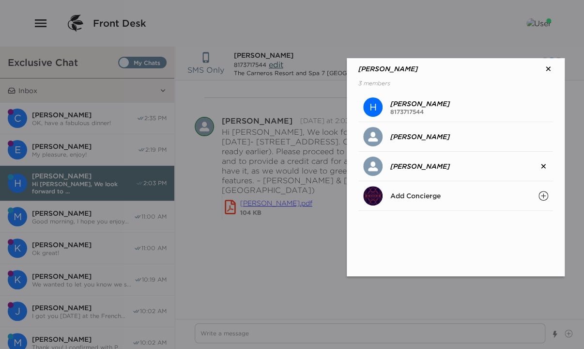
click at [550, 66] on icon at bounding box center [548, 69] width 10 height 10
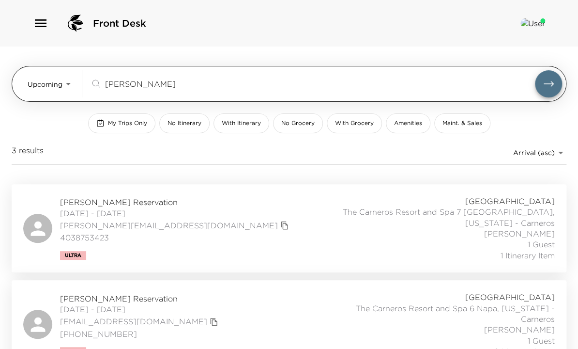
drag, startPoint x: 136, startPoint y: 104, endPoint x: 87, endPoint y: 107, distance: 48.5
click at [92, 90] on div "[PERSON_NAME] ​" at bounding box center [312, 84] width 445 height 12
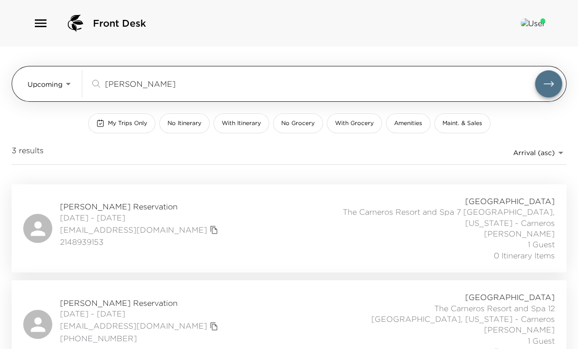
type input "[PERSON_NAME]"
click at [535, 70] on button "submit" at bounding box center [548, 83] width 27 height 27
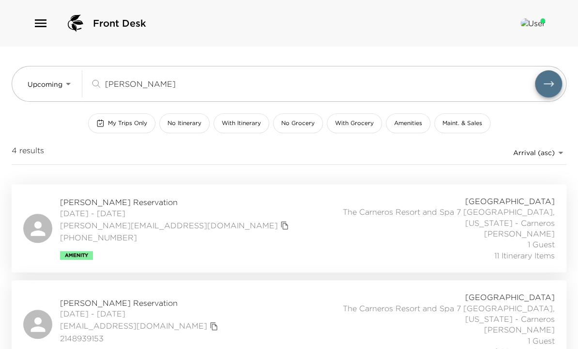
click at [247, 233] on div "[PERSON_NAME] Reservation [DATE] - [DATE] [PERSON_NAME][EMAIL_ADDRESS][DOMAIN_N…" at bounding box center [289, 228] width 532 height 65
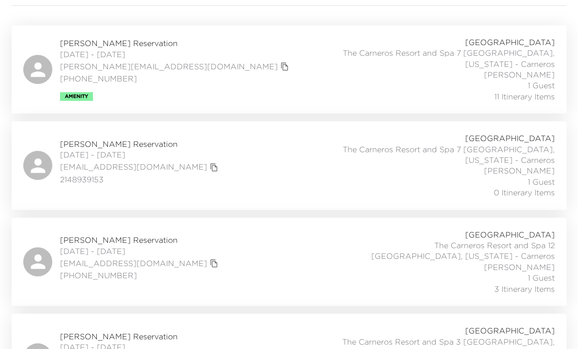
scroll to position [230, 0]
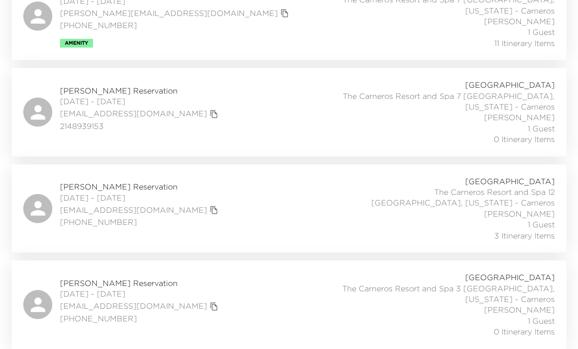
click at [218, 201] on div "[PERSON_NAME] Reservation [DATE] - [DATE] [EMAIL_ADDRESS][DOMAIN_NAME] [PHONE_N…" at bounding box center [289, 208] width 532 height 65
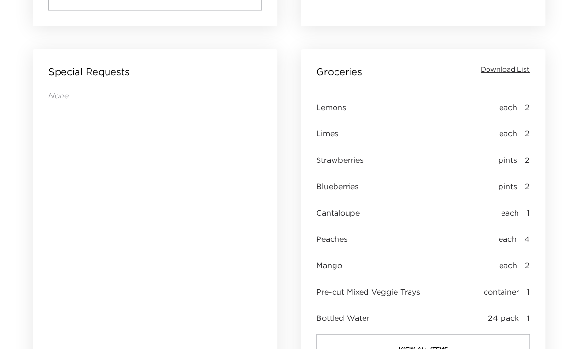
scroll to position [775, 0]
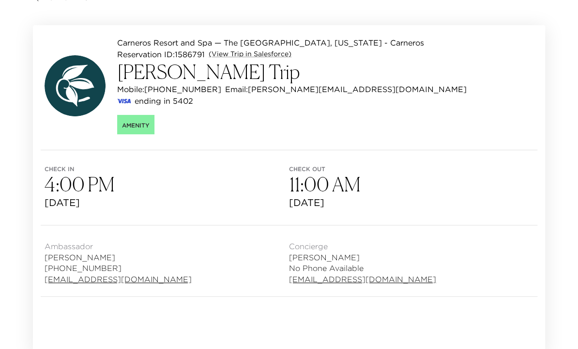
scroll to position [0, 0]
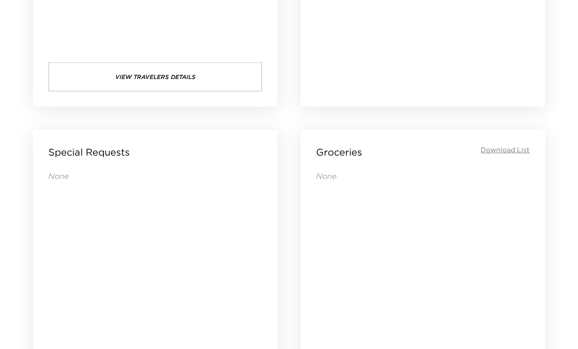
scroll to position [697, 0]
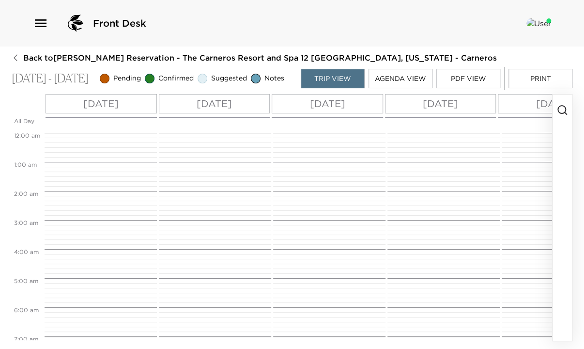
scroll to position [349, 0]
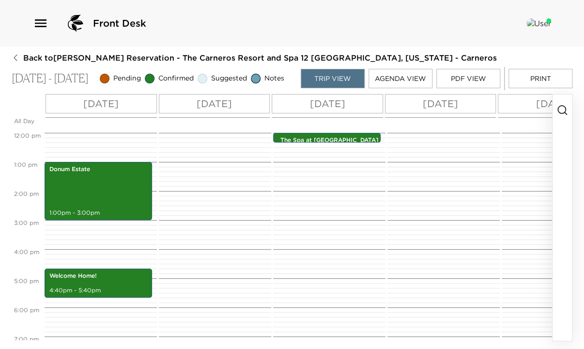
click at [558, 115] on icon "button" at bounding box center [562, 110] width 12 height 12
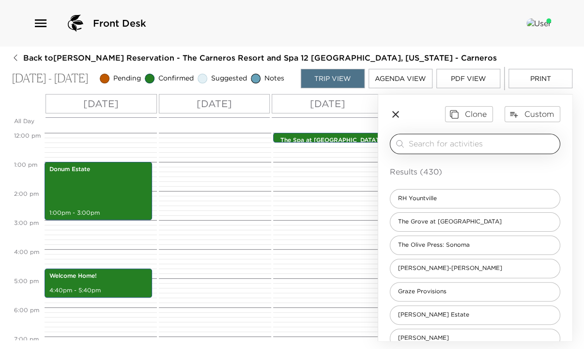
click at [435, 144] on input "search" at bounding box center [482, 143] width 147 height 11
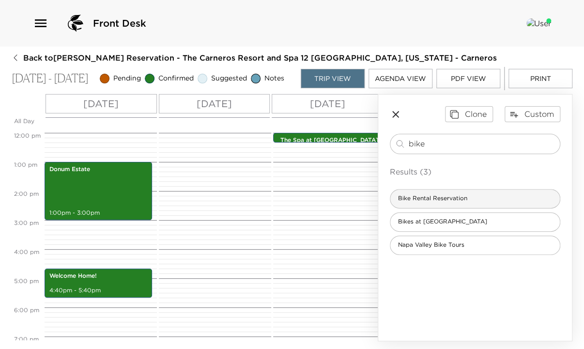
click at [443, 202] on span "Bike Rental Reservation" at bounding box center [432, 198] width 85 height 8
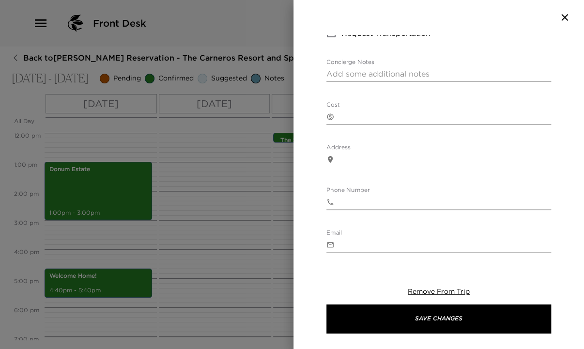
scroll to position [157, 0]
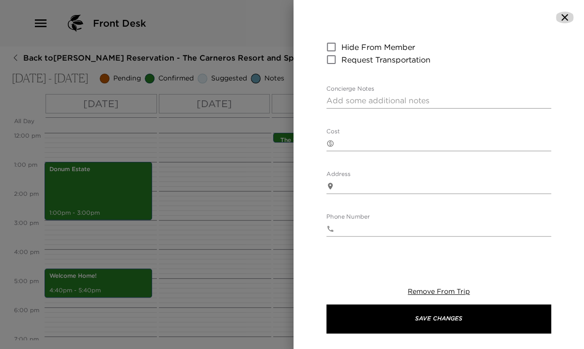
click at [563, 16] on icon "button" at bounding box center [565, 18] width 12 height 12
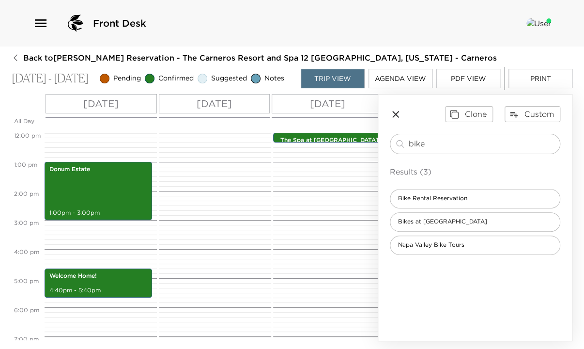
drag, startPoint x: 439, startPoint y: 151, endPoint x: 379, endPoint y: 154, distance: 60.1
click at [379, 154] on div "Clone Custom bike ​ Results (3) Bike Rental Reservation Bikes at [GEOGRAPHIC_DA…" at bounding box center [475, 179] width 194 height 171
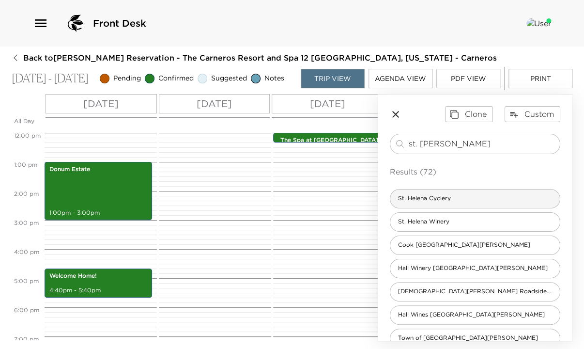
type input "st. [PERSON_NAME]"
click at [463, 207] on div "St. Helena Cyclery" at bounding box center [475, 198] width 170 height 19
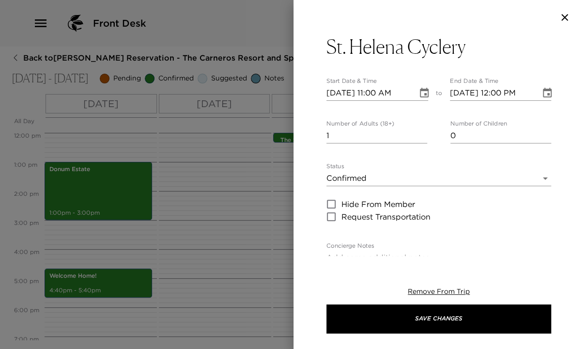
type textarea "Visit [GEOGRAPHIC_DATA] and the beautiful area on a bike! Located in downtown […"
type textarea "$90 - per day for E-bike Rental"
click at [343, 94] on input "[DATE] 11:00 AM" at bounding box center [368, 92] width 84 height 15
type input "[DATE] 11:00 AM"
type input "[DATE] 12:00 PM"
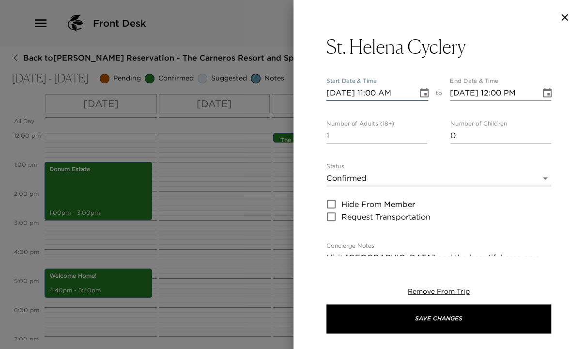
type input "[DATE] 11:00 AM"
click at [497, 93] on input "[DATE] 12:00 PM" at bounding box center [492, 92] width 84 height 15
type input "[DATE] 02:00 PM"
drag, startPoint x: 352, startPoint y: 138, endPoint x: 295, endPoint y: 140, distance: 57.2
click at [295, 140] on div "St. Helena Cyclery Start Date & Time [DATE] 11:00 AM to End Date & Time [DATE] …" at bounding box center [438, 145] width 291 height 221
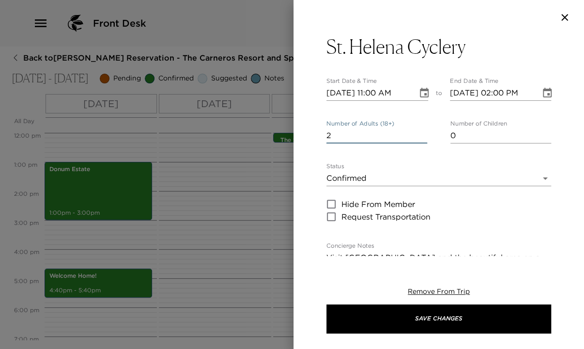
scroll to position [194, 0]
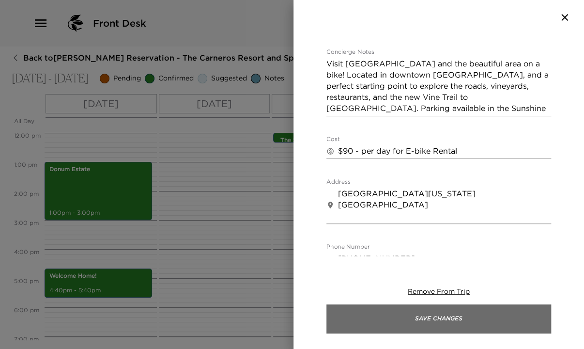
type input "2"
click at [494, 322] on button "Save Changes" at bounding box center [438, 318] width 225 height 29
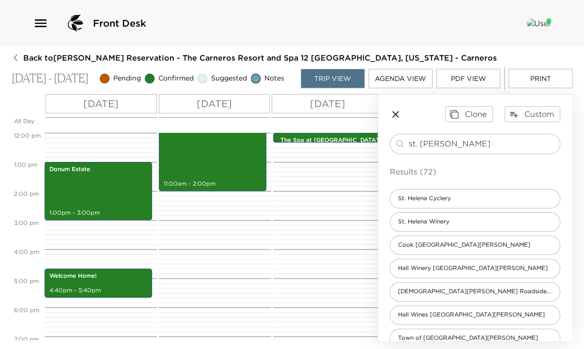
scroll to position [271, 0]
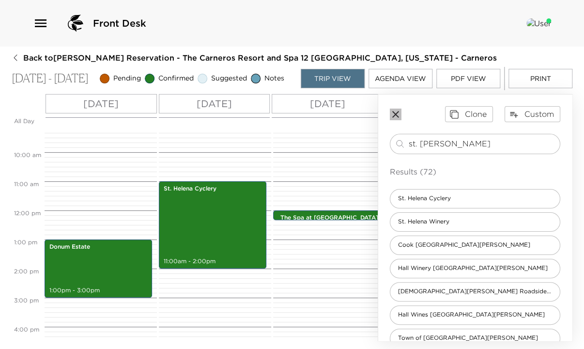
click at [395, 117] on icon "button" at bounding box center [396, 114] width 12 height 12
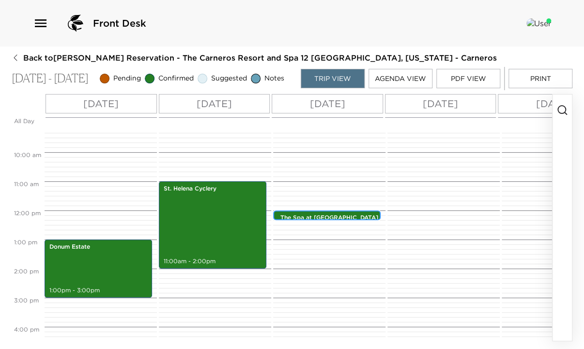
click at [352, 218] on p "The Spa at [GEOGRAPHIC_DATA]" at bounding box center [329, 218] width 98 height 8
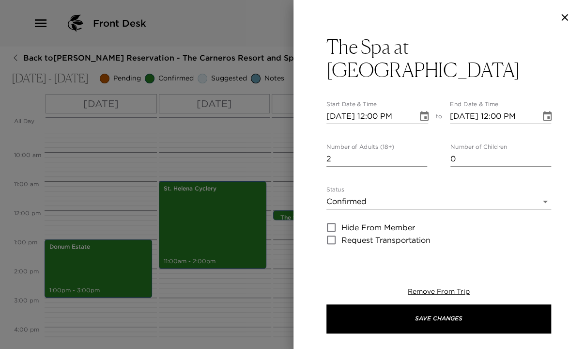
click at [495, 108] on input "[DATE] 12:00 PM" at bounding box center [492, 115] width 84 height 15
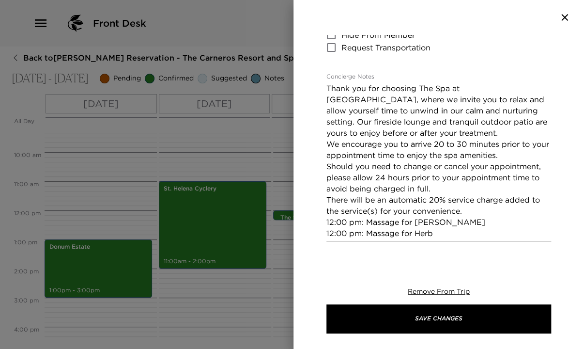
scroll to position [194, 0]
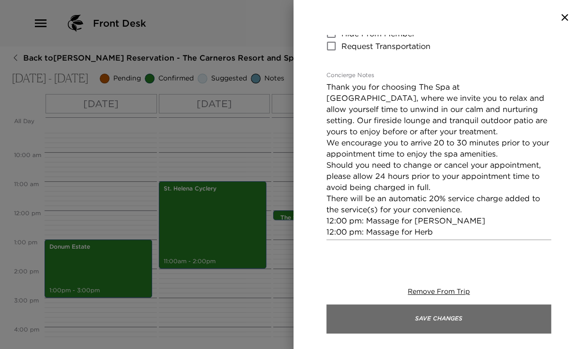
type input "[DATE] 01:00 PM"
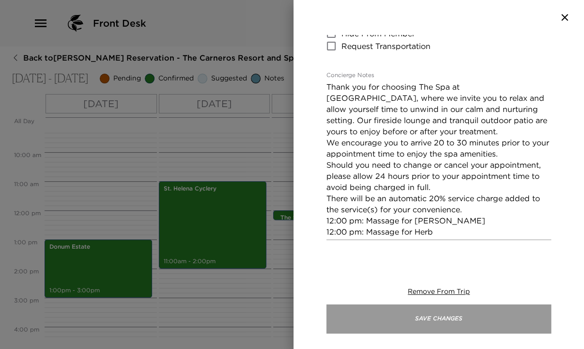
click at [467, 311] on button "Save Changes" at bounding box center [438, 318] width 225 height 29
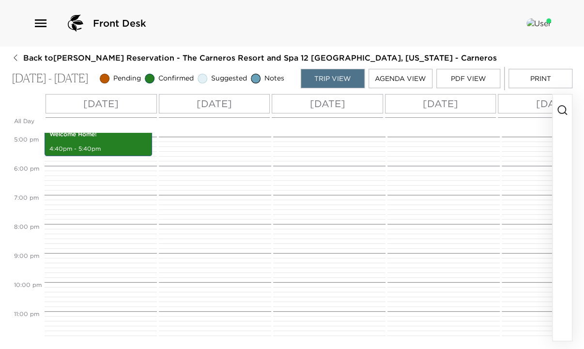
scroll to position [496, 0]
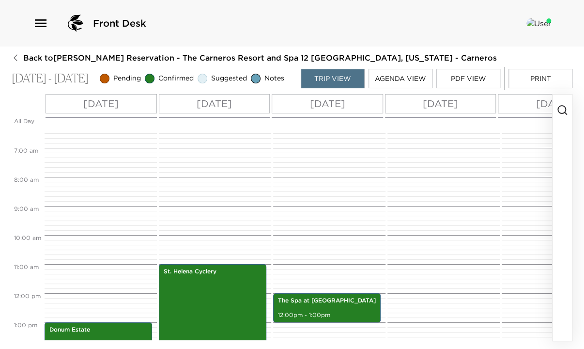
scroll to position [186, 0]
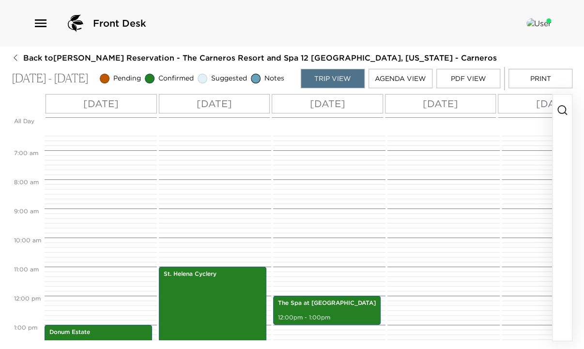
click at [562, 111] on icon "button" at bounding box center [562, 110] width 12 height 12
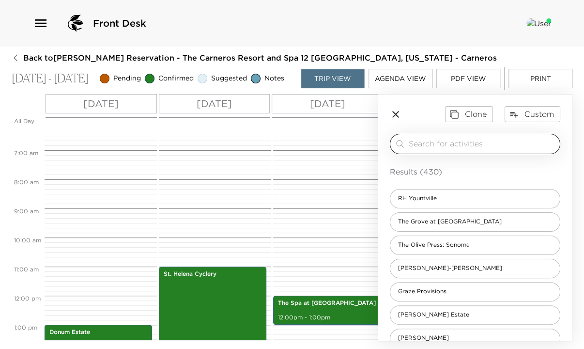
click at [496, 149] on input "search" at bounding box center [482, 143] width 147 height 11
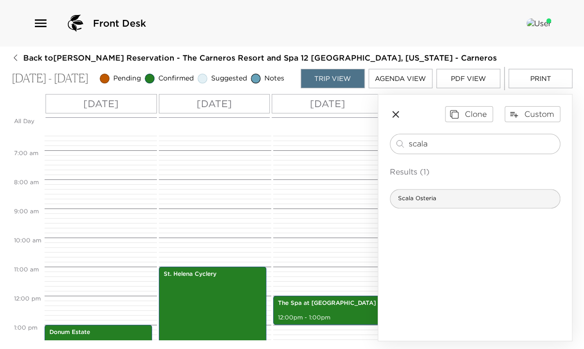
type input "scala"
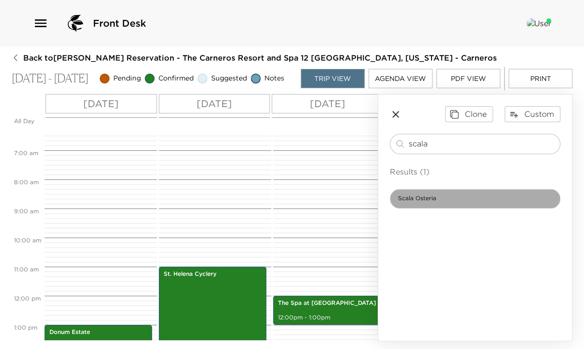
click at [424, 202] on span "Scala Osteria" at bounding box center [417, 198] width 54 height 8
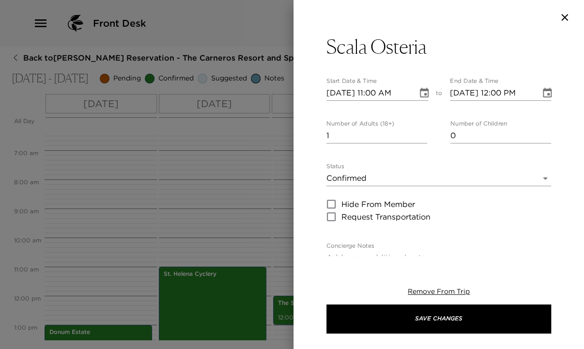
type textarea "Scala Osteria offers traditional Southern Italian, seafood-centered recipes mea…"
click at [375, 92] on input "10/01/2025 11:00 AM" at bounding box center [368, 92] width 84 height 15
type input "10/01/2025 06:15 PM"
type input "10/01/2025 07:15 PM"
type input "10/01/2025 06:15 PM"
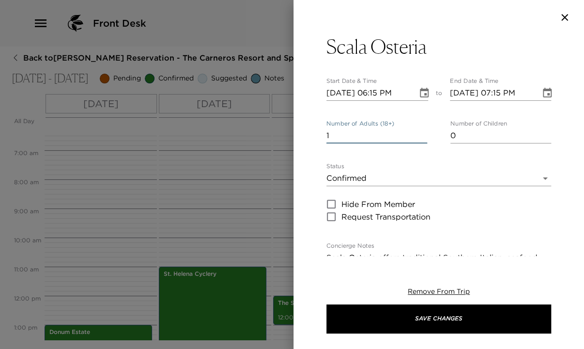
drag, startPoint x: 340, startPoint y: 137, endPoint x: 301, endPoint y: 137, distance: 39.2
click at [301, 137] on div "Scala Osteria Start Date & Time 10/01/2025 06:15 PM to End Date & Time 10/01/20…" at bounding box center [438, 145] width 291 height 221
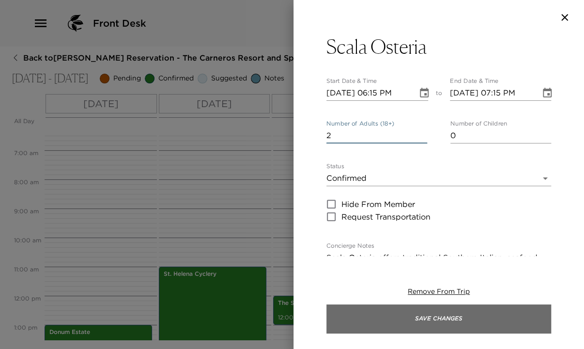
type input "2"
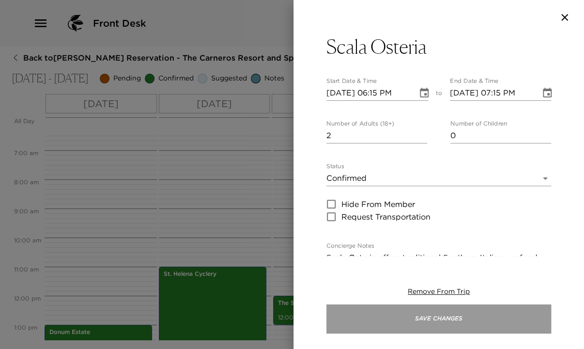
click at [494, 315] on button "Save Changes" at bounding box center [438, 318] width 225 height 29
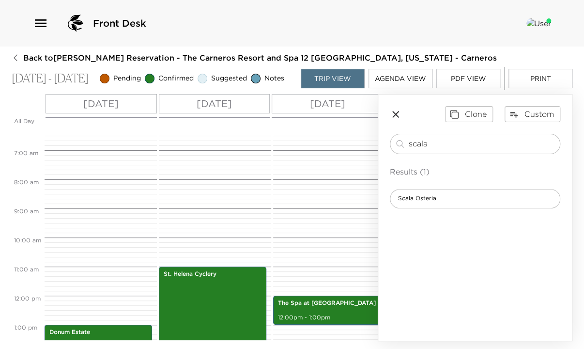
click at [393, 120] on icon "button" at bounding box center [396, 114] width 12 height 12
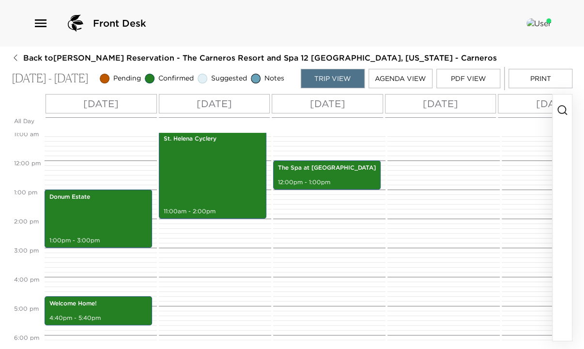
scroll to position [302, 0]
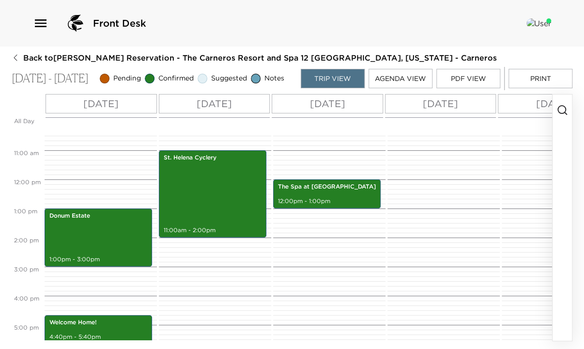
click at [560, 115] on icon "button" at bounding box center [562, 110] width 12 height 12
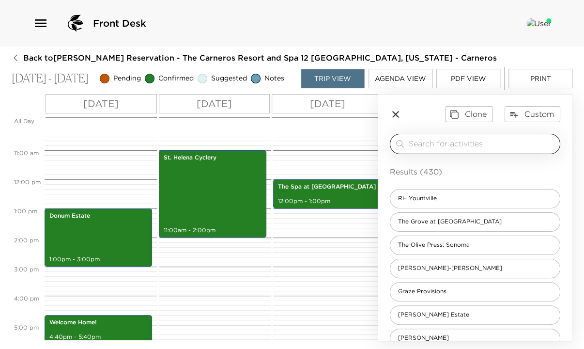
click at [500, 149] on input "search" at bounding box center [482, 143] width 147 height 11
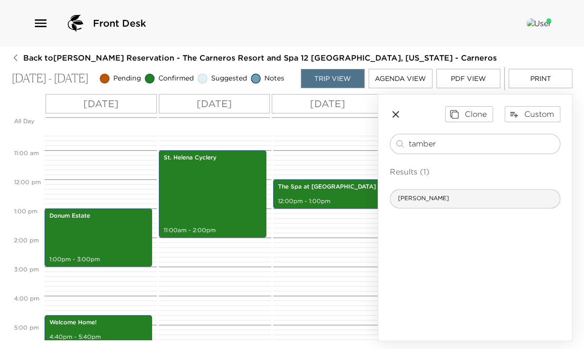
type input "tamber"
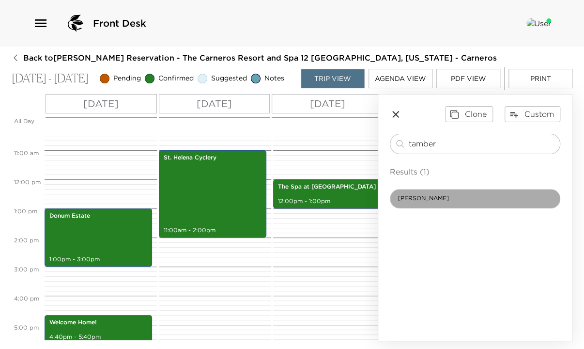
click at [456, 203] on div "Tamber Bey" at bounding box center [475, 198] width 170 height 19
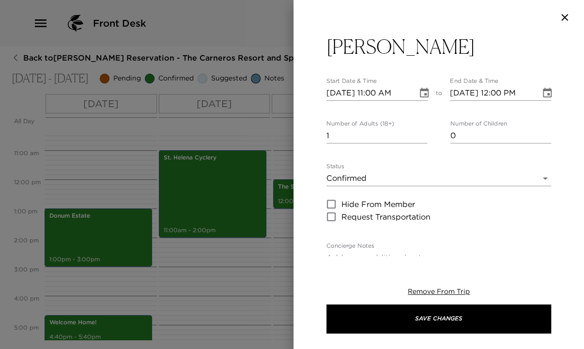
type textarea "Located in beautiful Napa Valley, California Tamber Bey has been “making fine w…"
click at [341, 92] on input "10/01/2025 11:00 AM" at bounding box center [368, 92] width 84 height 15
type input "10/02/2025 11:00 AM"
type input "10/02/2025 12:00 PM"
click at [378, 91] on input "10/02/2025 11:00 AM" at bounding box center [368, 92] width 84 height 15
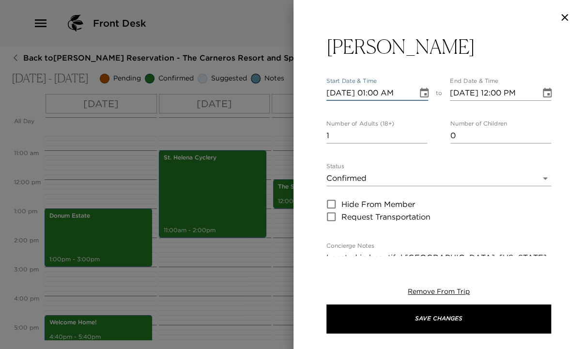
click at [401, 90] on input "10/02/2025 01:00 AM" at bounding box center [368, 92] width 84 height 15
type input "10/02/2025 01:00 PM"
type input "10/02/2025 02:00 PM"
type input "10/02/2025 01:00 PM"
drag, startPoint x: 337, startPoint y: 136, endPoint x: 320, endPoint y: 139, distance: 17.9
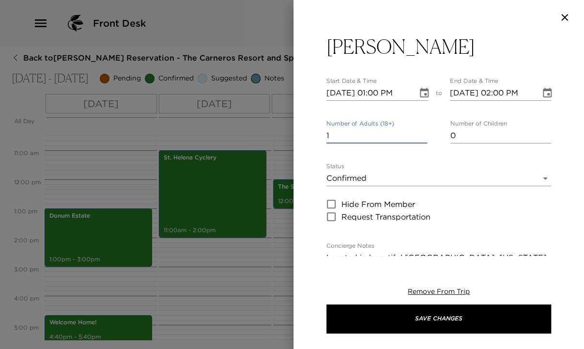
click at [320, 139] on div "Tamber Bey Start Date & Time 10/02/2025 01:00 PM to End Date & Time 10/02/2025 …" at bounding box center [438, 145] width 291 height 221
type input "2"
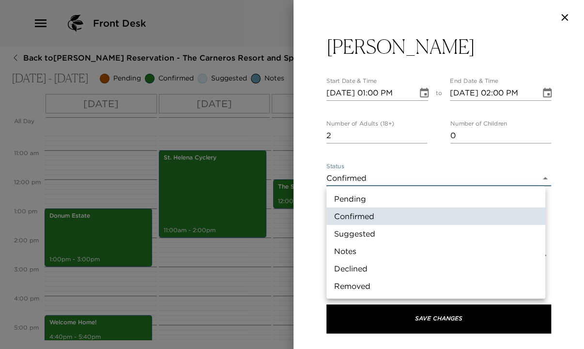
click at [383, 179] on body "Front Desk Back to Sheri Herbruck Reservation - The Carneros Resort and Spa 12 …" at bounding box center [292, 174] width 584 height 349
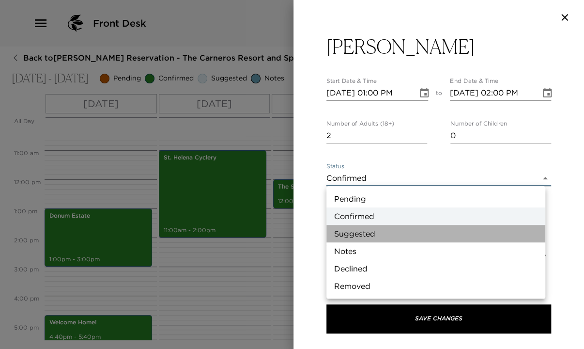
click at [373, 232] on li "Suggested" at bounding box center [435, 233] width 219 height 17
type input "Suggestion"
type textarea "Located in beautiful Napa Valley, California Tamber Bey has been “making fine w…"
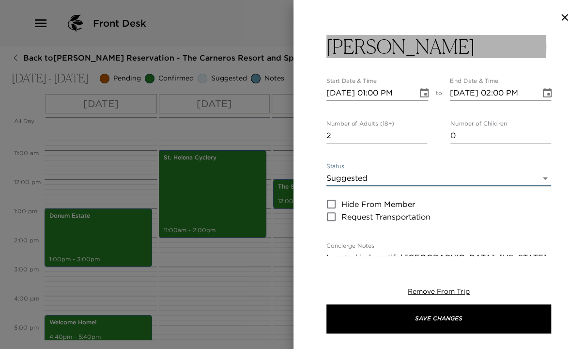
click at [421, 46] on button "Tamber Bey" at bounding box center [438, 46] width 225 height 23
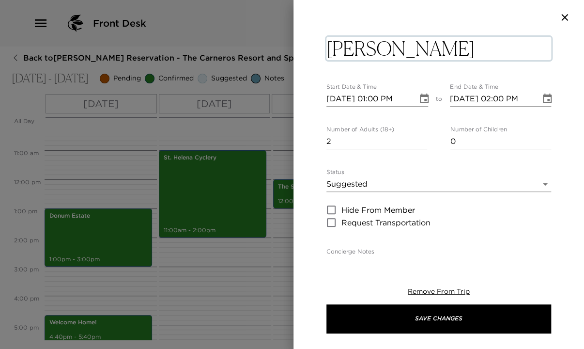
click at [421, 46] on textarea "Tamber Bey" at bounding box center [438, 48] width 225 height 23
type textarea "Tamber Bey Tasting & Picnic"
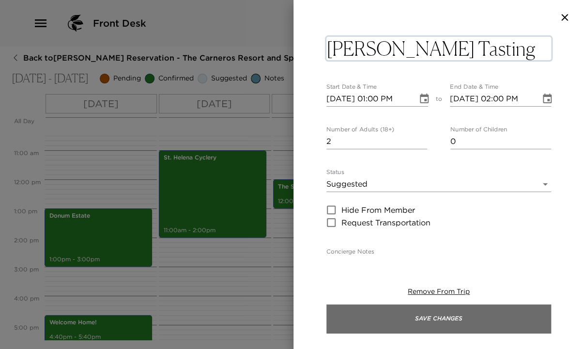
click at [480, 314] on button "Save Changes" at bounding box center [438, 318] width 225 height 29
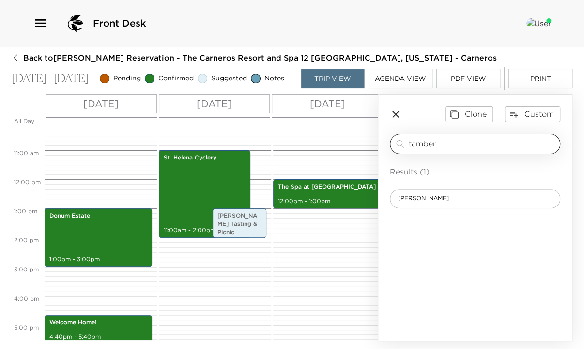
drag, startPoint x: 440, startPoint y: 147, endPoint x: 395, endPoint y: 150, distance: 45.1
click at [395, 150] on div "tamber ​" at bounding box center [475, 144] width 162 height 12
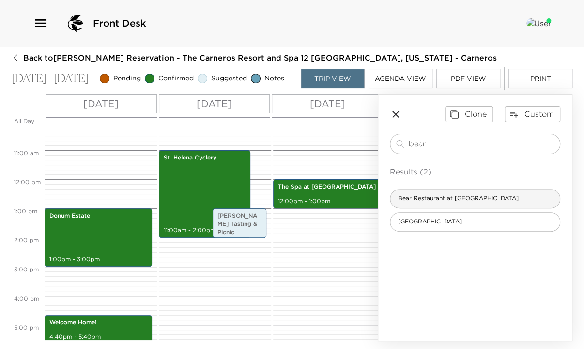
type input "bear"
click at [483, 202] on span "Bear Restaurant at Stanly Ranch Resort" at bounding box center [458, 198] width 136 height 8
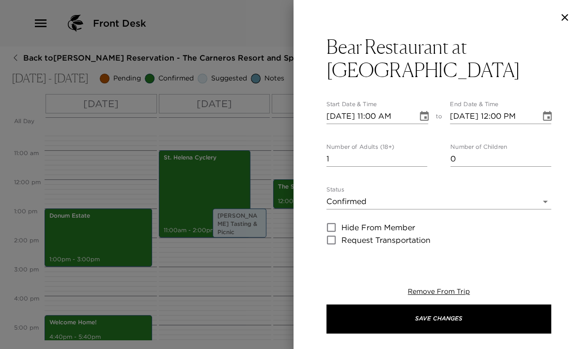
type textarea "Bear is the keystone of Stanly Ranch’s culinary offering, serving to connect cr…"
click at [344, 108] on input "10/01/2025 11:00 AM" at bounding box center [368, 115] width 84 height 15
type input "10/02/2025 11:00 AM"
type input "10/02/2025 12:00 PM"
click at [376, 108] on input "10/02/2025 11:00 AM" at bounding box center [368, 115] width 84 height 15
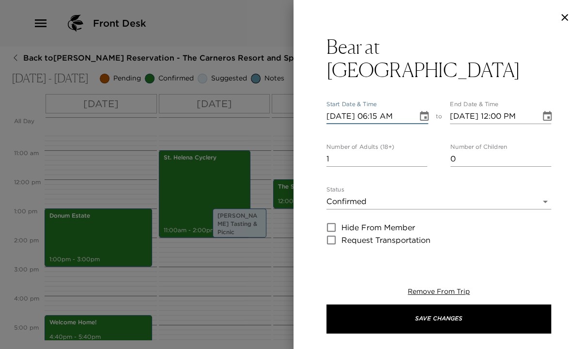
type input "10/02/2025 06:15 PM"
type input "10/02/2025 07:15 PM"
type input "10/02/2025 06:15 PM"
drag, startPoint x: 360, startPoint y: 139, endPoint x: 310, endPoint y: 142, distance: 49.9
click at [310, 142] on div "Bear at Stanly Ranch Resort Start Date & Time 10/02/2025 06:15 PM to End Date &…" at bounding box center [438, 145] width 291 height 221
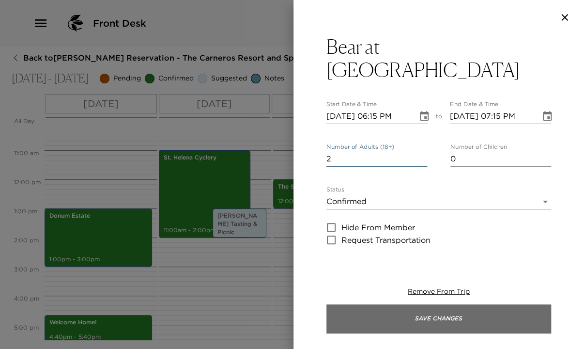
type input "2"
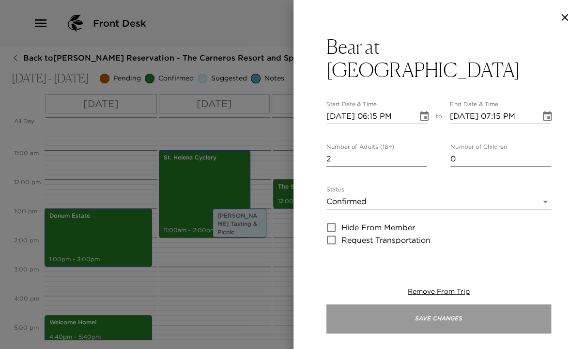
click at [485, 321] on button "Save Changes" at bounding box center [438, 318] width 225 height 29
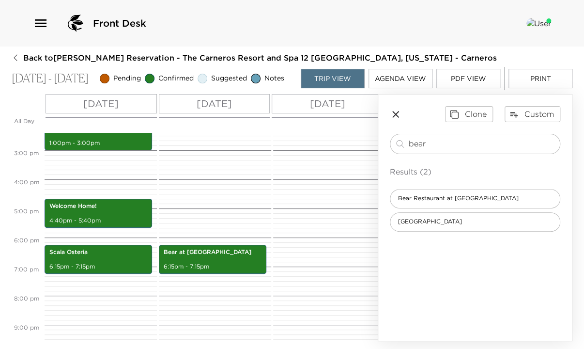
scroll to position [380, 0]
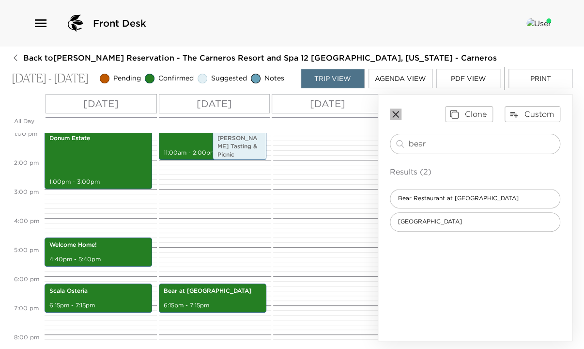
click at [394, 118] on icon "button" at bounding box center [396, 114] width 12 height 12
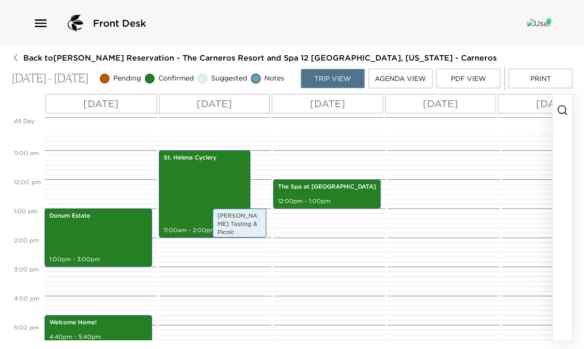
scroll to position [302, 0]
click at [559, 112] on icon "button" at bounding box center [562, 110] width 12 height 12
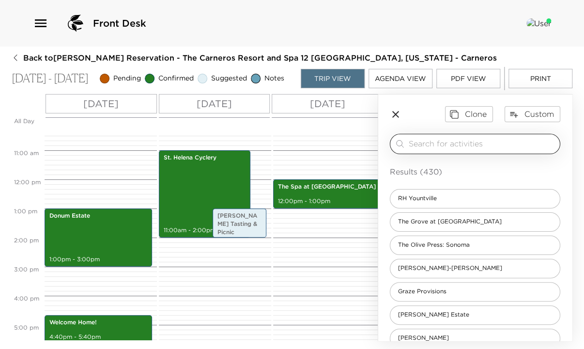
click at [458, 147] on input "search" at bounding box center [482, 143] width 147 height 11
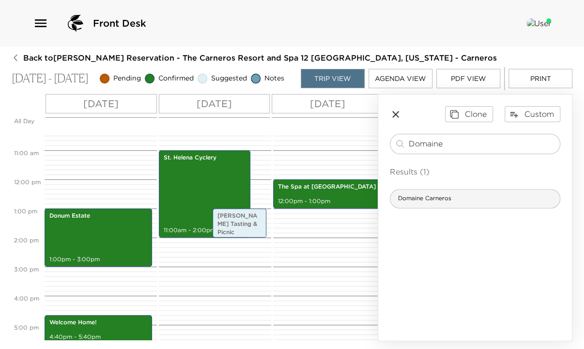
type input "Domaine"
click at [455, 196] on div "Domaine Carneros" at bounding box center [475, 198] width 170 height 19
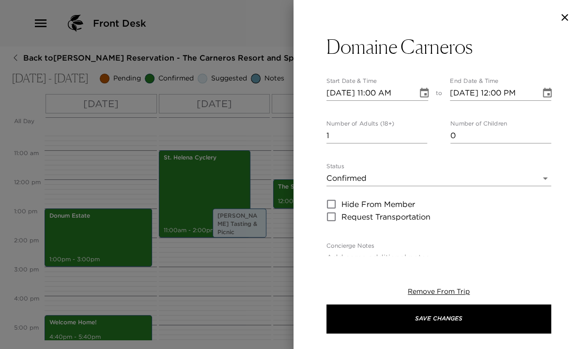
type textarea "Domaine Carneros is a singular Napa Valley winery best known as a small grower-…"
click at [372, 91] on input "10/01/2025 11:00 AM" at bounding box center [368, 92] width 84 height 15
click at [341, 92] on input "10/01/2025 11:00 AM" at bounding box center [368, 92] width 84 height 15
type input "10/03/2025 11:00 AM"
type input "10/03/2025 12:00 PM"
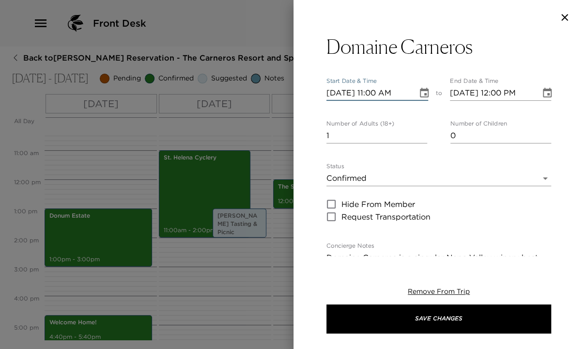
click at [375, 92] on input "10/03/2025 11:00 AM" at bounding box center [368, 92] width 84 height 15
type input "10/03/2025 02:00 PM"
type input "10/03/2025 03:00 PM"
type input "10/03/2025 02:00 PM"
drag, startPoint x: 339, startPoint y: 138, endPoint x: 302, endPoint y: 140, distance: 36.9
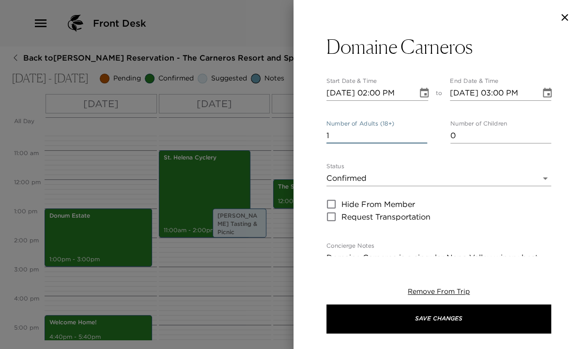
click at [302, 140] on div "Domaine Carneros Start Date & Time 10/03/2025 02:00 PM to End Date & Time 10/03…" at bounding box center [438, 145] width 291 height 221
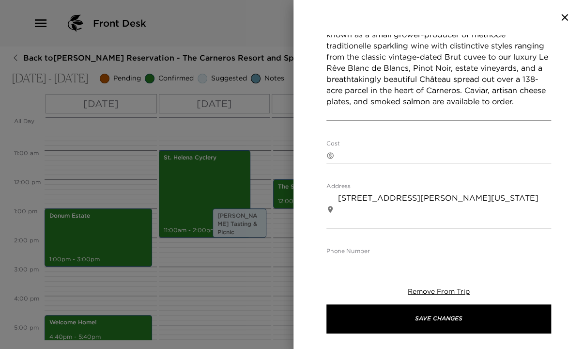
scroll to position [232, 0]
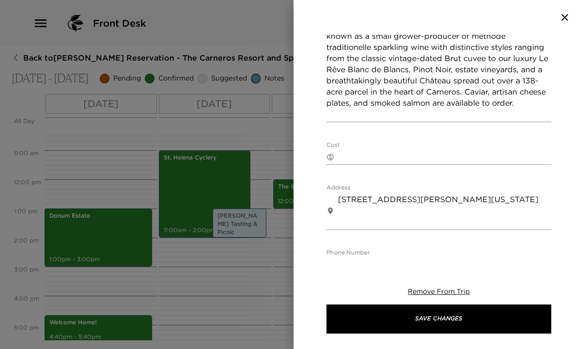
type input "2"
click at [342, 153] on textarea "Cost" at bounding box center [444, 156] width 213 height 11
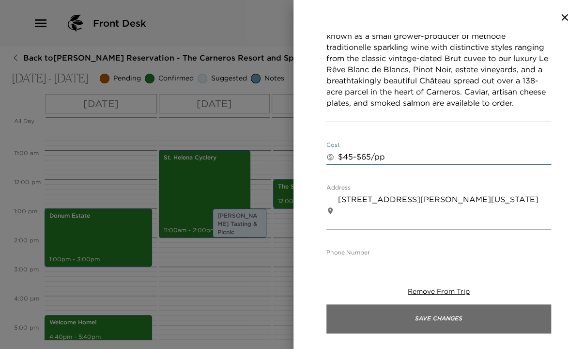
type textarea "$45-$65/pp"
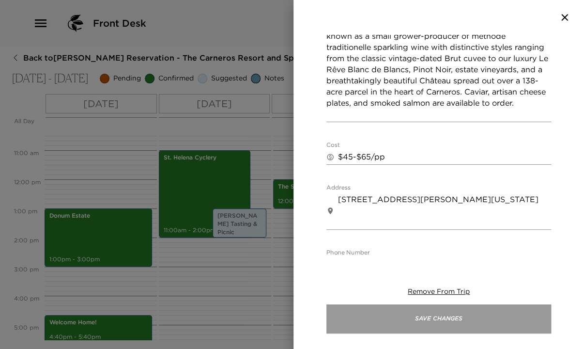
click at [479, 306] on button "Save Changes" at bounding box center [438, 318] width 225 height 29
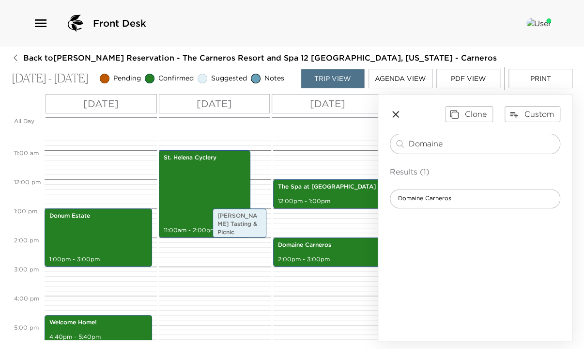
click at [395, 115] on icon "button" at bounding box center [396, 114] width 12 height 12
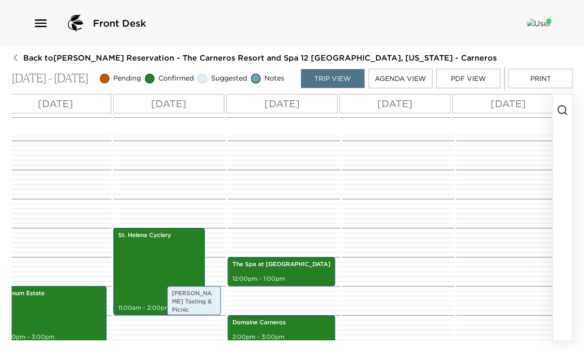
scroll to position [0, 70]
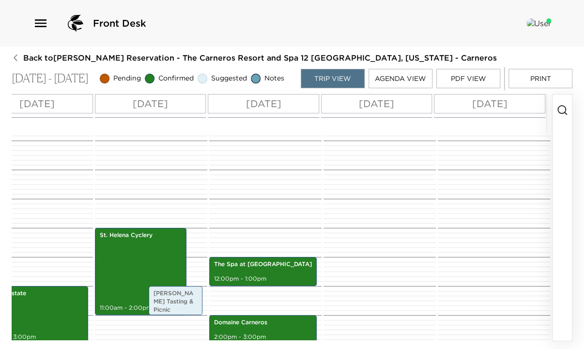
click at [558, 110] on icon "button" at bounding box center [562, 110] width 12 height 12
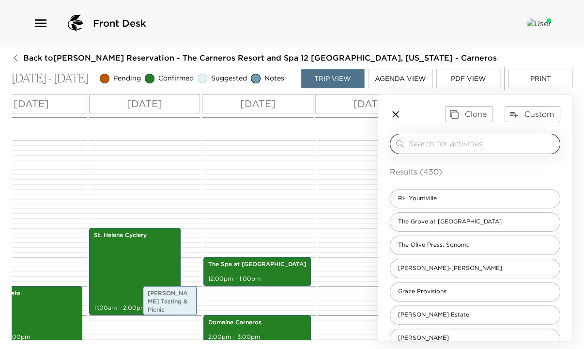
click at [486, 148] on input "search" at bounding box center [482, 143] width 147 height 11
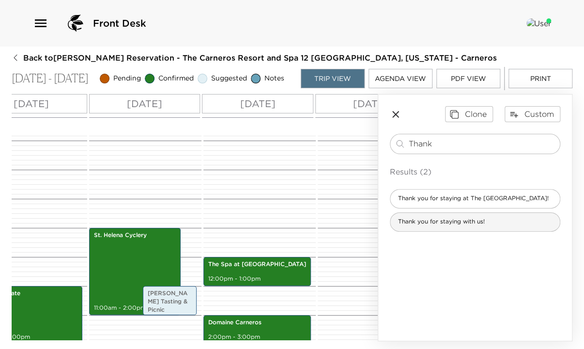
type input "Thank"
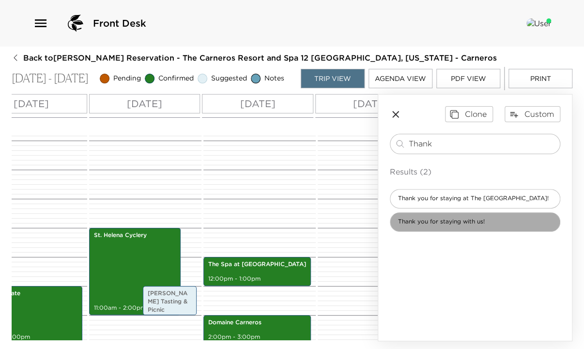
click at [471, 222] on span "Thank you for staying with us!" at bounding box center [441, 221] width 102 height 8
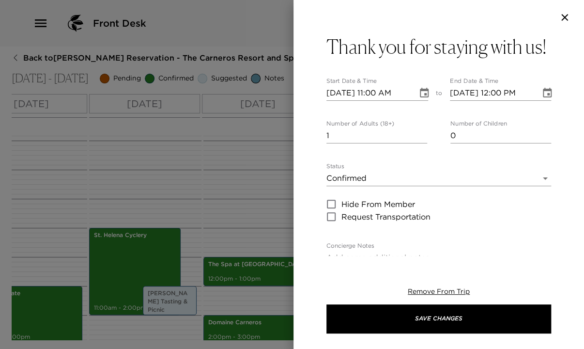
type textarea "Please note that check-out is by 11:00 AM. Please simply leave the house keys o…"
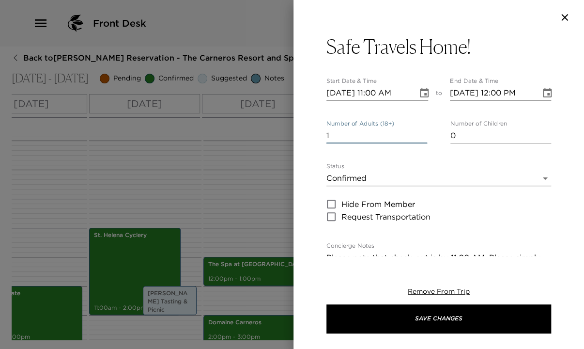
drag, startPoint x: 342, startPoint y: 133, endPoint x: 312, endPoint y: 135, distance: 29.6
click at [312, 135] on div "Safe Travels Home! Start Date & Time 10/01/2025 11:00 AM to End Date & Time 10/…" at bounding box center [438, 145] width 291 height 221
type input "2"
click at [342, 88] on input "10/01/2025 11:00 AM" at bounding box center [368, 92] width 84 height 15
type input "10/05/2025 11:00 AM"
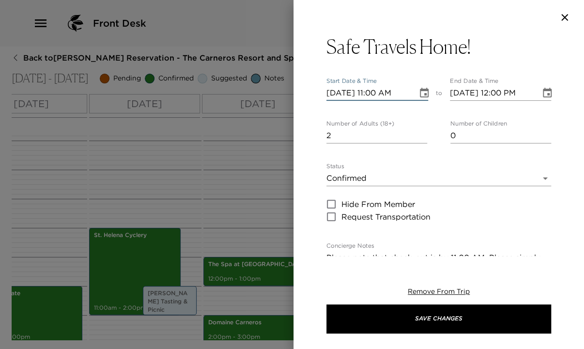
type input "10/05/2025 12:00 PM"
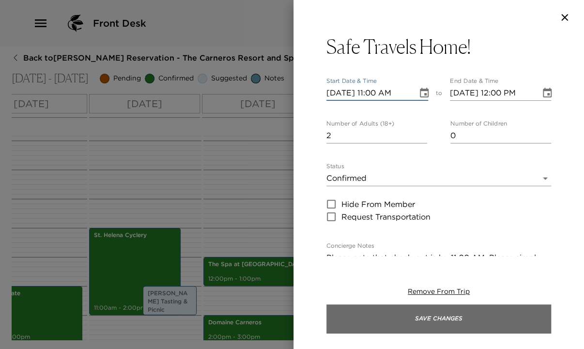
type input "10/05/2025 11:00 AM"
click at [423, 320] on button "Save Changes" at bounding box center [438, 318] width 225 height 29
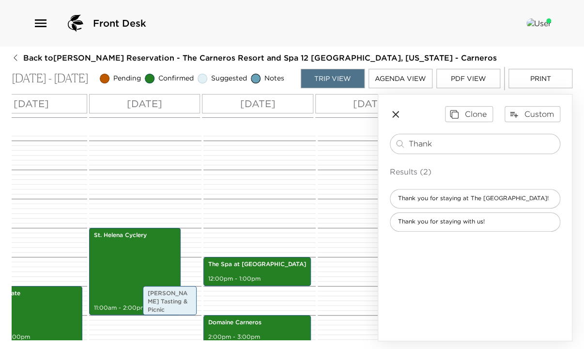
click at [395, 117] on icon "button" at bounding box center [396, 114] width 12 height 12
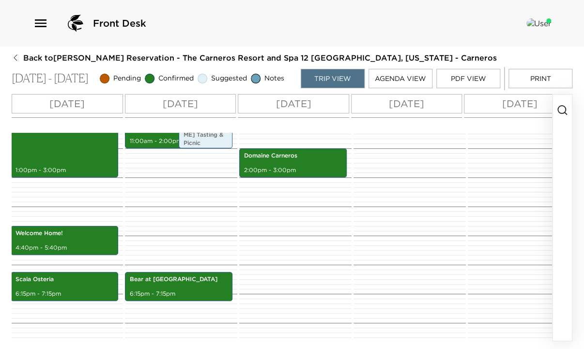
scroll to position [418, 0]
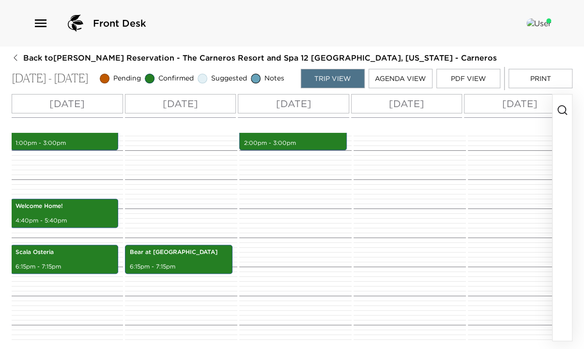
click at [564, 115] on icon "button" at bounding box center [562, 110] width 12 height 12
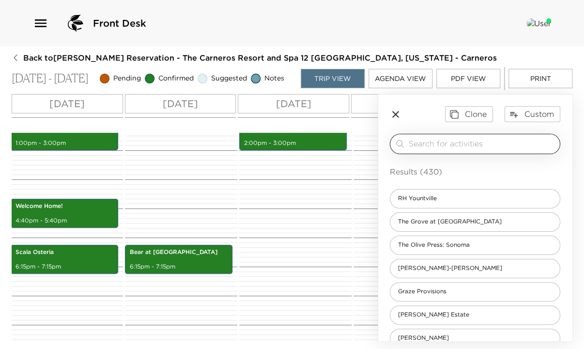
click at [444, 147] on input "search" at bounding box center [482, 143] width 147 height 11
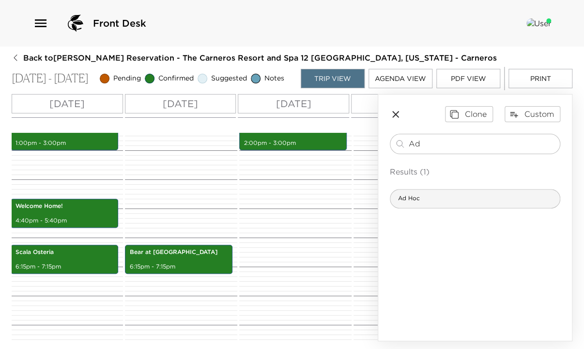
type input "Ad"
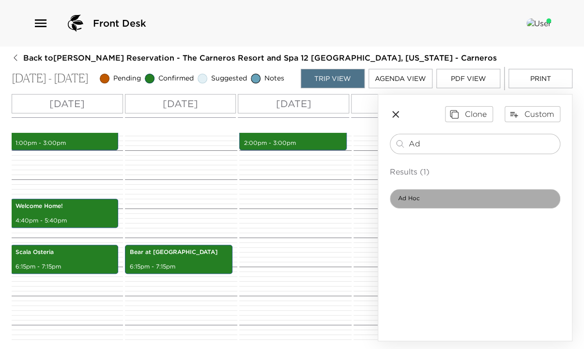
click at [426, 200] on span "Ad Hoc" at bounding box center [408, 198] width 37 height 8
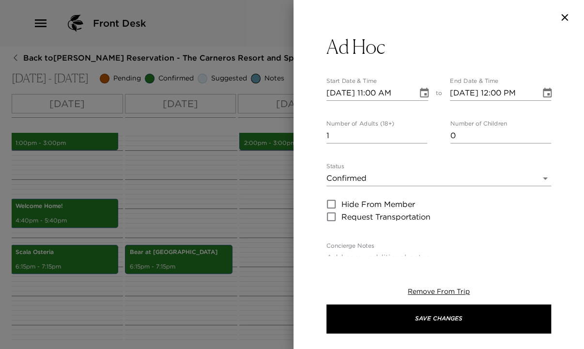
type textarea "The name Ad Hoc, literally meaning “for this purpose,” derives from the restaur…"
click at [420, 95] on icon "Choose date, selected date is Oct 1, 2025" at bounding box center [424, 93] width 12 height 12
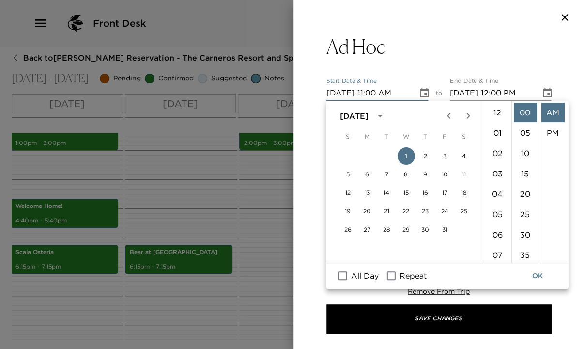
scroll to position [223, 0]
click at [445, 153] on button "3" at bounding box center [444, 155] width 17 height 17
type input "10/03/2025 11:00 AM"
type input "10/03/2025 12:00 PM"
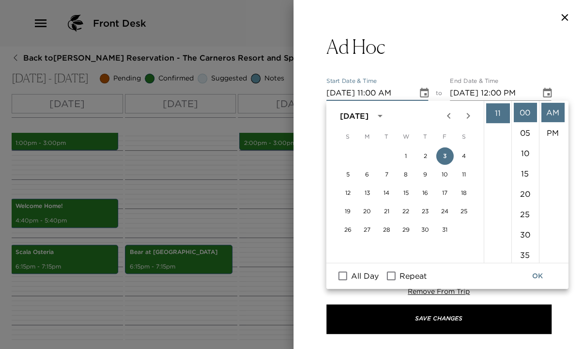
click at [376, 92] on input "10/03/2025 11:00 AM" at bounding box center [368, 92] width 84 height 15
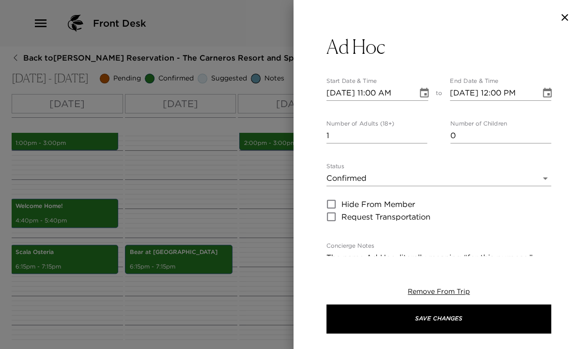
click at [495, 193] on div "Status Confirmed Confirmed Hide From Member Request Transportation" at bounding box center [438, 193] width 225 height 60
click at [375, 92] on input "10/03/2025 11:00 AM" at bounding box center [368, 92] width 84 height 15
type input "10/03/2025 06:30 PM"
type input "10/03/2025 07:30 PM"
type input "10/03/2025 06:30 PM"
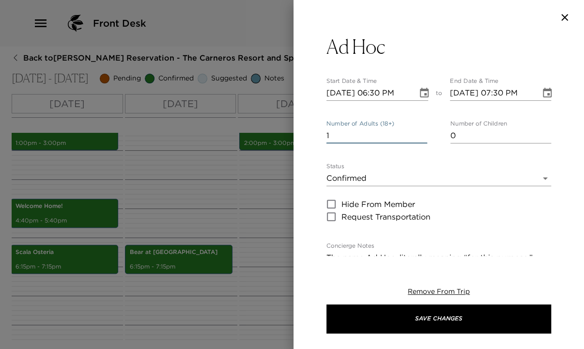
drag, startPoint x: 348, startPoint y: 135, endPoint x: 304, endPoint y: 143, distance: 44.8
click at [304, 143] on div "Ad Hoc Start Date & Time 10/03/2025 06:30 PM to End Date & Time 10/03/2025 07:3…" at bounding box center [438, 145] width 291 height 221
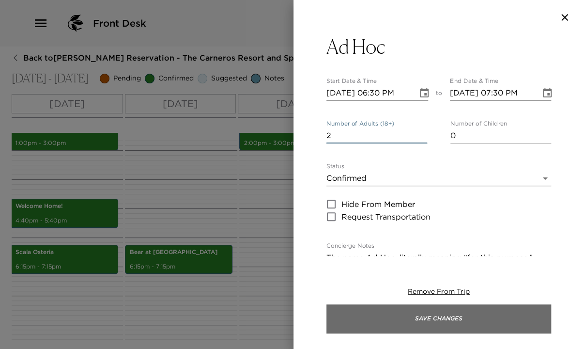
type input "2"
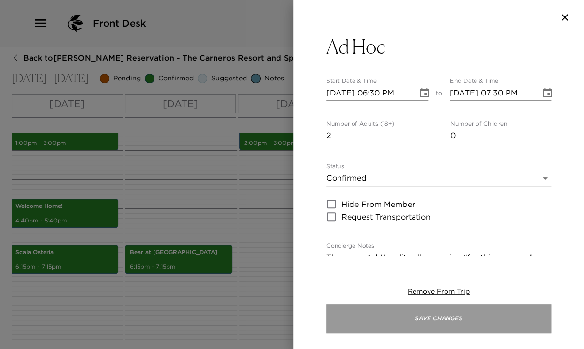
click at [474, 318] on button "Save Changes" at bounding box center [438, 318] width 225 height 29
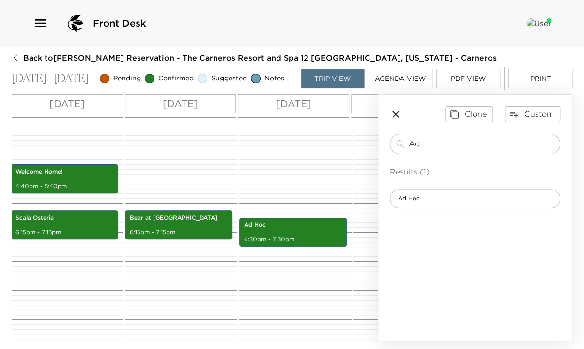
scroll to position [457, 0]
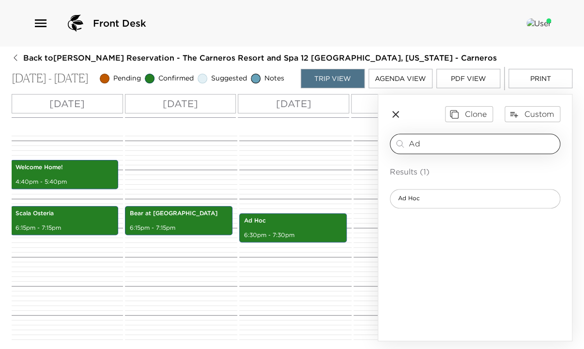
drag, startPoint x: 406, startPoint y: 142, endPoint x: 400, endPoint y: 142, distance: 5.8
click at [400, 142] on div "Ad ​" at bounding box center [475, 144] width 162 height 12
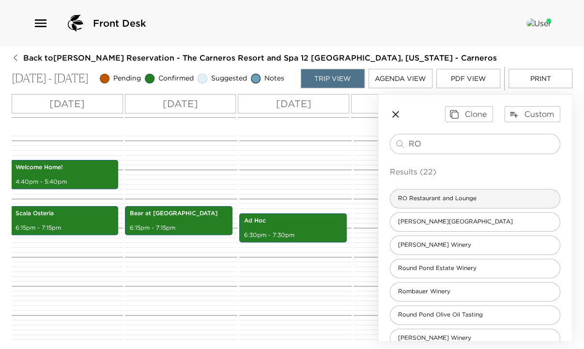
type input "RO"
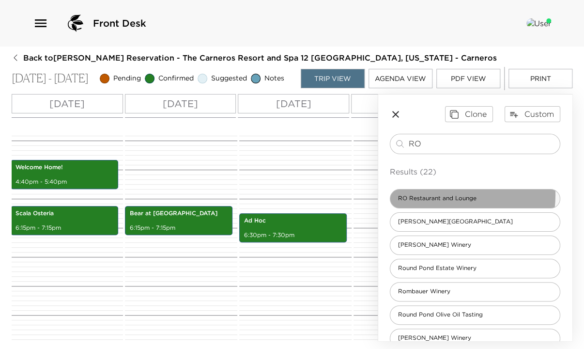
click at [444, 199] on span "RO Restaurant and Lounge" at bounding box center [437, 198] width 94 height 8
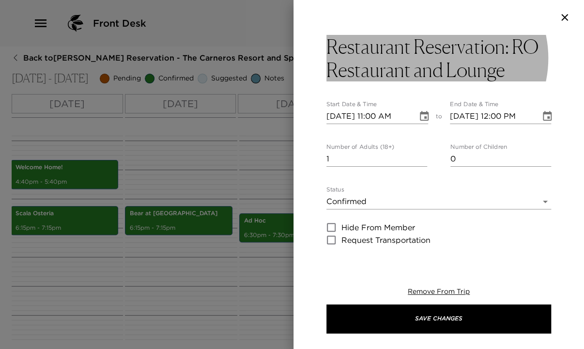
click at [485, 43] on h3 "Restaurant Reservation: RO Restaurant and Lounge" at bounding box center [438, 58] width 225 height 46
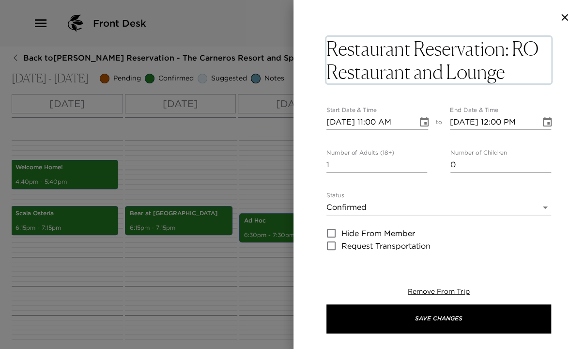
type textarea "RO Restaurant and Lounge"
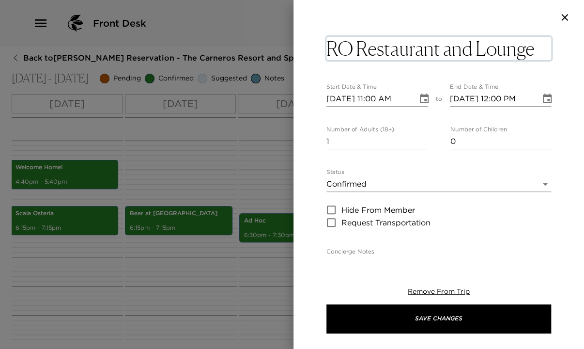
drag, startPoint x: 510, startPoint y: 48, endPoint x: 327, endPoint y: 51, distance: 182.6
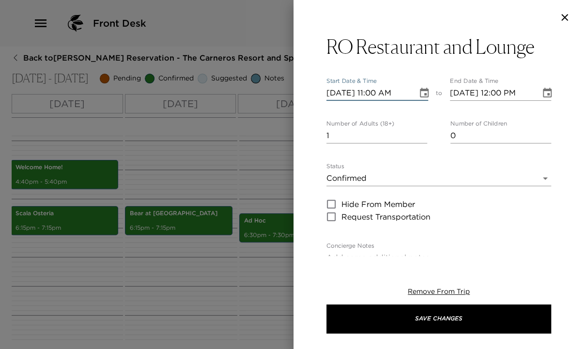
click at [343, 97] on input "10/01/2025 11:00 AM" at bounding box center [368, 92] width 84 height 15
type input "10/03/2025 11:00 AM"
type input "10/03/2025 12:00 PM"
click at [378, 91] on input "10/03/2025 11:00 AM" at bounding box center [368, 92] width 84 height 15
type input "10/03/2025 05:30 PM"
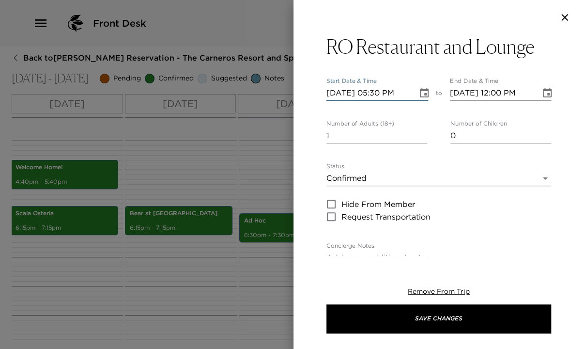
type input "10/03/2025 06:30 PM"
type input "10/03/2025 05:30 PM"
drag, startPoint x: 335, startPoint y: 138, endPoint x: 312, endPoint y: 139, distance: 23.3
click at [312, 139] on div "RO Restaurant and Lounge Start Date & Time 10/03/2025 05:30 PM to End Date & Ti…" at bounding box center [438, 145] width 291 height 221
type input "2"
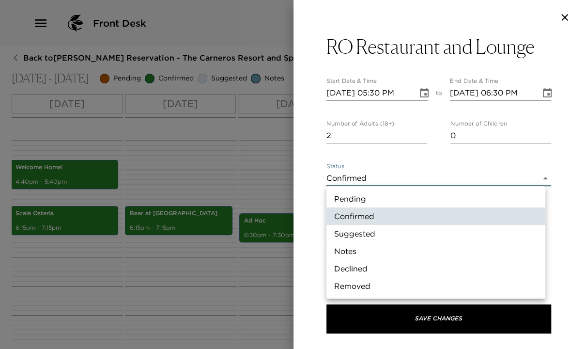
click at [366, 173] on body "Front Desk Back to Sheri Herbruck Reservation - The Carneros Resort and Spa 12 …" at bounding box center [292, 174] width 584 height 349
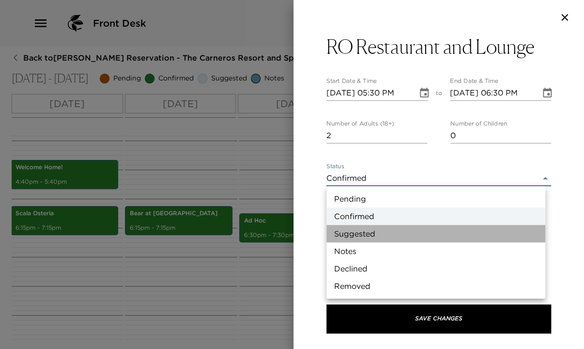
click at [362, 230] on li "Suggested" at bounding box center [435, 233] width 219 height 17
type input "Suggestion"
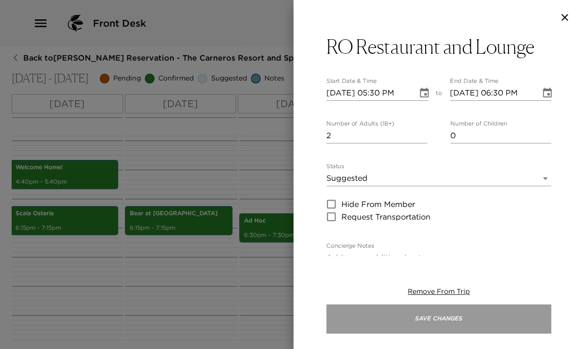
click at [448, 309] on button "Save Changes" at bounding box center [438, 318] width 225 height 29
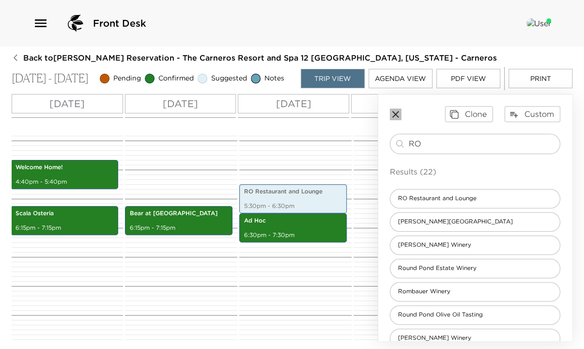
click at [394, 117] on icon "button" at bounding box center [395, 114] width 7 height 7
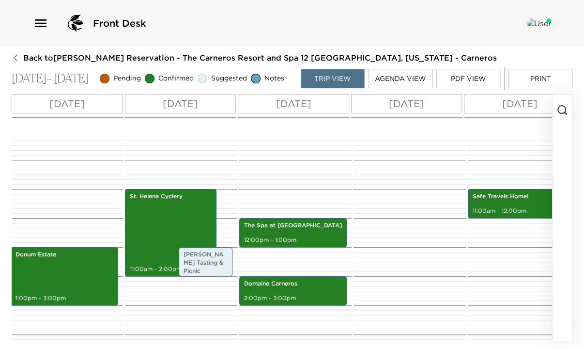
scroll to position [380, 0]
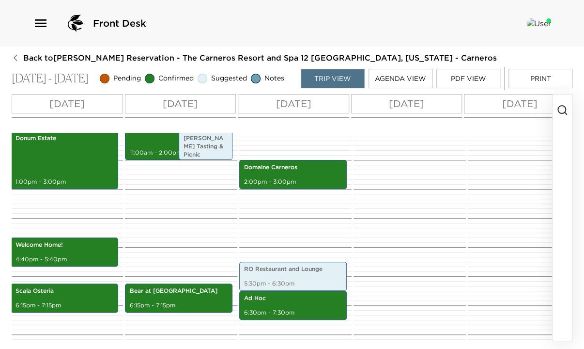
click at [562, 115] on icon "button" at bounding box center [562, 110] width 12 height 12
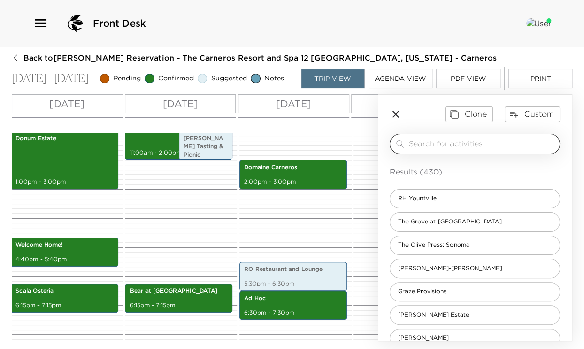
click at [458, 144] on input "search" at bounding box center [482, 143] width 147 height 11
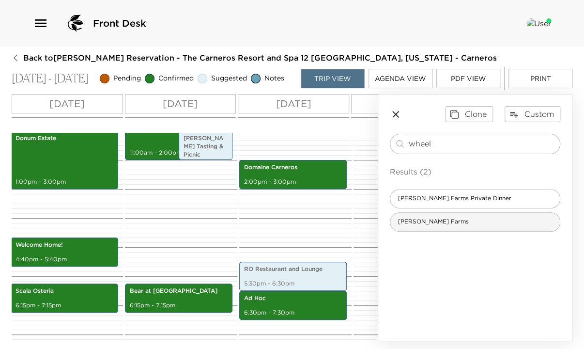
type input "wheel"
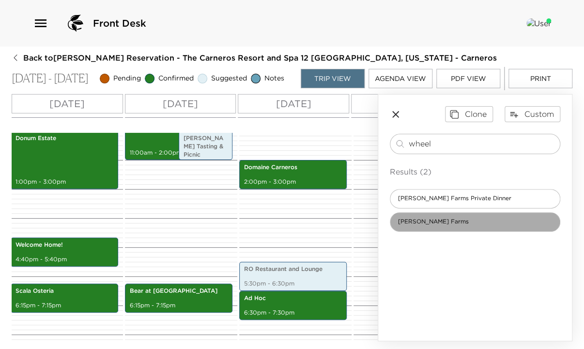
click at [484, 230] on div "Wheeler Farms" at bounding box center [475, 221] width 170 height 19
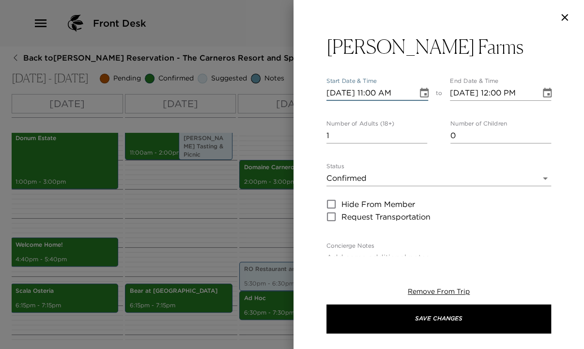
click at [342, 90] on input "10/01/2025 11:00 AM" at bounding box center [368, 92] width 84 height 15
type textarea "Originally part of the 2000-acre Carne Humana Spanish land grant, Wheeler Farms…"
type textarea "$145 - - person (complimentary for up to six Exclusive guests)"
click at [422, 91] on icon "Choose date, selected date is Oct 1, 2025" at bounding box center [424, 93] width 12 height 12
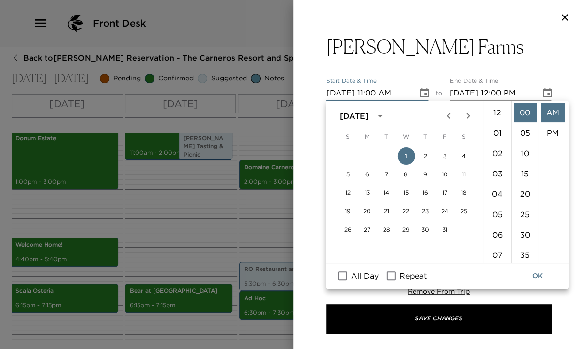
scroll to position [223, 0]
click at [464, 154] on button "4" at bounding box center [463, 155] width 17 height 17
type input "10/04/2025 11:00 AM"
type input "10/04/2025 12:00 PM"
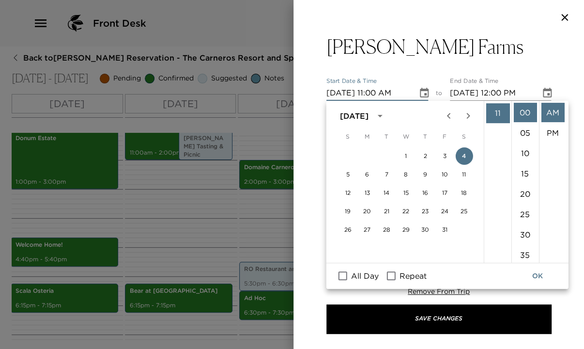
click at [378, 92] on input "10/04/2025 11:00 AM" at bounding box center [368, 92] width 84 height 15
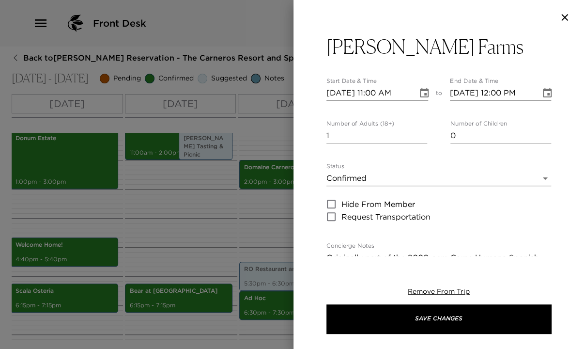
click at [377, 92] on input "10/04/2025 11:00 AM" at bounding box center [368, 92] width 84 height 15
type input "10/04/2025 01:00 AM"
drag, startPoint x: 333, startPoint y: 138, endPoint x: 307, endPoint y: 137, distance: 26.2
click at [307, 137] on div "Wheeler Farms Start Date & Time 10/04/2025 01:00 AM to End Date & Time 10/04/20…" at bounding box center [438, 145] width 291 height 221
type input "2"
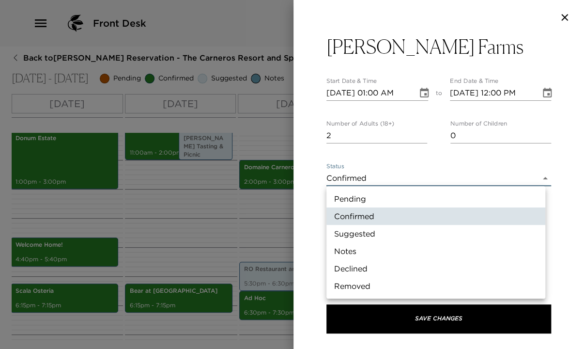
click at [373, 178] on body "Front Desk Back to Sheri Herbruck Reservation - The Carneros Resort and Spa 12 …" at bounding box center [292, 174] width 584 height 349
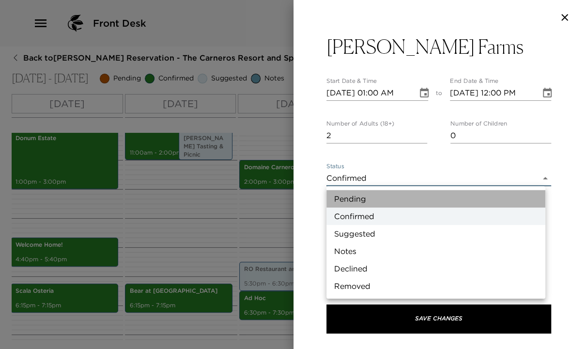
click at [366, 202] on li "Pending" at bounding box center [435, 198] width 219 height 17
type input "Pending"
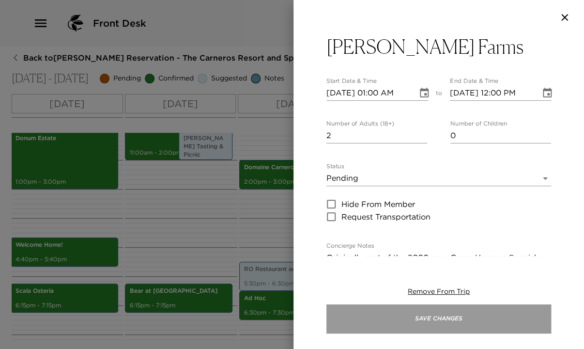
click at [507, 316] on button "Save Changes" at bounding box center [438, 318] width 225 height 29
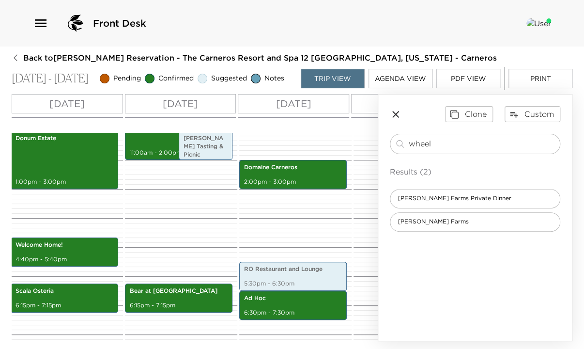
click at [395, 118] on icon "button" at bounding box center [395, 114] width 7 height 7
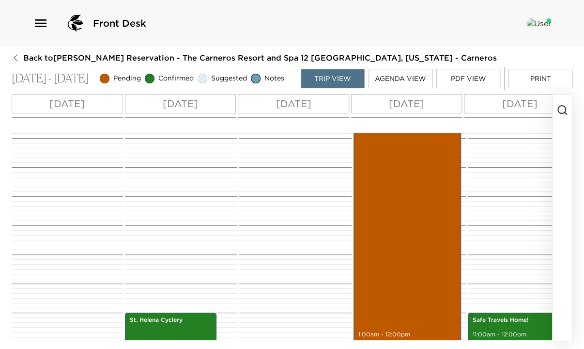
scroll to position [31, 0]
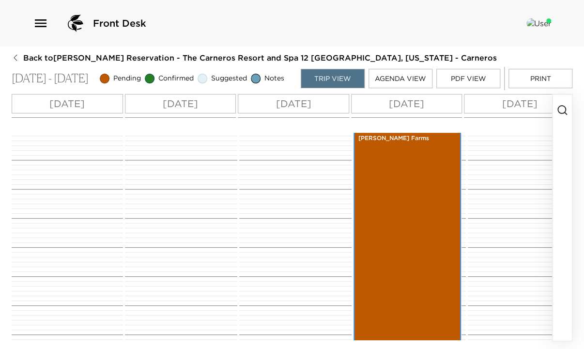
click at [426, 259] on div "Wheeler Farms 1:00am - 12:00pm" at bounding box center [407, 290] width 102 height 317
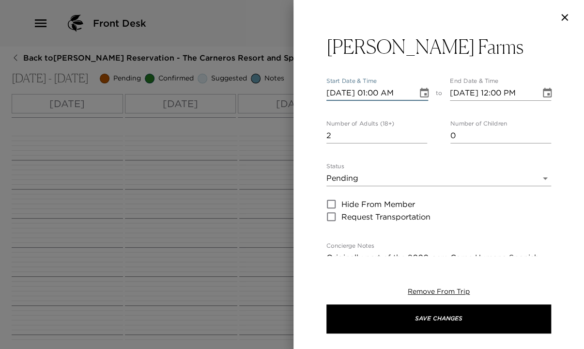
click at [378, 90] on input "10/04/2025 01:00 AM" at bounding box center [368, 92] width 84 height 15
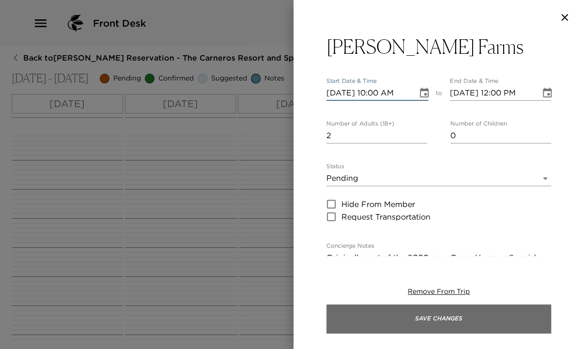
type input "10/04/2025 10:00 AM"
click at [428, 320] on button "Save Changes" at bounding box center [438, 318] width 225 height 29
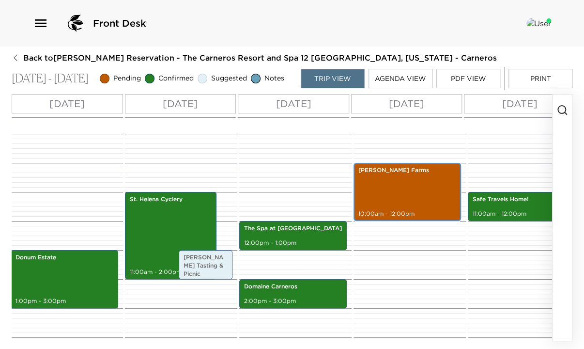
scroll to position [271, 0]
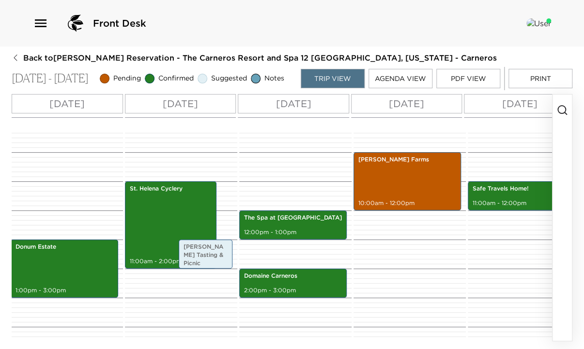
click at [560, 112] on icon "button" at bounding box center [562, 110] width 12 height 12
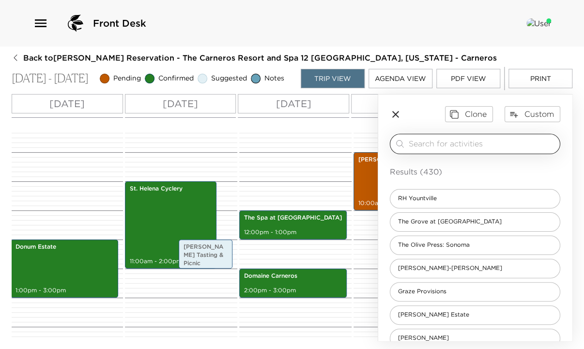
click at [486, 143] on input "search" at bounding box center [482, 143] width 147 height 11
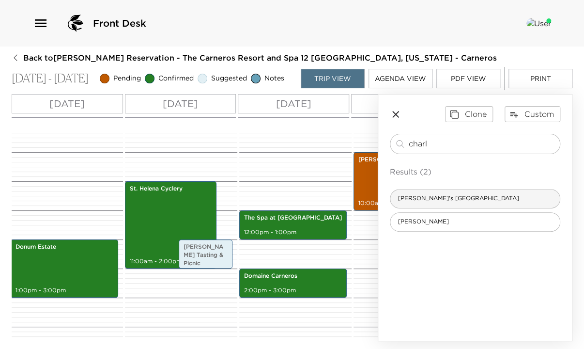
type input "charl"
click at [465, 202] on span "Charlie's Napa Valley" at bounding box center [458, 198] width 137 height 8
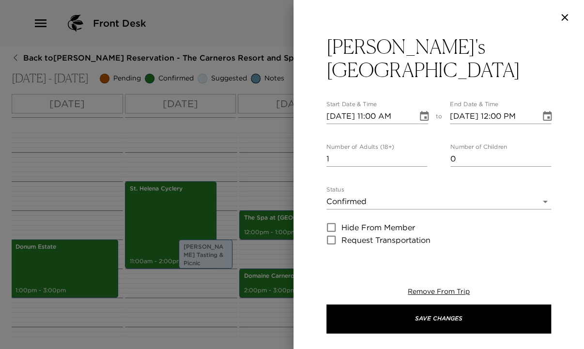
type textarea "Elliot Bell is the chef and owner of Charlie’s, a family-run, community-focused…"
click at [419, 110] on icon "Choose date, selected date is Oct 1, 2025" at bounding box center [424, 116] width 12 height 12
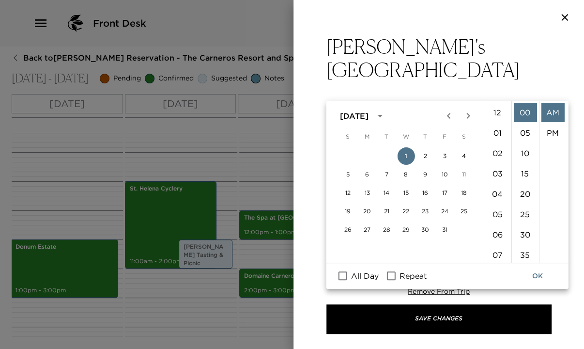
scroll to position [223, 0]
click at [465, 156] on button "4" at bounding box center [463, 155] width 17 height 17
type input "10/04/2025 11:00 AM"
type input "10/04/2025 12:00 PM"
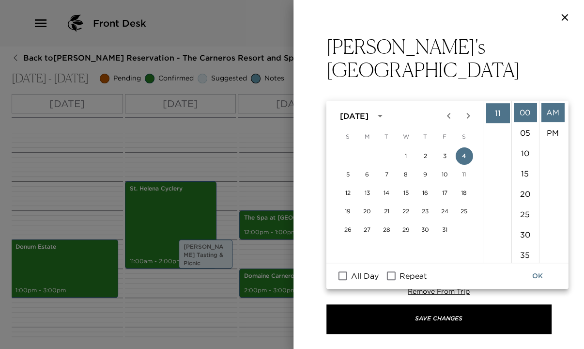
click at [377, 108] on input "10/04/2025 11:00 AM" at bounding box center [368, 115] width 84 height 15
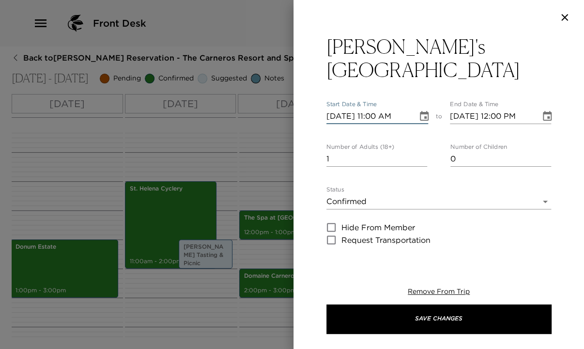
click at [377, 108] on input "10/04/2025 11:00 AM" at bounding box center [368, 115] width 84 height 15
type input "10/04/2025 12:15 PM"
type input "10/04/2025 01:15 PM"
type input "10/04/2025 12:15 PM"
drag, startPoint x: 337, startPoint y: 139, endPoint x: 316, endPoint y: 137, distance: 21.9
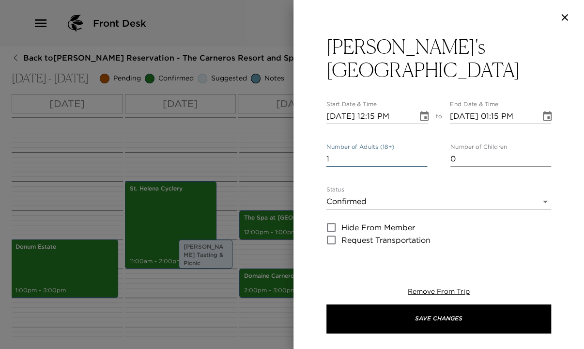
click at [316, 137] on div "Charlie's Napa Valley Start Date & Time 10/04/2025 12:15 PM to End Date & Time …" at bounding box center [438, 145] width 291 height 221
type input "2"
click at [379, 182] on body "Front Desk Back to Sheri Herbruck Reservation - The Carneros Resort and Spa 12 …" at bounding box center [292, 174] width 584 height 349
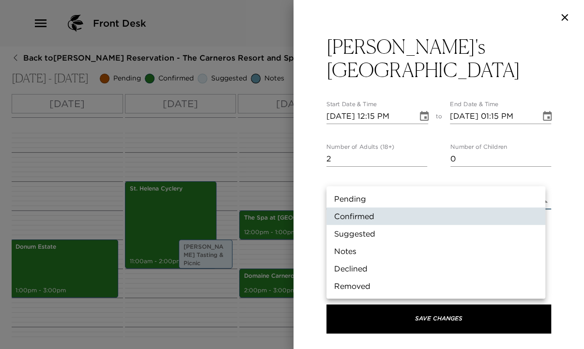
click at [365, 201] on li "Pending" at bounding box center [435, 198] width 219 height 17
type input "Pending"
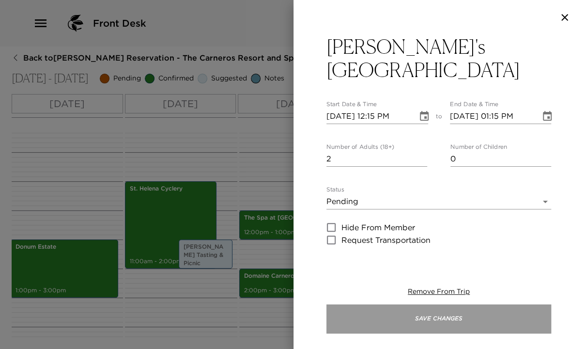
click at [483, 324] on button "Save Changes" at bounding box center [438, 318] width 225 height 29
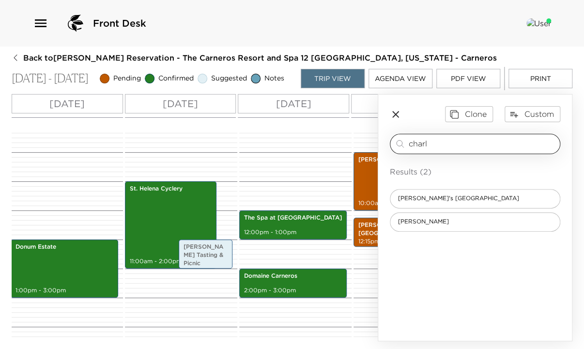
click at [438, 148] on input "charl" at bounding box center [482, 143] width 147 height 11
drag, startPoint x: 438, startPoint y: 148, endPoint x: 399, endPoint y: 147, distance: 38.7
click at [399, 147] on div "charl ​" at bounding box center [475, 144] width 162 height 12
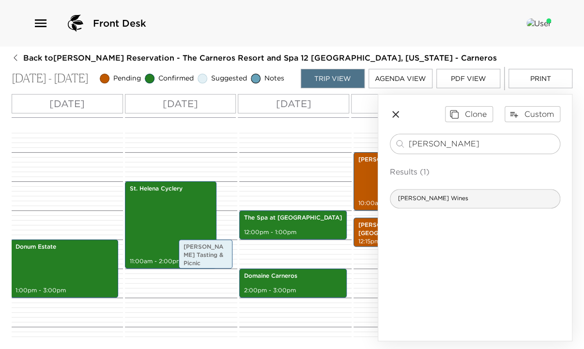
type input "labry"
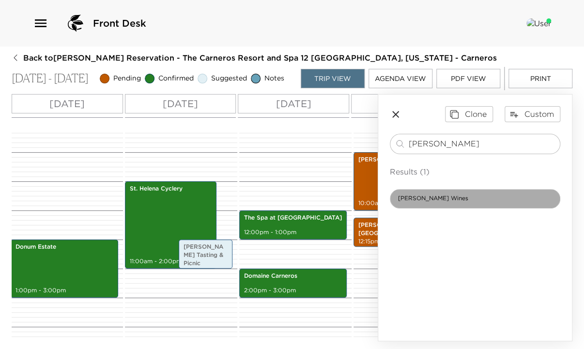
click at [418, 202] on span "Labry Wines" at bounding box center [433, 198] width 86 height 8
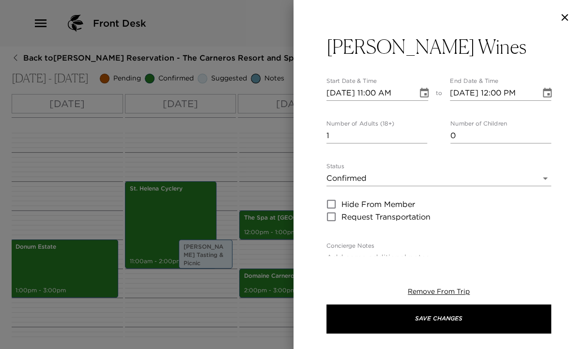
type textarea "Labry Wine comes from the heart of two committed wine enthusiasts, Ed and Kim L…"
type textarea "$90 - /person (fee waived with bottle purchases)"
click at [421, 95] on icon "Choose date, selected date is Oct 1, 2025" at bounding box center [424, 93] width 12 height 12
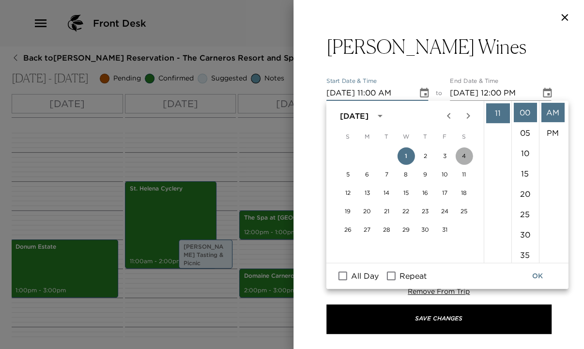
click at [463, 154] on button "4" at bounding box center [463, 155] width 17 height 17
type input "10/04/2025 11:00 AM"
type input "10/04/2025 12:00 PM"
click at [376, 93] on input "10/04/2025 11:00 AM" at bounding box center [368, 92] width 84 height 15
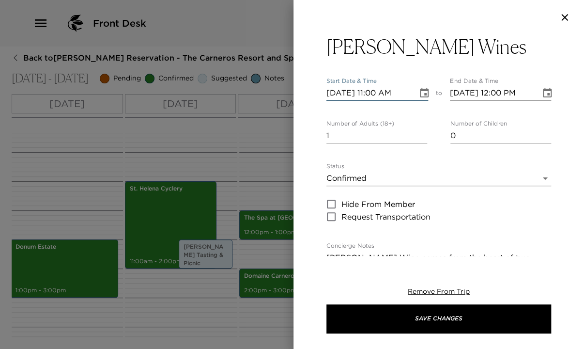
click at [376, 93] on input "10/04/2025 11:00 AM" at bounding box center [368, 92] width 84 height 15
type input "10/04/2025 02:00 PM"
type input "10/04/2025 03:00 PM"
type input "10/04/2025 02:00 PM"
drag, startPoint x: 338, startPoint y: 135, endPoint x: 306, endPoint y: 137, distance: 32.0
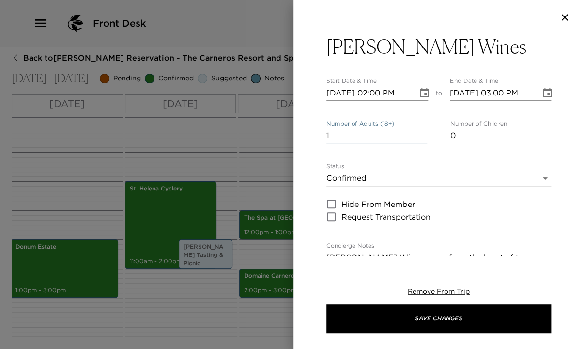
click at [306, 137] on div "Labry Wines Start Date & Time 10/04/2025 02:00 PM to End Date & Time 10/04/2025…" at bounding box center [438, 145] width 291 height 221
type input "2"
click at [373, 178] on body "Front Desk Back to Sheri Herbruck Reservation - The Carneros Resort and Spa 12 …" at bounding box center [292, 174] width 584 height 349
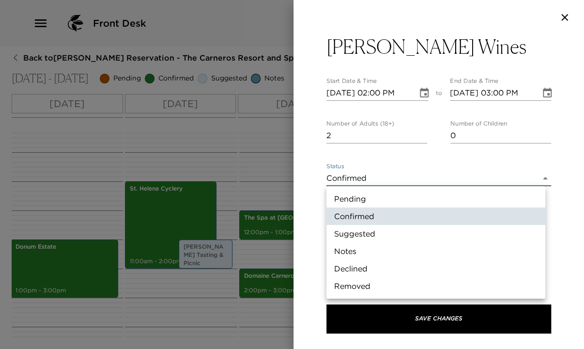
click at [363, 198] on li "Pending" at bounding box center [435, 198] width 219 height 17
type input "Pending"
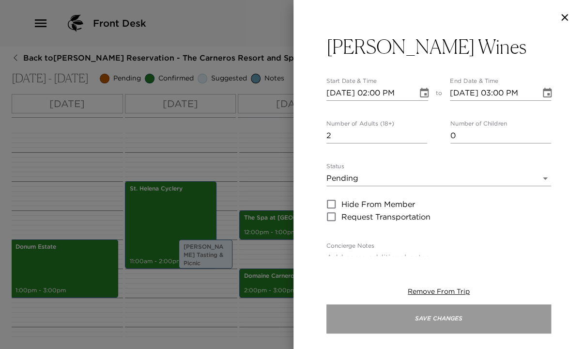
click at [487, 321] on button "Save Changes" at bounding box center [438, 318] width 225 height 29
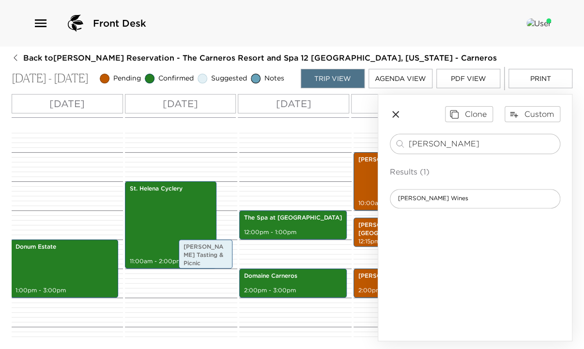
click at [395, 119] on icon "button" at bounding box center [396, 114] width 12 height 12
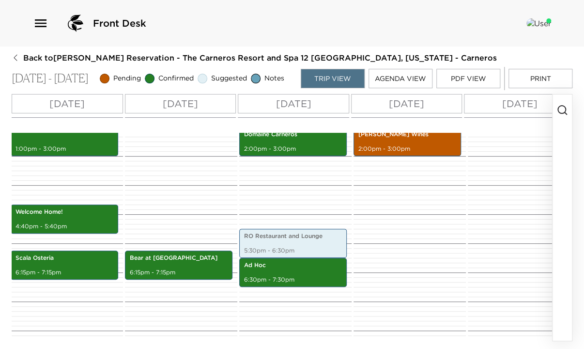
scroll to position [426, 0]
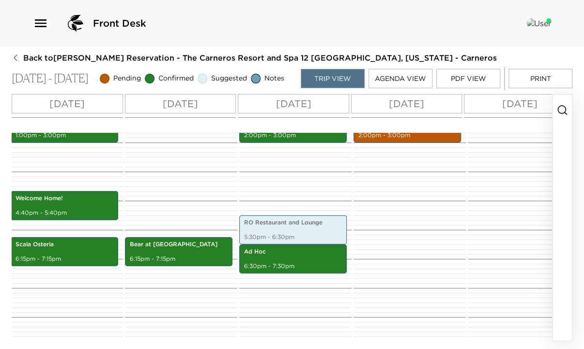
click at [563, 114] on icon "button" at bounding box center [562, 110] width 12 height 12
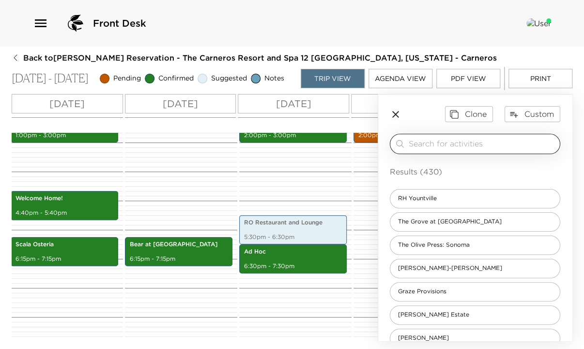
click at [491, 147] on input "search" at bounding box center [482, 143] width 147 height 11
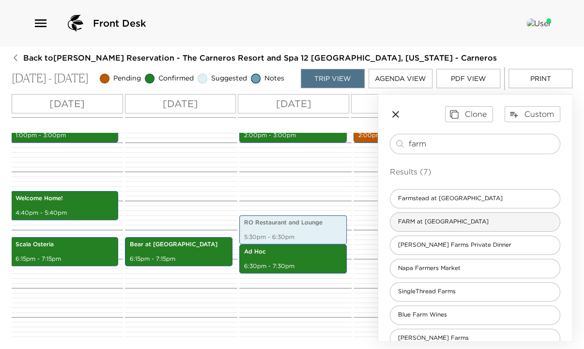
type input "farm"
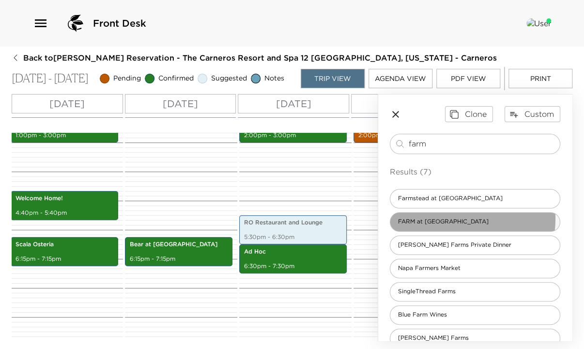
click at [451, 223] on span "FARM at Carneros" at bounding box center [443, 221] width 106 height 8
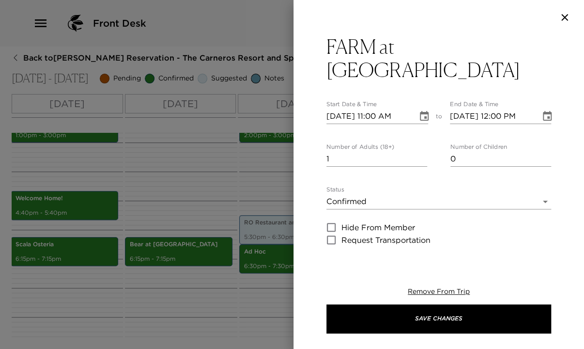
type textarea "The bar serves imaginative, hand-crafted cocktails, as well as an extensive lis…"
click at [418, 115] on icon "Choose date, selected date is Oct 1, 2025" at bounding box center [424, 116] width 12 height 12
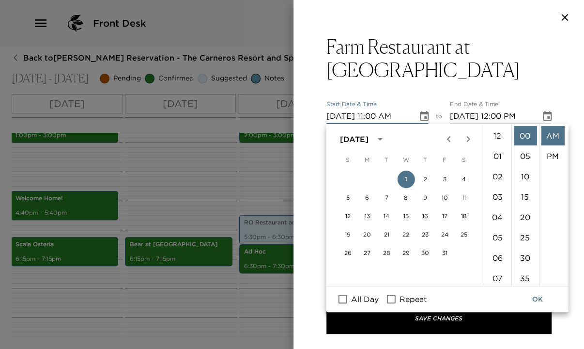
scroll to position [223, 0]
click at [465, 179] on button "4" at bounding box center [463, 178] width 17 height 17
type input "10/04/2025 11:00 AM"
type input "10/04/2025 12:00 PM"
click at [375, 116] on input "10/04/2025 11:00 AM" at bounding box center [368, 115] width 84 height 15
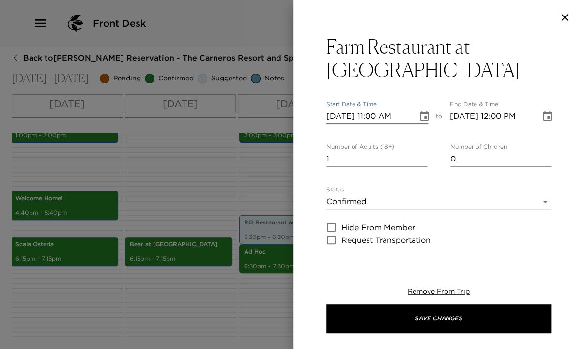
click at [375, 116] on input "10/04/2025 11:00 AM" at bounding box center [368, 115] width 84 height 15
type input "10/04/2025 06:00 PM"
type input "10/04/2025 07:00 PM"
type input "10/04/2025 06:00 PM"
drag, startPoint x: 335, startPoint y: 159, endPoint x: 311, endPoint y: 162, distance: 24.4
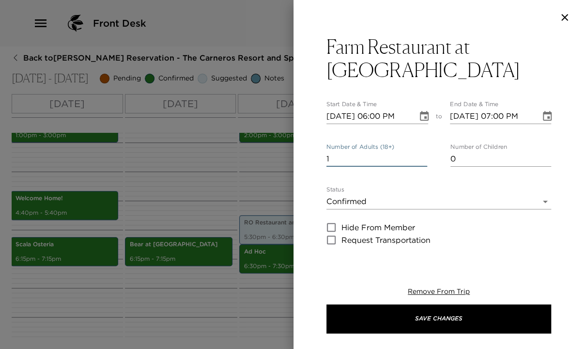
click at [311, 162] on div "Farm Restaurant at Carneros Resort Start Date & Time 10/04/2025 06:00 PM to End…" at bounding box center [438, 145] width 291 height 221
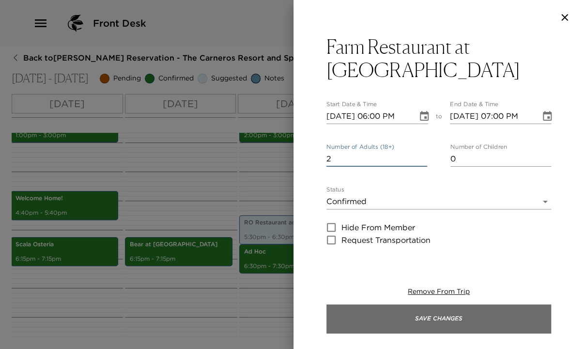
type input "2"
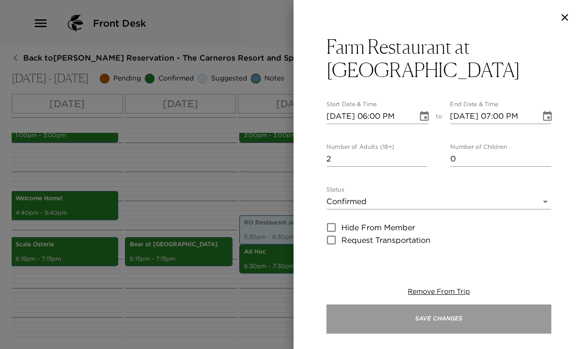
click at [444, 314] on button "Save Changes" at bounding box center [438, 318] width 225 height 29
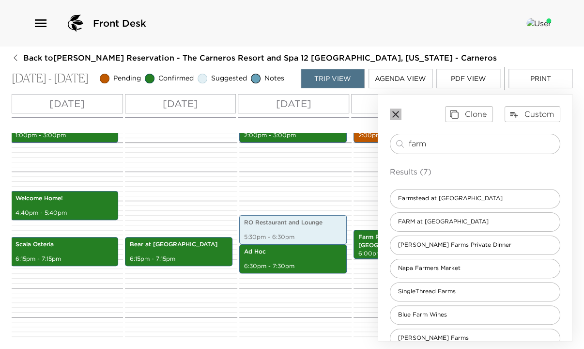
click at [397, 119] on icon "button" at bounding box center [396, 114] width 12 height 12
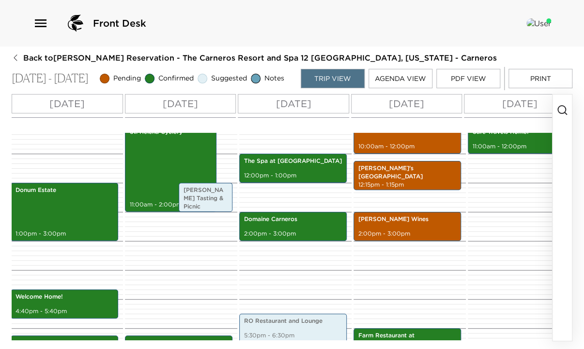
scroll to position [310, 0]
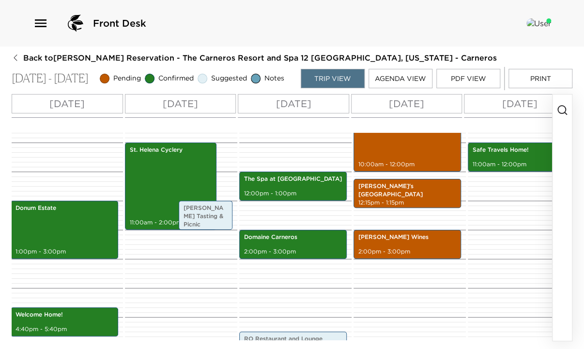
click at [563, 112] on icon "button" at bounding box center [562, 110] width 12 height 12
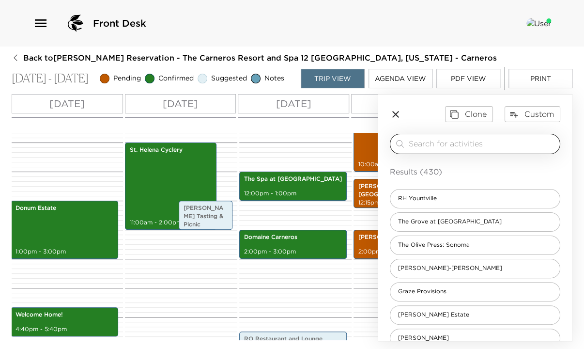
click at [490, 147] on input "search" at bounding box center [482, 143] width 147 height 11
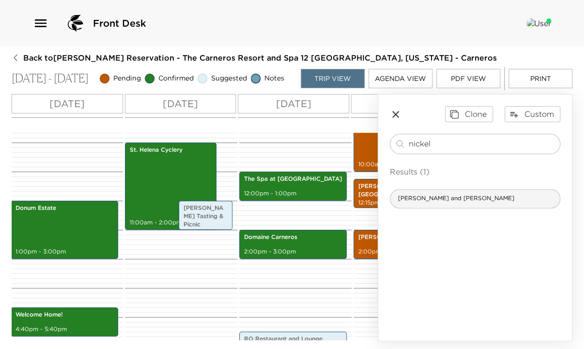
type input "nickel"
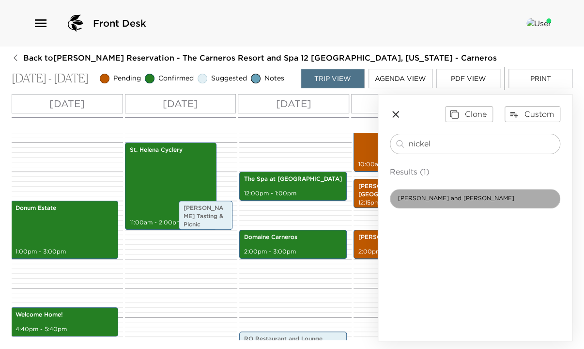
click at [446, 202] on span "Nickel and Nickel" at bounding box center [456, 198] width 132 height 8
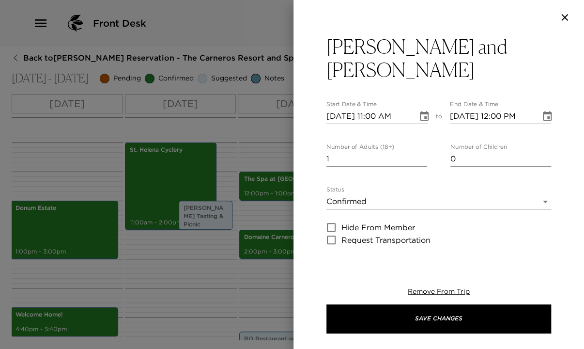
type textarea "Established in 1997 by the partners of Far Niente, Nickel & Nickel is devoted e…"
type textarea "$110 - /person (complimentary for up to six Exclusive Resorts guests)"
click at [343, 108] on input "10/01/2025 11:00 AM" at bounding box center [368, 115] width 84 height 15
type input "10/02/2025 11:00 AM"
type input "10/02/2025 12:00 PM"
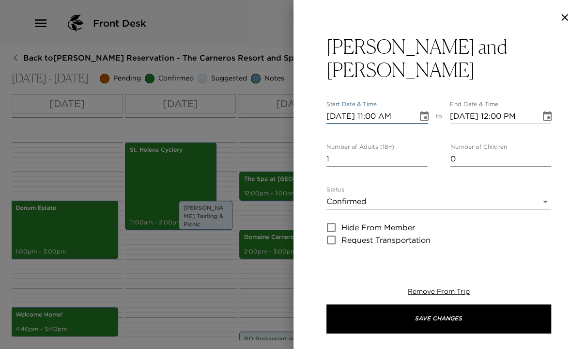
click at [376, 108] on input "10/02/2025 11:00 AM" at bounding box center [368, 115] width 84 height 15
type input "10/02/2025 02:30 PM"
type input "10/02/2025 03:30 PM"
type input "10/02/2025 02:30 PM"
drag, startPoint x: 360, startPoint y: 136, endPoint x: 289, endPoint y: 140, distance: 71.8
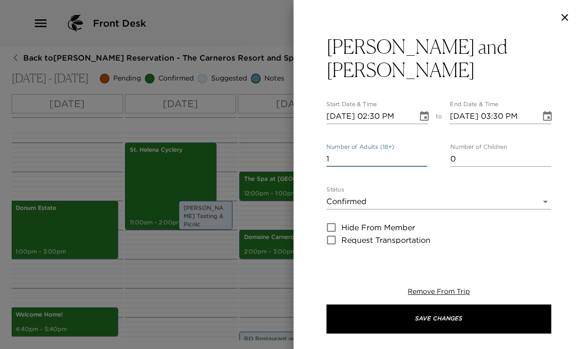
click at [289, 140] on div "Nickel and Nickel Start Date & Time 10/02/2025 02:30 PM to End Date & Time 10/0…" at bounding box center [292, 174] width 584 height 349
type input "2"
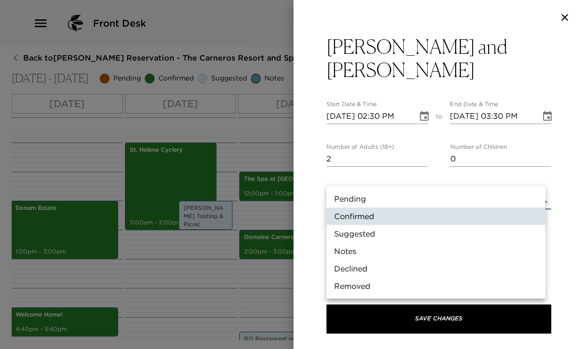
click at [344, 176] on body "Front Desk Back to Sheri Herbruck Reservation - The Carneros Resort and Spa 12 …" at bounding box center [292, 174] width 584 height 349
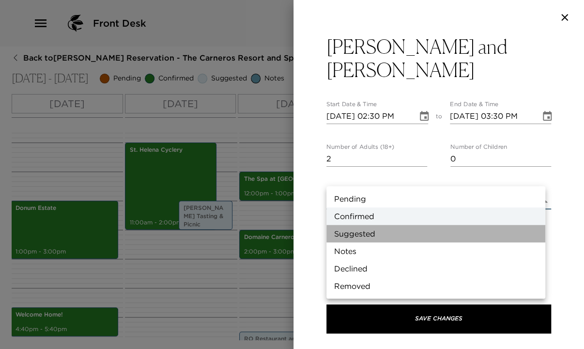
click at [361, 233] on li "Suggested" at bounding box center [435, 233] width 219 height 17
type input "Suggestion"
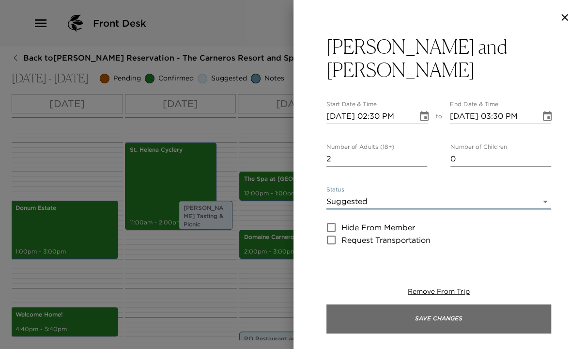
click at [470, 314] on button "Save Changes" at bounding box center [438, 318] width 225 height 29
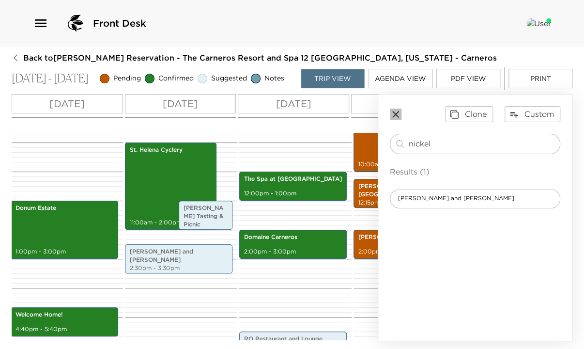
click at [396, 116] on icon "button" at bounding box center [396, 114] width 12 height 12
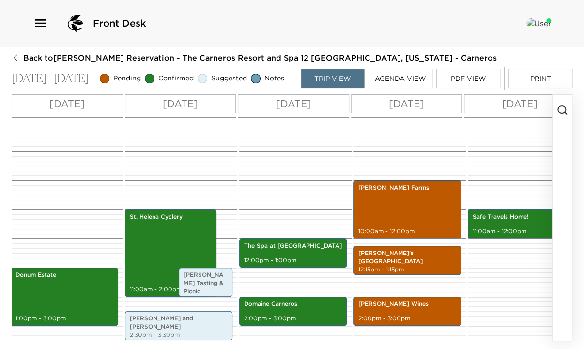
scroll to position [232, 0]
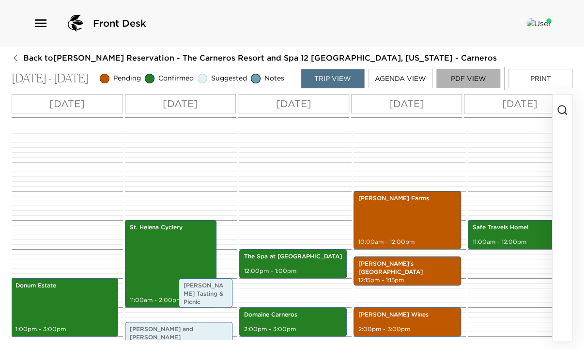
click at [459, 80] on button "PDF View" at bounding box center [468, 78] width 64 height 19
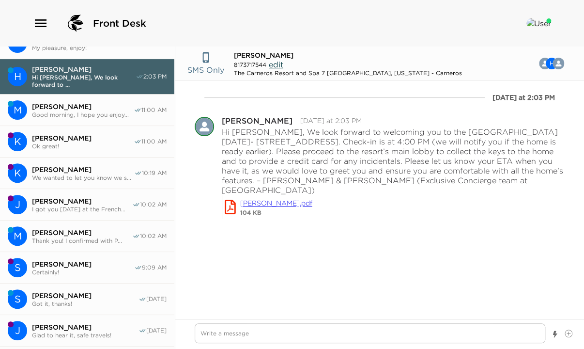
scroll to position [116, 0]
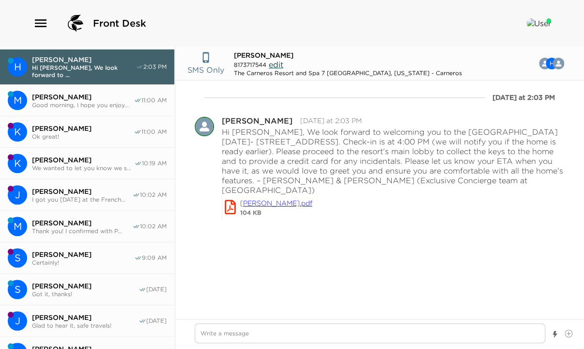
click at [59, 232] on span "Thank you! I confirmed with P..." at bounding box center [82, 230] width 100 height 7
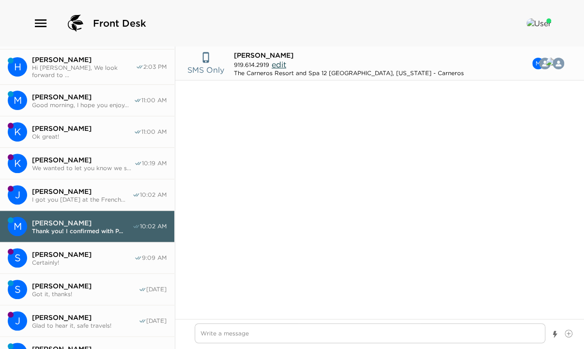
scroll to position [804, 0]
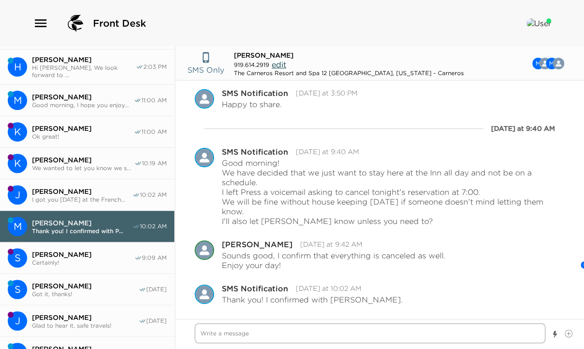
click at [243, 341] on textarea "Write a message" at bounding box center [370, 333] width 351 height 20
type textarea "x"
type textarea "I"
type textarea "x"
type textarea "I"
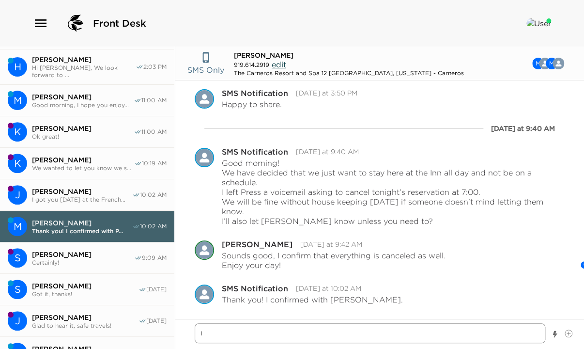
type textarea "x"
type textarea "I h"
type textarea "x"
type textarea "I ho"
type textarea "x"
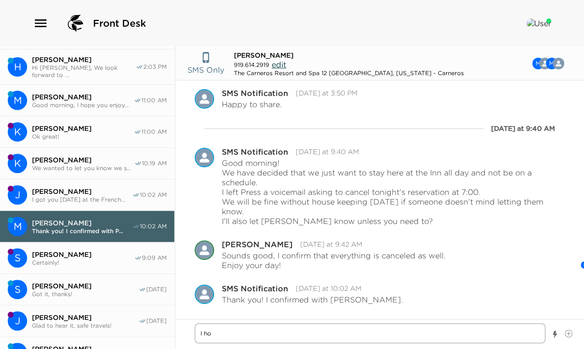
type textarea "I hop"
type textarea "x"
type textarea "I hope"
type textarea "x"
type textarea "I hope"
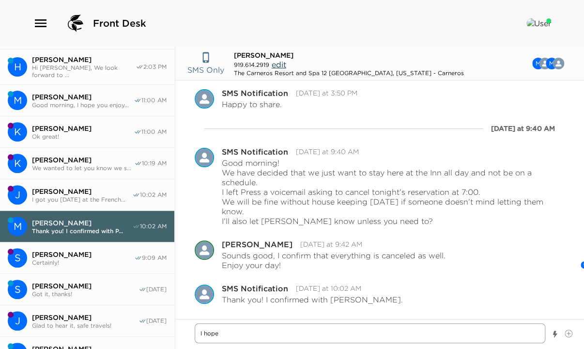
type textarea "x"
type textarea "I hope yo"
type textarea "x"
type textarea "I hope you"
type textarea "x"
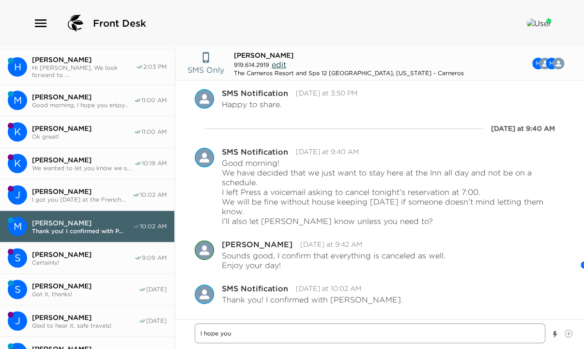
type textarea "I hope you'"
type textarea "x"
type textarea "I hope you'v"
type textarea "x"
type textarea "I hope you've"
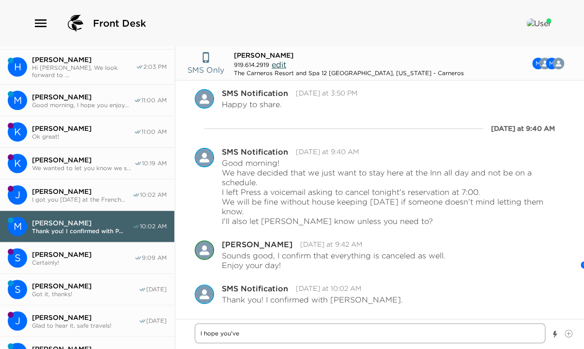
type textarea "x"
type textarea "I hope you've"
type textarea "x"
type textarea "I hope you've e"
type textarea "x"
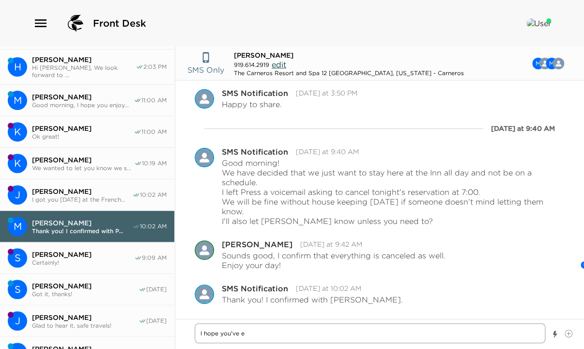
type textarea "I hope you've en"
type textarea "x"
type textarea "I hope you've enj"
type textarea "x"
type textarea "I hope you've enjo"
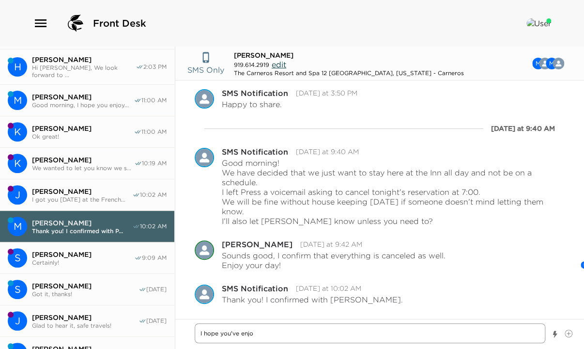
type textarea "x"
type textarea "I hope you've enjoy"
type textarea "x"
type textarea "I hope you've enjoye"
type textarea "x"
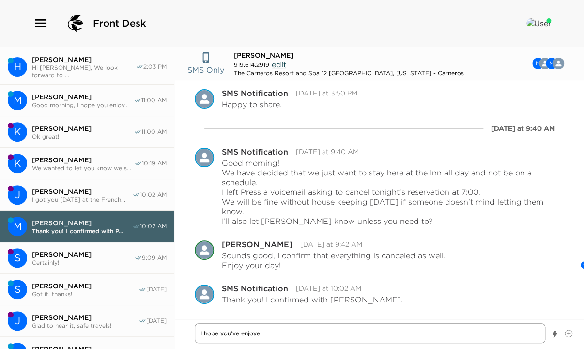
type textarea "I hope you've enjoyed"
type textarea "x"
type textarea "I hope you've enjoyed"
type textarea "x"
type textarea "I hope you've enjoyed y"
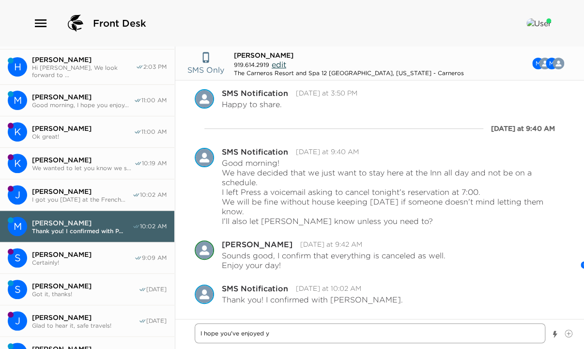
type textarea "x"
type textarea "I hope you've enjoyed yo"
type textarea "x"
type textarea "I hope you've enjoyed you"
type textarea "x"
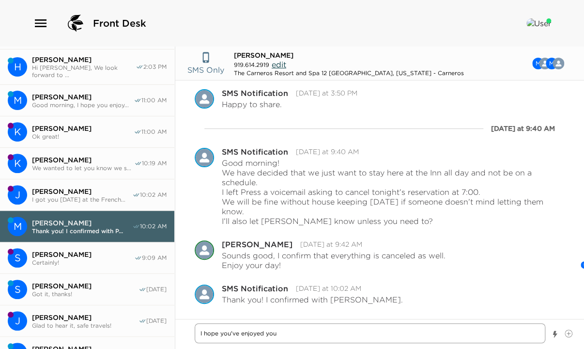
type textarea "I hope you've enjoyed your"
type textarea "x"
type textarea "I hope you've enjoyed your"
type textarea "x"
type textarea "I hope you've enjoyed your t"
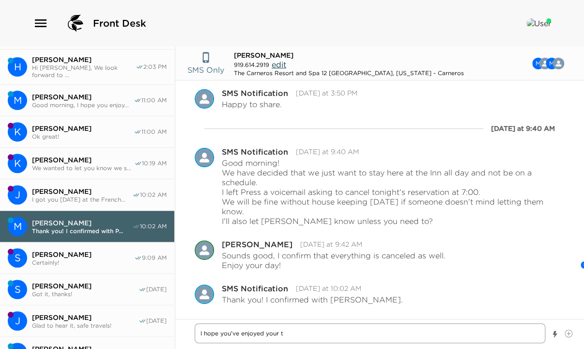
type textarea "x"
type textarea "I hope you've enjoyed your ti"
type textarea "x"
type textarea "I hope you've enjoyed your [PERSON_NAME]"
type textarea "x"
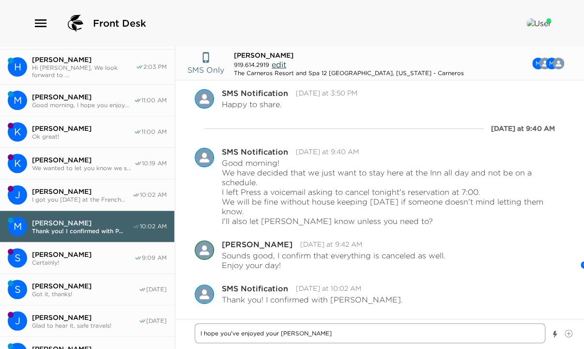
type textarea "I hope you've enjoyed your time"
type textarea "x"
type textarea "I hope you've enjoyed your time"
type textarea "x"
type textarea "I hope you've enjoyed your time i"
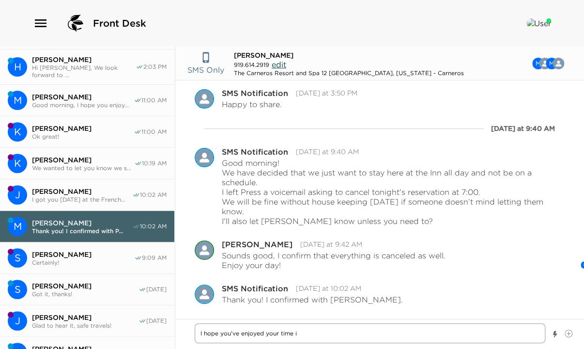
type textarea "x"
type textarea "I hope you've enjoyed your time in"
type textarea "x"
type textarea "I hope you've enjoyed your time in"
type textarea "x"
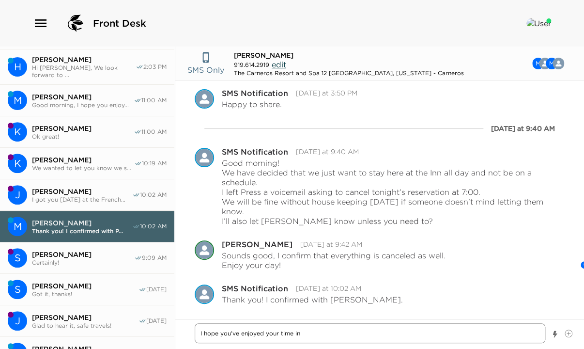
type textarea "I hope you've enjoyed your time in N"
type textarea "x"
type textarea "I hope you've enjoyed your time in NA"
type textarea "x"
type textarea "I hope you've enjoyed your time in [GEOGRAPHIC_DATA]"
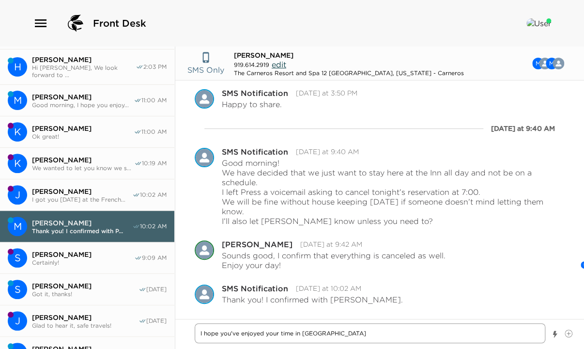
type textarea "x"
type textarea "I hope you've enjoyed your time in [GEOGRAPHIC_DATA]"
type textarea "x"
type textarea "I hope you've enjoyed your time in [GEOGRAPHIC_DATA]"
type textarea "x"
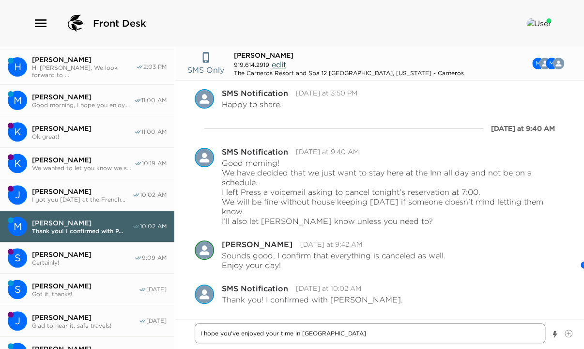
type textarea "I hope you've enjoyed your time in NA"
type textarea "x"
type textarea "I hope you've enjoyed your time in N"
type textarea "x"
type textarea "I hope you've enjoyed your time in [GEOGRAPHIC_DATA]"
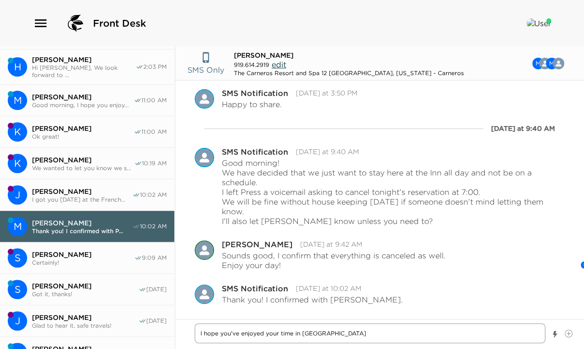
type textarea "x"
type textarea "I hope you've enjoyed your time in [GEOGRAPHIC_DATA]"
type textarea "x"
type textarea "I hope you've enjoyed your time in [GEOGRAPHIC_DATA]"
type textarea "x"
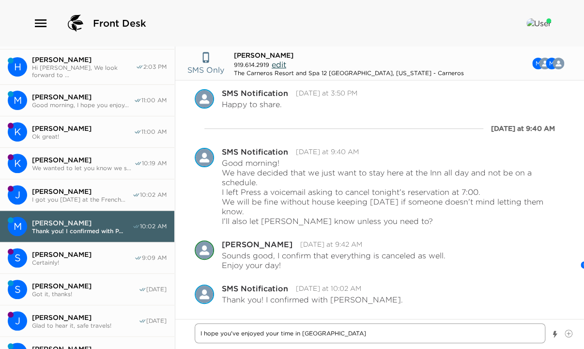
type textarea "I hope you've enjoyed your time in [GEOGRAPHIC_DATA]!"
type textarea "x"
type textarea "I hope you've enjoyed your time in [GEOGRAPHIC_DATA]!"
type textarea "x"
type textarea "I hope you've enjoyed your time in [GEOGRAPHIC_DATA]! W"
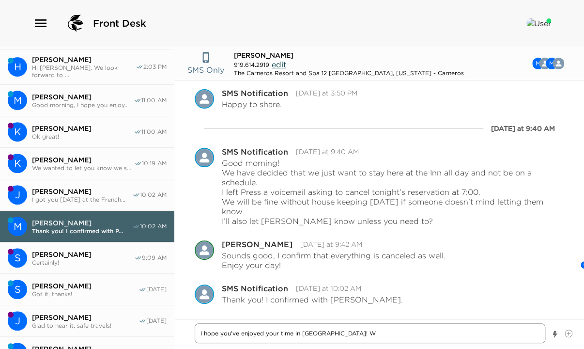
type textarea "x"
type textarea "I hope you've enjoyed your time in [GEOGRAPHIC_DATA]! We"
type textarea "x"
type textarea "I hope you've enjoyed your time in [GEOGRAPHIC_DATA]! We"
type textarea "x"
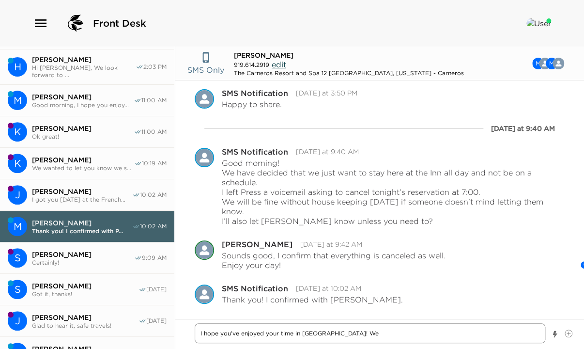
type textarea "I hope you've enjoyed your time in [GEOGRAPHIC_DATA]! We w"
type textarea "x"
type textarea "I hope you've enjoyed your time in [GEOGRAPHIC_DATA]! We wo"
type textarea "x"
type textarea "I hope you've enjoyed your time in [GEOGRAPHIC_DATA]! We wou"
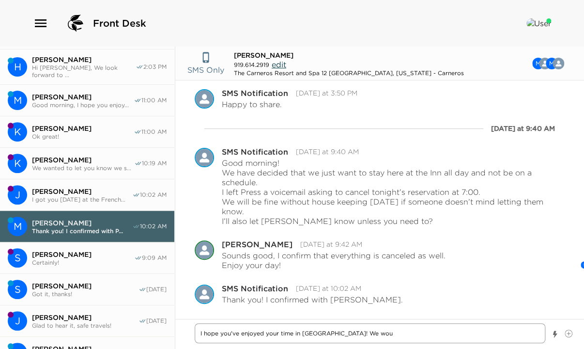
type textarea "x"
type textarea "I hope you've enjoyed your time in [GEOGRAPHIC_DATA]! We woul"
type textarea "x"
type textarea "I hope you've enjoyed your time in [GEOGRAPHIC_DATA]! We would"
type textarea "x"
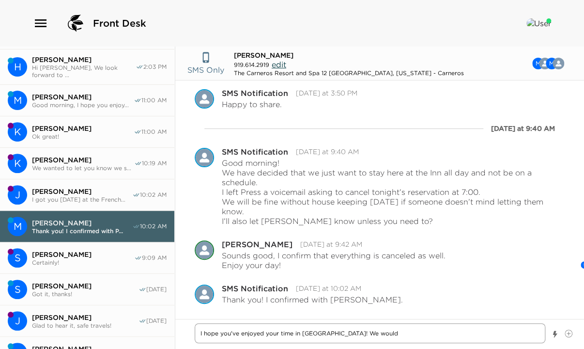
type textarea "I hope you've enjoyed your time in [GEOGRAPHIC_DATA]! We would"
type textarea "x"
type textarea "I hope you've enjoyed your time in [GEOGRAPHIC_DATA]! We would l"
type textarea "x"
type textarea "I hope you've enjoyed your time in [GEOGRAPHIC_DATA]! We would lo"
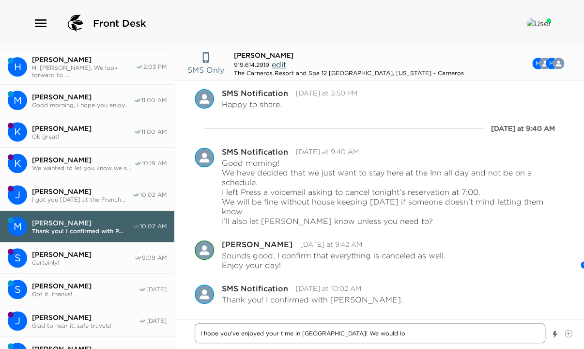
type textarea "x"
type textarea "I hope you've enjoyed your time in [GEOGRAPHIC_DATA]! We would lov"
type textarea "x"
type textarea "I hope you've enjoyed your time in [GEOGRAPHIC_DATA]! We would love"
type textarea "x"
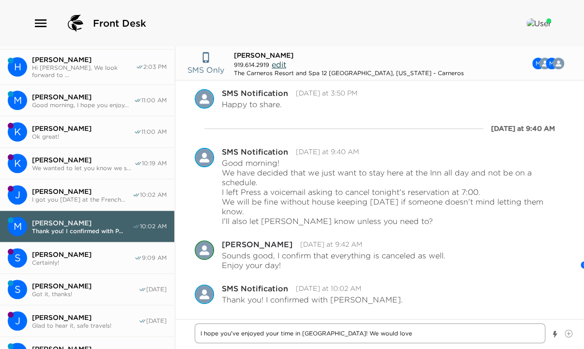
type textarea "I hope you've enjoyed your time in [GEOGRAPHIC_DATA]! We would love"
type textarea "x"
type textarea "I hope you've enjoyed your time in [GEOGRAPHIC_DATA]! We would love t"
type textarea "x"
type textarea "I hope you've enjoyed your time in [GEOGRAPHIC_DATA]! We would love to"
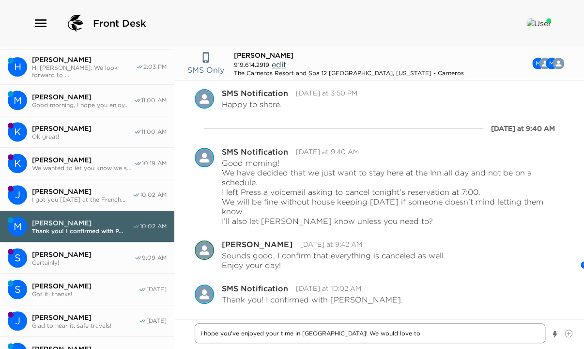
type textarea "x"
type textarea "I hope you've enjoyed your time in [GEOGRAPHIC_DATA]! We would love to"
type textarea "x"
type textarea "I hope you've enjoyed your time in [GEOGRAPHIC_DATA]! We would love to s"
type textarea "x"
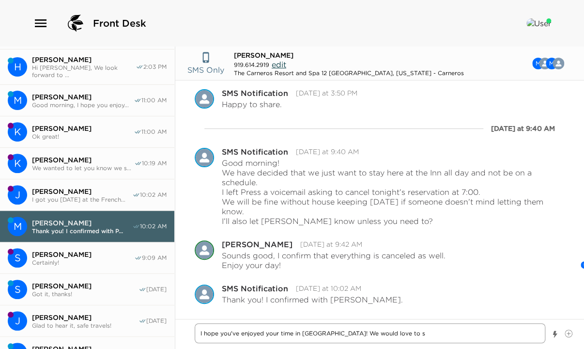
type textarea "I hope you've enjoyed your time in [GEOGRAPHIC_DATA]! We would love to sa"
type textarea "x"
type textarea "I hope you've enjoyed your time in [GEOGRAPHIC_DATA]! We would love to say"
type textarea "x"
type textarea "I hope you've enjoyed your time in [GEOGRAPHIC_DATA]! We would love to say"
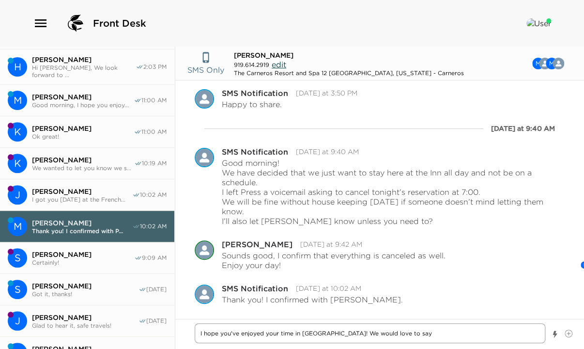
type textarea "x"
type textarea "I hope you've enjoyed your time in [GEOGRAPHIC_DATA]! We would love to say g"
type textarea "x"
type textarea "I hope you've enjoyed your time in [GEOGRAPHIC_DATA]! We would love to say go"
type textarea "x"
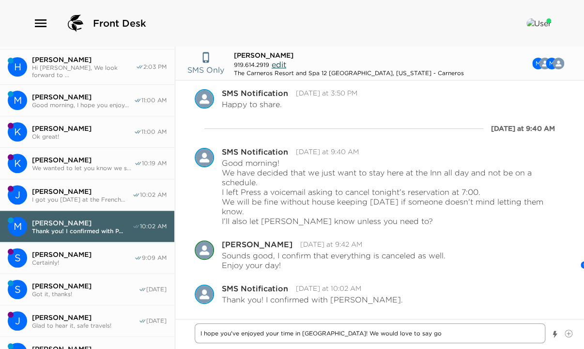
type textarea "I hope you've enjoyed your time in [GEOGRAPHIC_DATA]! We would love to say goo"
type textarea "x"
type textarea "I hope you've enjoyed your time in [GEOGRAPHIC_DATA]! We would love to say good"
type textarea "x"
type textarea "I hope you've enjoyed your time in [GEOGRAPHIC_DATA]! We would love to say goodb"
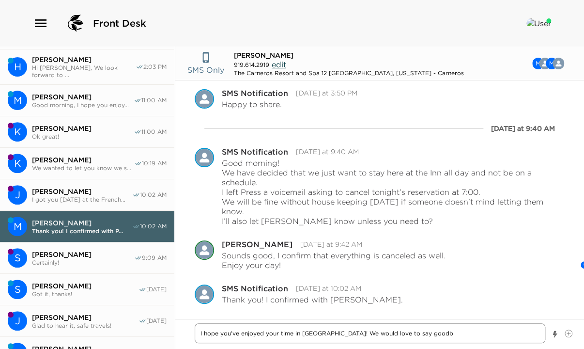
type textarea "x"
type textarea "I hope you've enjoyed your time in [GEOGRAPHIC_DATA]! We would love to say [PER…"
type textarea "x"
type textarea "I hope you've enjoyed your time in [GEOGRAPHIC_DATA]! We would love to say good…"
type textarea "x"
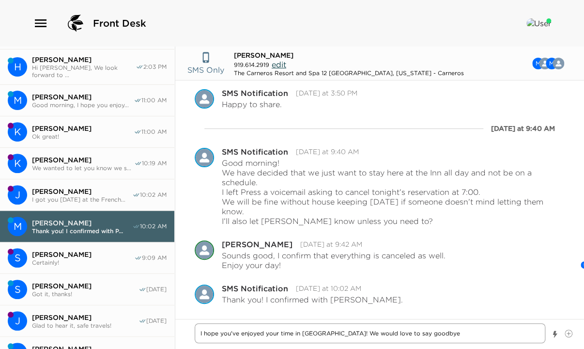
type textarea "I hope you've enjoyed your time in [GEOGRAPHIC_DATA]! We would love to say good…"
type textarea "x"
type textarea "I hope you've enjoyed your time in [GEOGRAPHIC_DATA]! We would love to say good…"
type textarea "x"
type textarea "I hope you've enjoyed your time in [GEOGRAPHIC_DATA]! We would love to say good…"
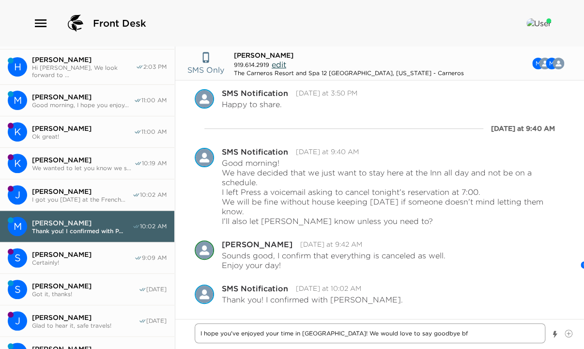
type textarea "x"
type textarea "I hope you've enjoyed your time in [GEOGRAPHIC_DATA]! We would love to say good…"
type textarea "x"
type textarea "I hope you've enjoyed your time in [GEOGRAPHIC_DATA]! We would love to say good…"
type textarea "x"
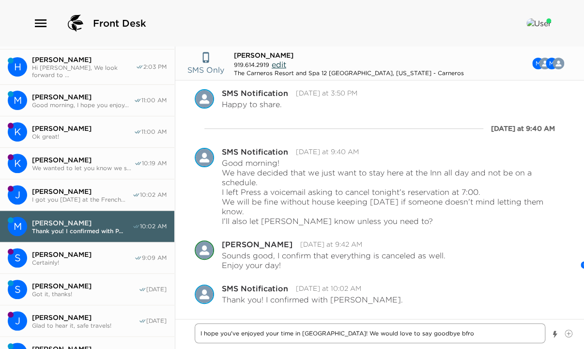
type textarea "I hope you've enjoyed your time in [GEOGRAPHIC_DATA]! We would love to say good…"
type textarea "x"
type textarea "I hope you've enjoyed your time in [GEOGRAPHIC_DATA]! We would love to say good…"
type textarea "x"
type textarea "I hope you've enjoyed your time in [GEOGRAPHIC_DATA]! We would love to say good…"
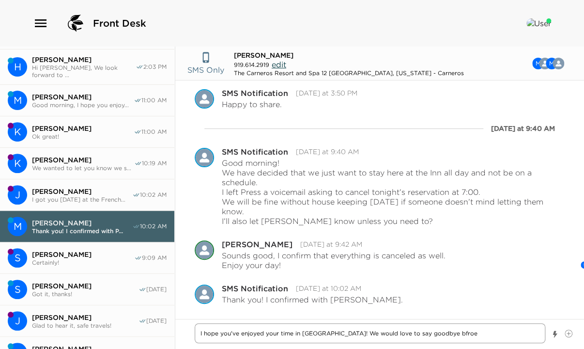
type textarea "x"
type textarea "I hope you've enjoyed your time in [GEOGRAPHIC_DATA]! We would love to say good…"
type textarea "x"
type textarea "I hope you've enjoyed your time in [GEOGRAPHIC_DATA]! We would love to say good…"
type textarea "x"
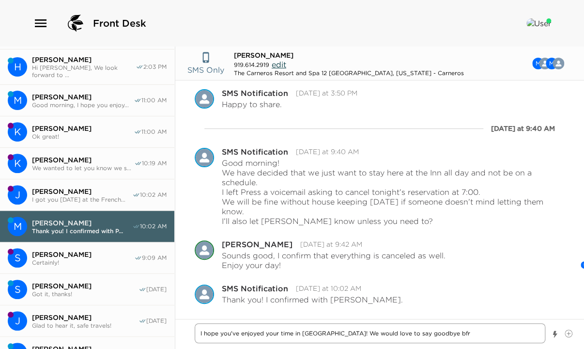
type textarea "I hope you've enjoyed your time in [GEOGRAPHIC_DATA]! We would love to say good…"
type textarea "x"
type textarea "I hope you've enjoyed your time in [GEOGRAPHIC_DATA]! We would love to say good…"
type textarea "x"
type textarea "I hope you've enjoyed your time in [GEOGRAPHIC_DATA]! We would love to say good…"
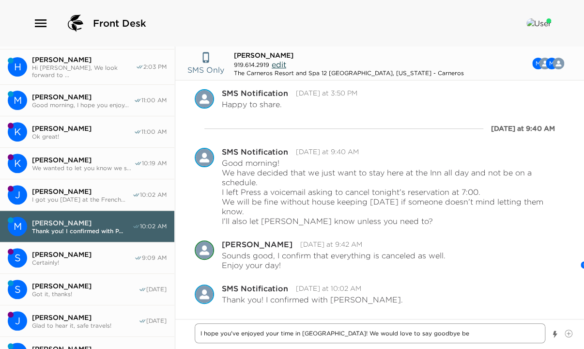
type textarea "x"
type textarea "I hope you've enjoyed your time in [GEOGRAPHIC_DATA]! We would love to say good…"
type textarea "x"
type textarea "I hope you've enjoyed your time in [GEOGRAPHIC_DATA]! We would love to say good…"
type textarea "x"
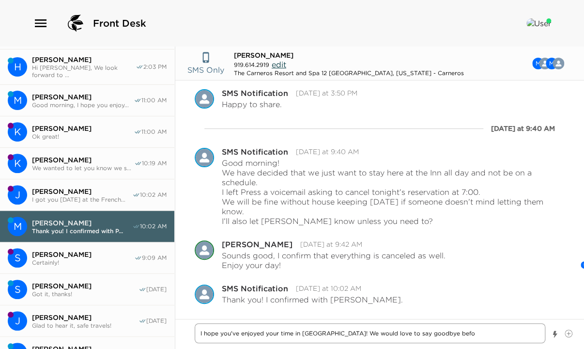
type textarea "I hope you've enjoyed your time in [GEOGRAPHIC_DATA]! We would love to say good…"
type textarea "x"
type textarea "I hope you've enjoyed your time in [GEOGRAPHIC_DATA]! We would love to say good…"
type textarea "x"
type textarea "I hope you've enjoyed your time in [GEOGRAPHIC_DATA]! We would love to say good…"
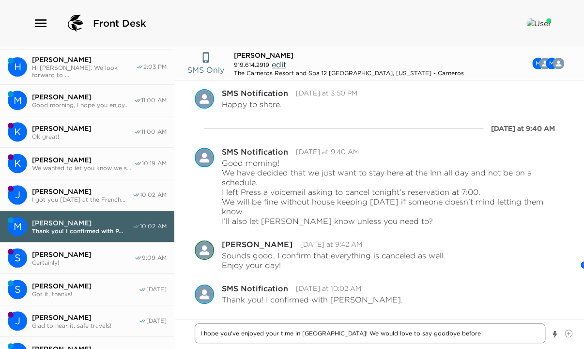
type textarea "x"
type textarea "I hope you've enjoyed your time in [GEOGRAPHIC_DATA]! We would love to say good…"
type textarea "x"
type textarea "I hope you've enjoyed your time in [GEOGRAPHIC_DATA]! We would love to say good…"
type textarea "x"
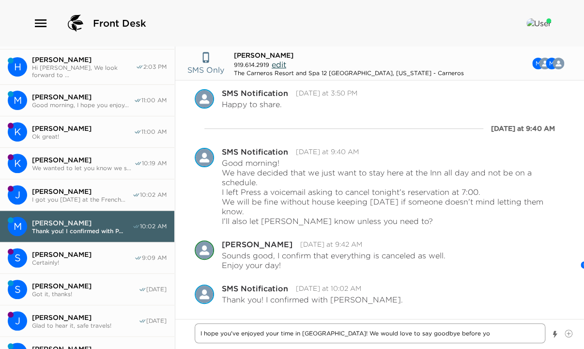
type textarea "I hope you've enjoyed your time in [GEOGRAPHIC_DATA]! We would love to say good…"
type textarea "x"
type textarea "I hope you've enjoyed your time in [GEOGRAPHIC_DATA]! We would love to say good…"
type textarea "x"
type textarea "I hope you've enjoyed your time in [GEOGRAPHIC_DATA]! We would love to say good…"
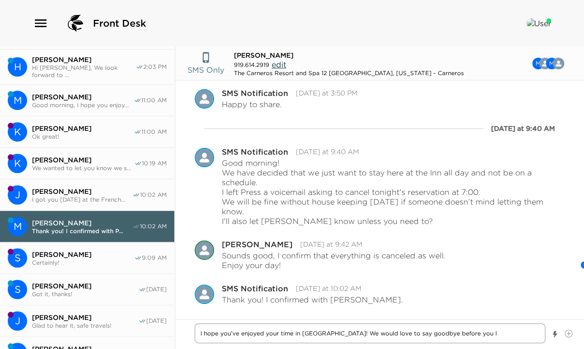
type textarea "x"
type textarea "I hope you've enjoyed your time in [GEOGRAPHIC_DATA]! We would love to say good…"
type textarea "x"
type textarea "I hope you've enjoyed your time in [GEOGRAPHIC_DATA]! We would love to say good…"
type textarea "x"
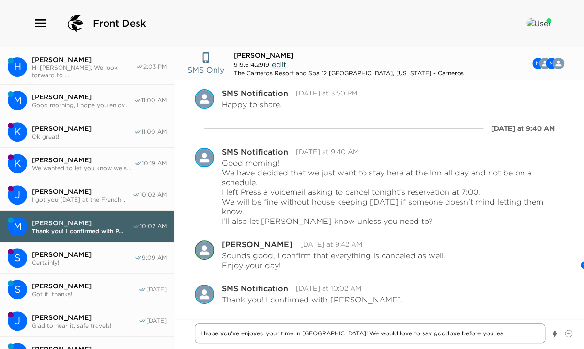
type textarea "I hope you've enjoyed your time in [GEOGRAPHIC_DATA]! We would love to say good…"
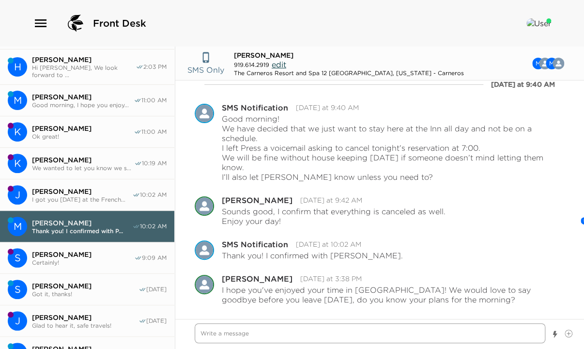
scroll to position [0, 0]
